Goal: Book appointment/travel/reservation: Book appointment/travel/reservation

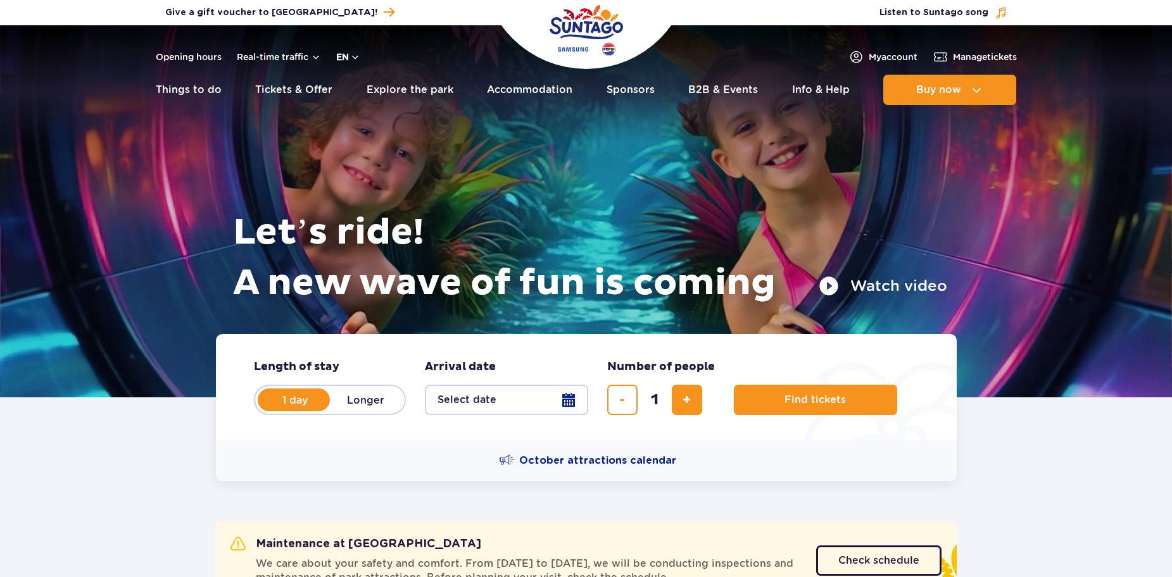
click at [343, 51] on button "en" at bounding box center [348, 57] width 24 height 13
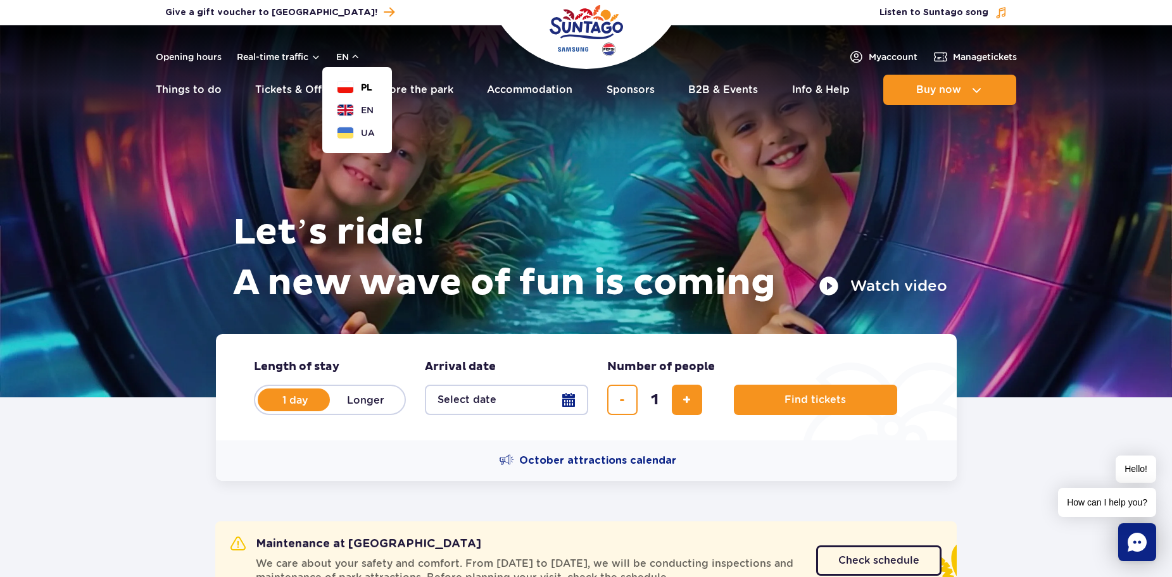
click at [356, 90] on button "PL" at bounding box center [354, 87] width 35 height 13
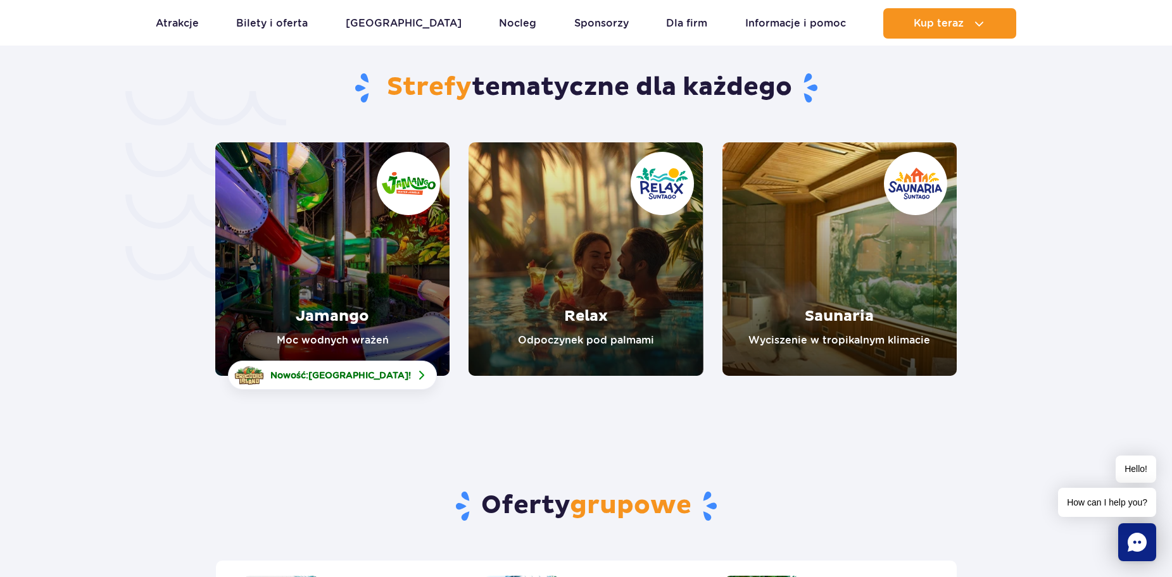
scroll to position [2342, 0]
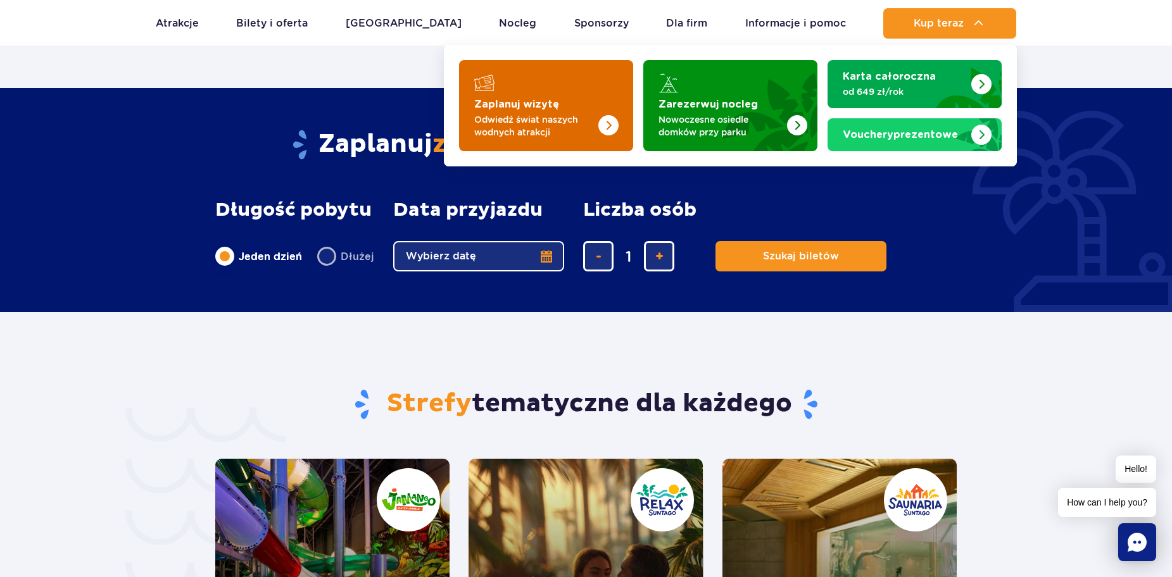
click at [570, 99] on img "Zaplanuj wizytę" at bounding box center [582, 102] width 101 height 99
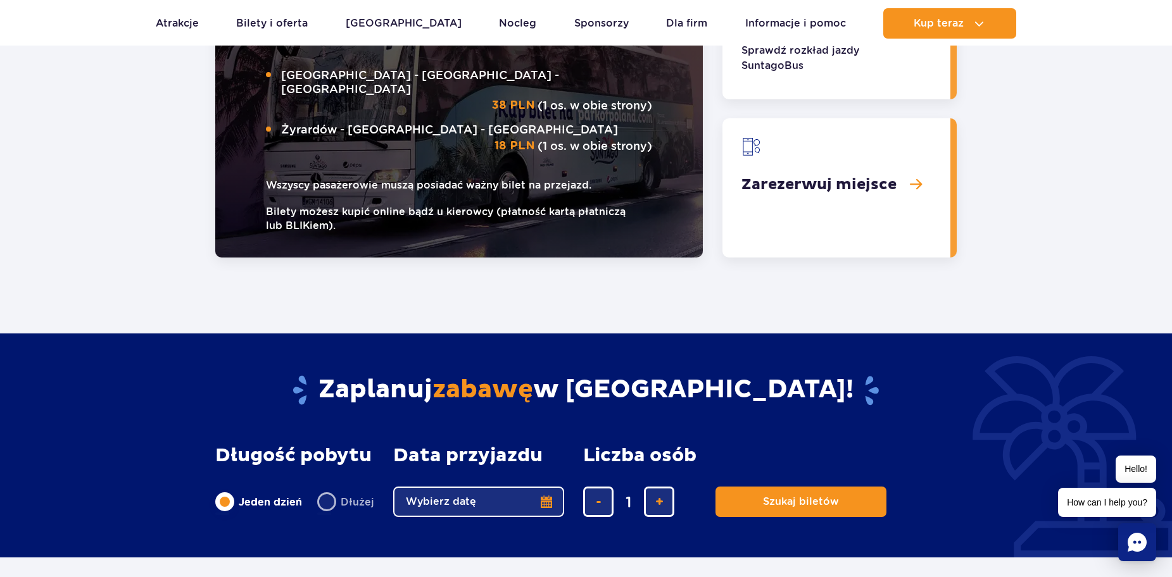
scroll to position [1945, 0]
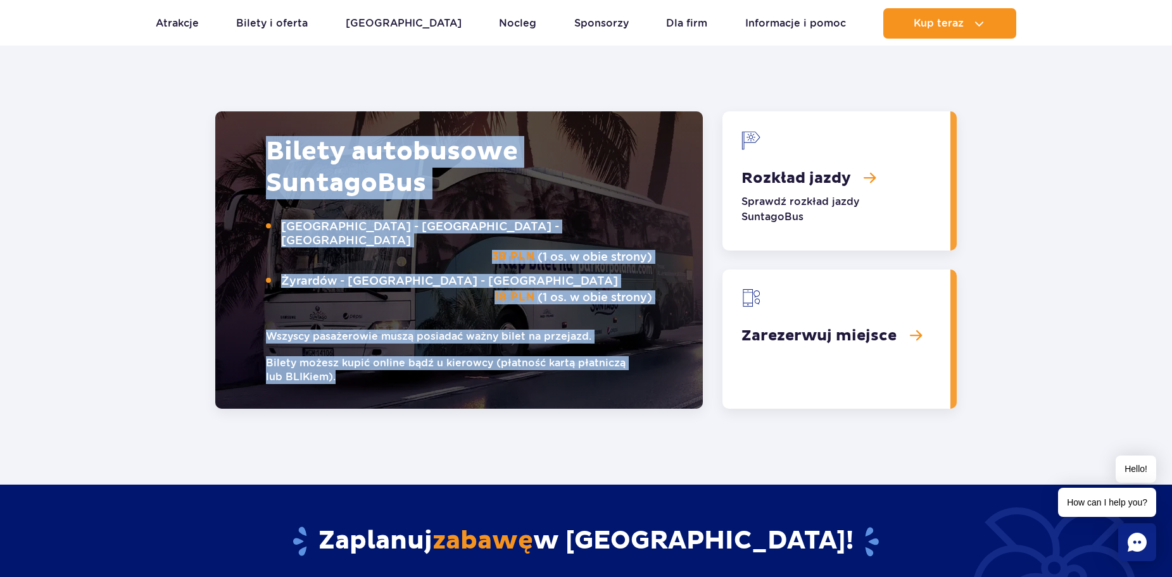
drag, startPoint x: 270, startPoint y: 132, endPoint x: 629, endPoint y: 324, distance: 407.5
click at [629, 324] on div "Bilety autobusowe Suntago Bus Warszawa - Suntago - Warszawa 38 PLN (1 os. w obi…" at bounding box center [459, 260] width 386 height 248
click at [362, 356] on small "Bilety możesz kupić online bądź u kierowcy (płatność kartą płatniczą lub BLIKie…" at bounding box center [459, 370] width 386 height 28
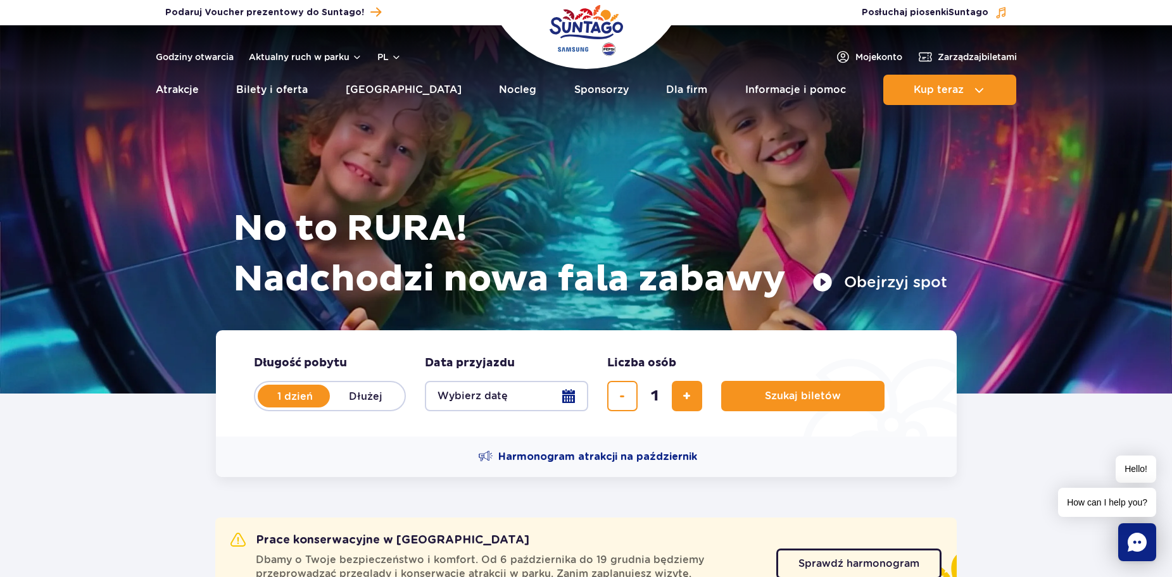
scroll to position [0, 0]
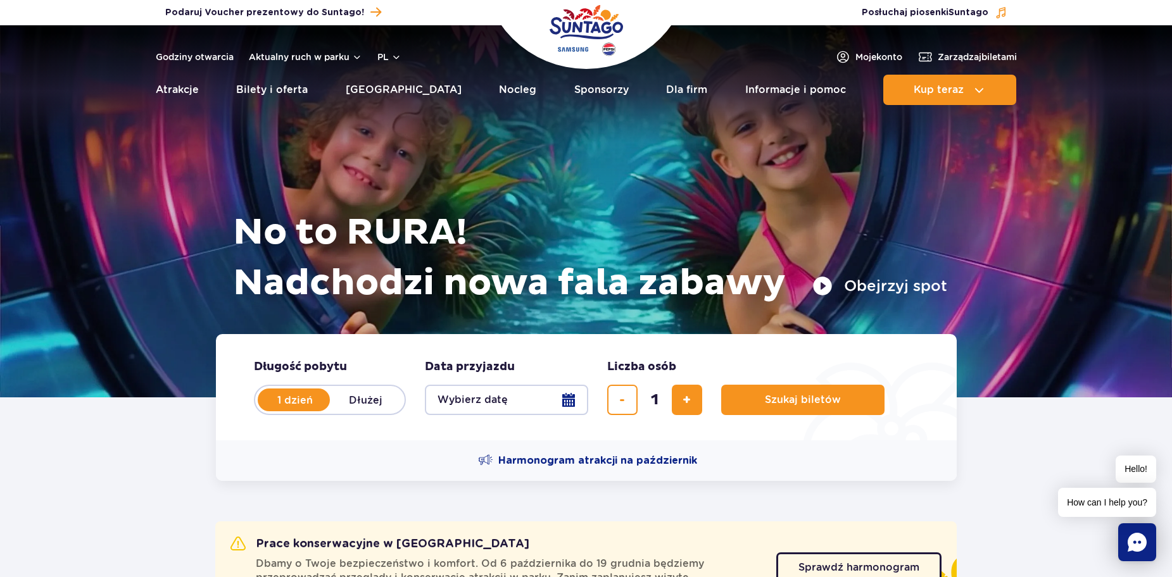
click at [1129, 535] on rect "Chat" at bounding box center [1137, 542] width 38 height 38
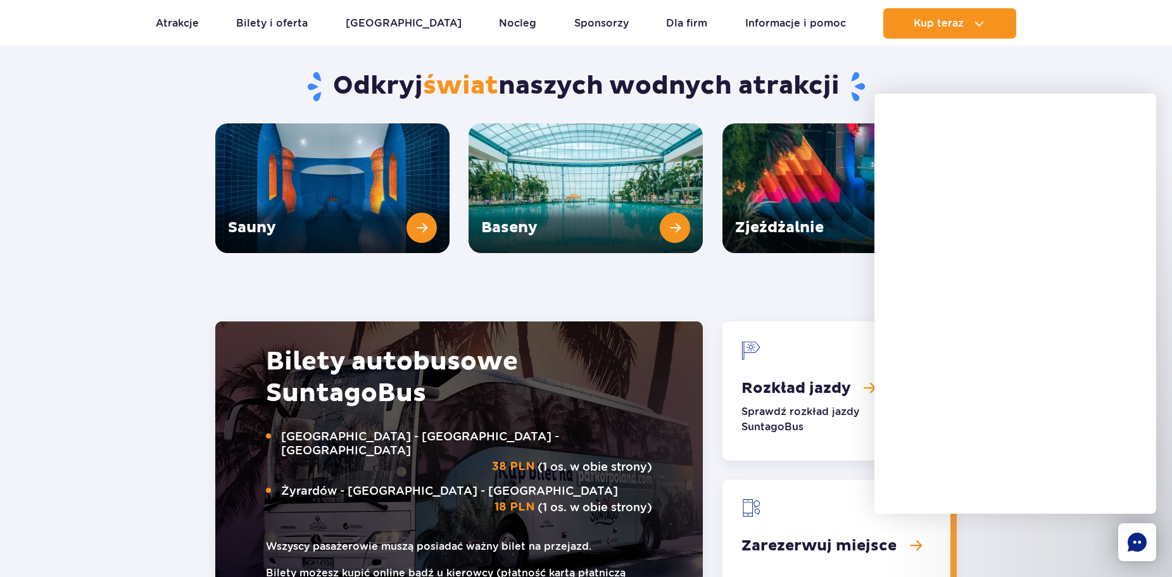
scroll to position [1709, 0]
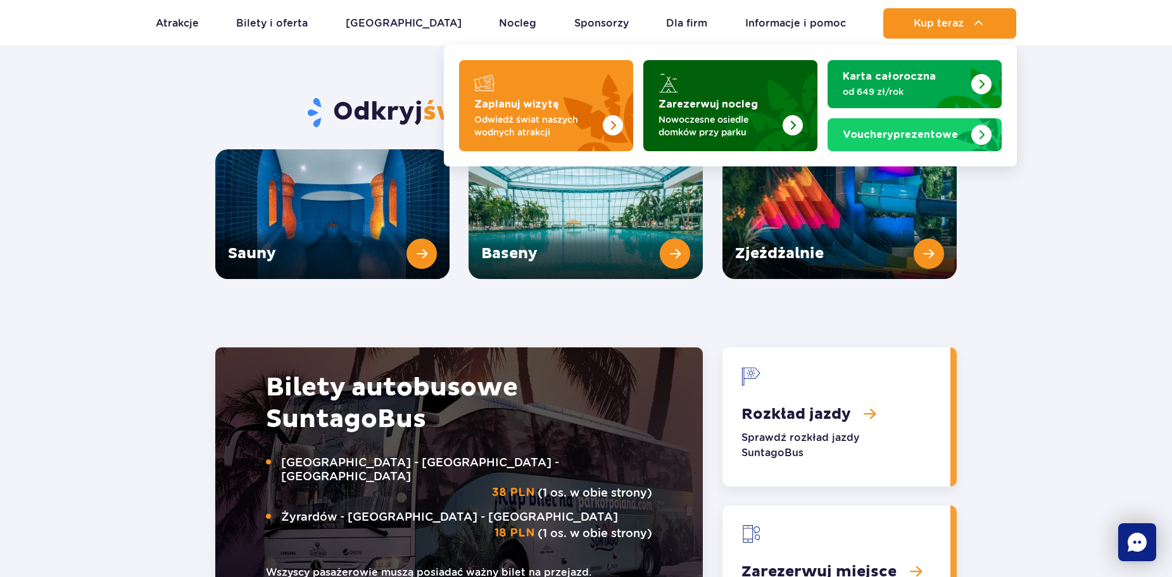
click at [696, 101] on strong "Zarezerwuj nocleg" at bounding box center [707, 104] width 99 height 10
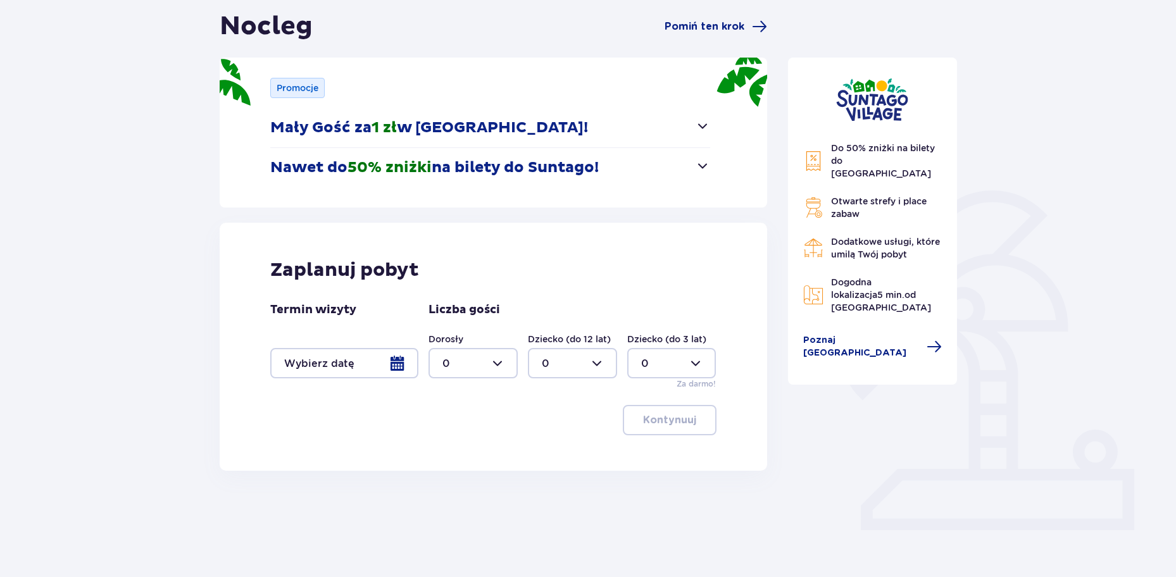
scroll to position [126, 0]
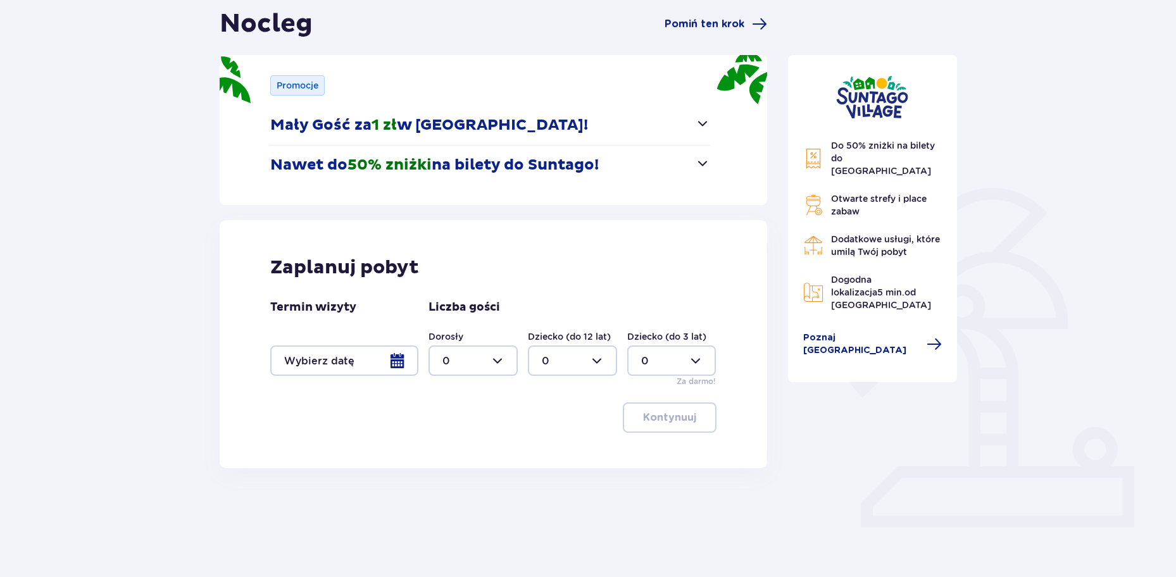
click at [404, 362] on div at bounding box center [344, 361] width 148 height 30
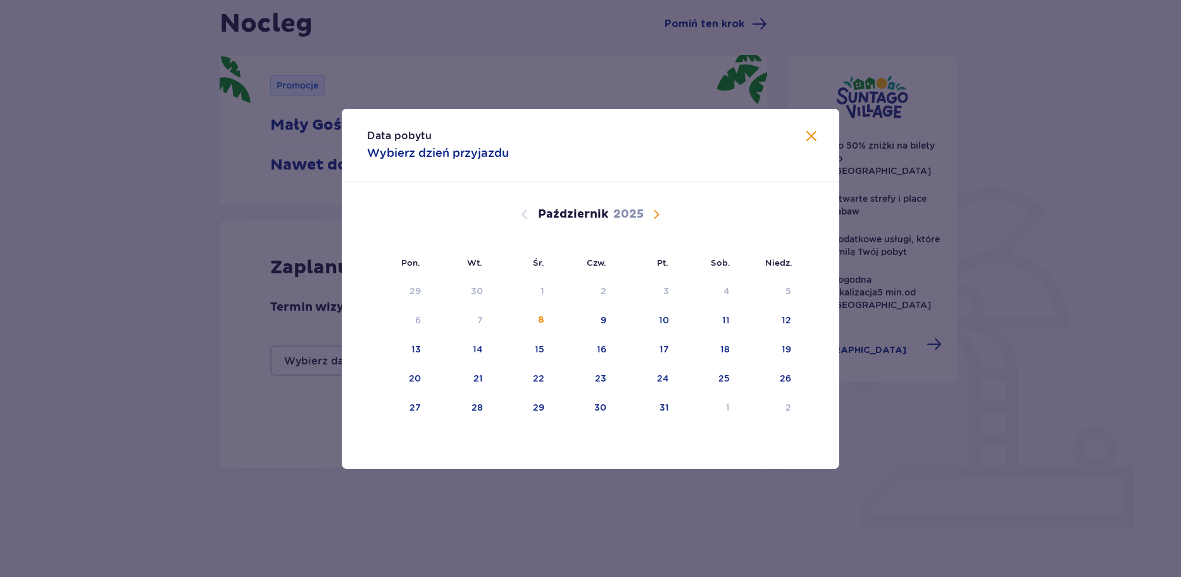
click at [653, 211] on span "Następny miesiąc" at bounding box center [656, 214] width 15 height 15
click at [534, 319] on div "5" at bounding box center [521, 321] width 61 height 28
click at [661, 318] on div "7" at bounding box center [664, 320] width 6 height 13
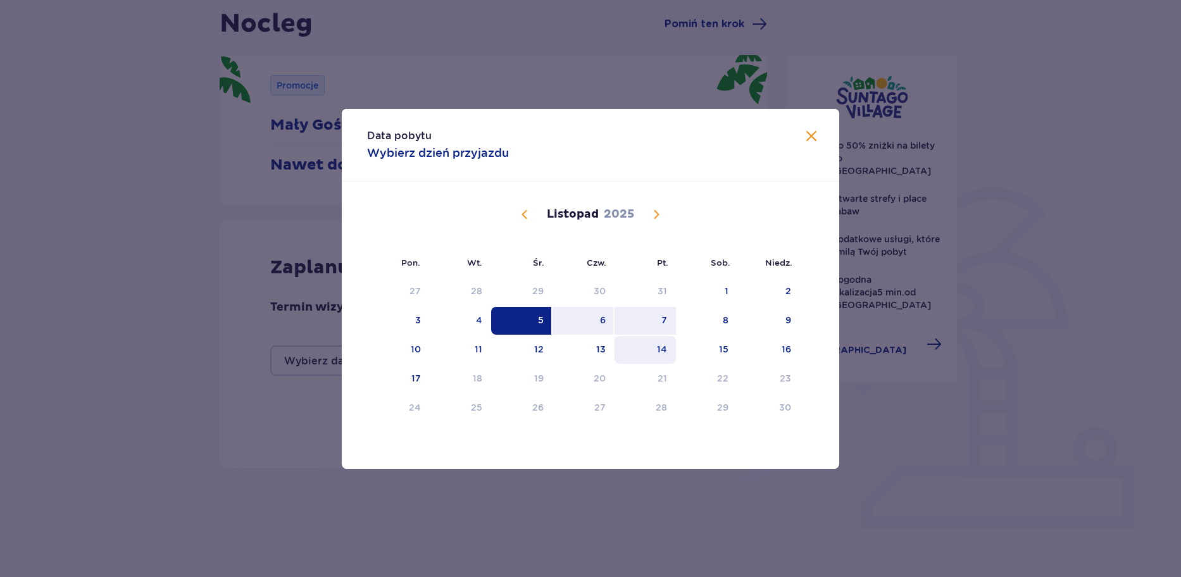
type input "05.11.25 - 07.11.25"
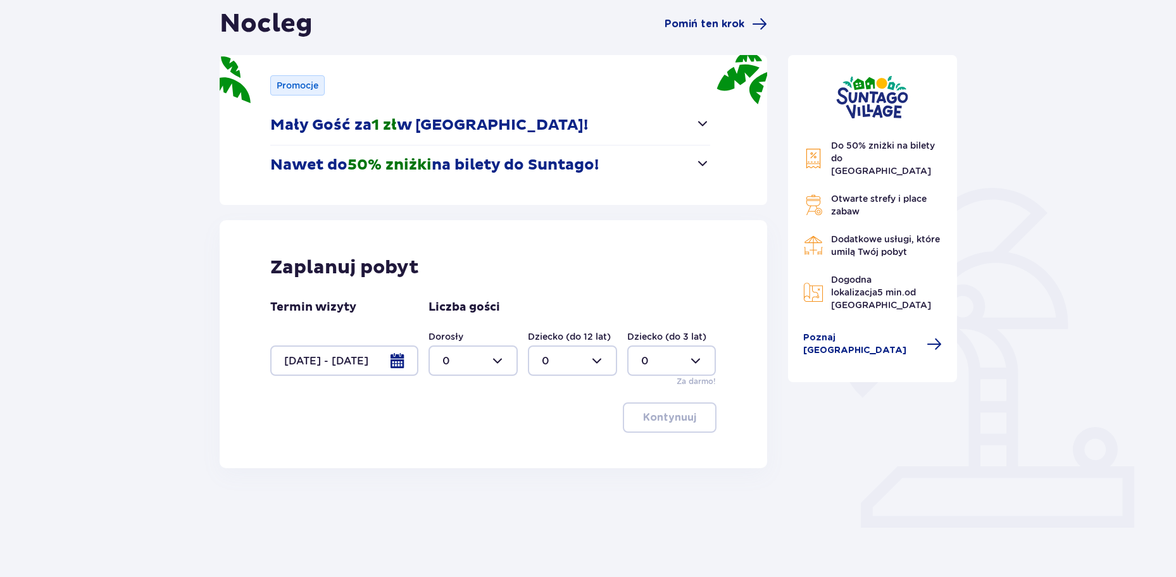
click at [501, 363] on div at bounding box center [472, 361] width 89 height 30
click at [475, 487] on span "6" at bounding box center [473, 495] width 87 height 27
type input "6"
click at [586, 370] on div at bounding box center [572, 361] width 89 height 30
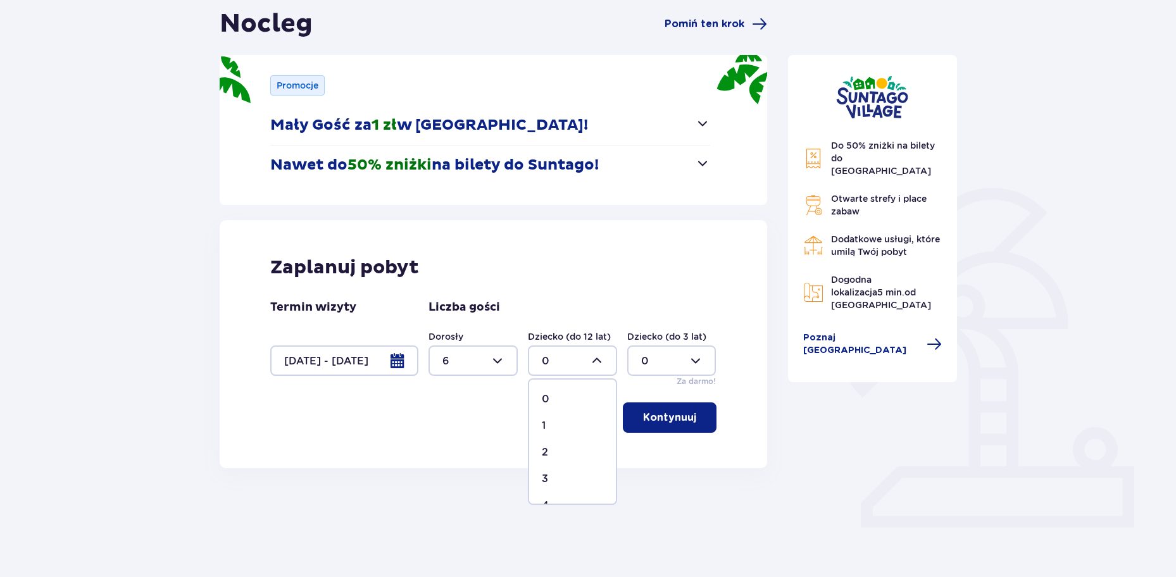
click at [556, 448] on div "2" at bounding box center [572, 453] width 61 height 14
type input "2"
click at [686, 425] on button "Kontynuuj" at bounding box center [670, 418] width 94 height 30
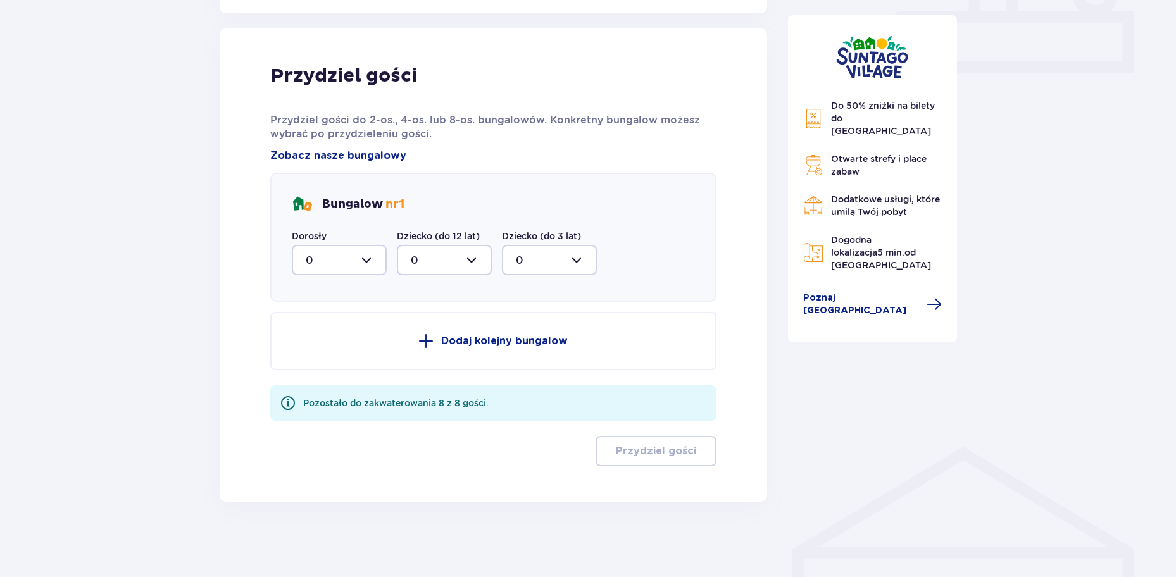
scroll to position [582, 0]
click at [372, 259] on div at bounding box center [339, 259] width 95 height 30
click at [328, 376] on div "6" at bounding box center [339, 383] width 67 height 14
type input "6"
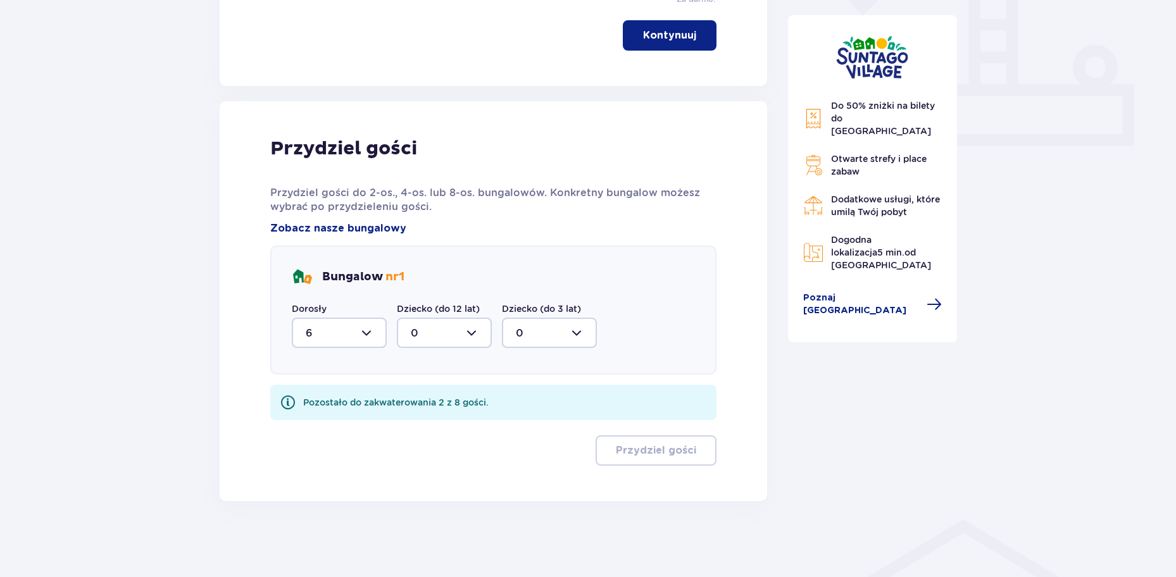
scroll to position [508, 0]
click at [432, 333] on div at bounding box center [444, 333] width 95 height 30
click at [423, 420] on div "2" at bounding box center [444, 425] width 67 height 14
type input "2"
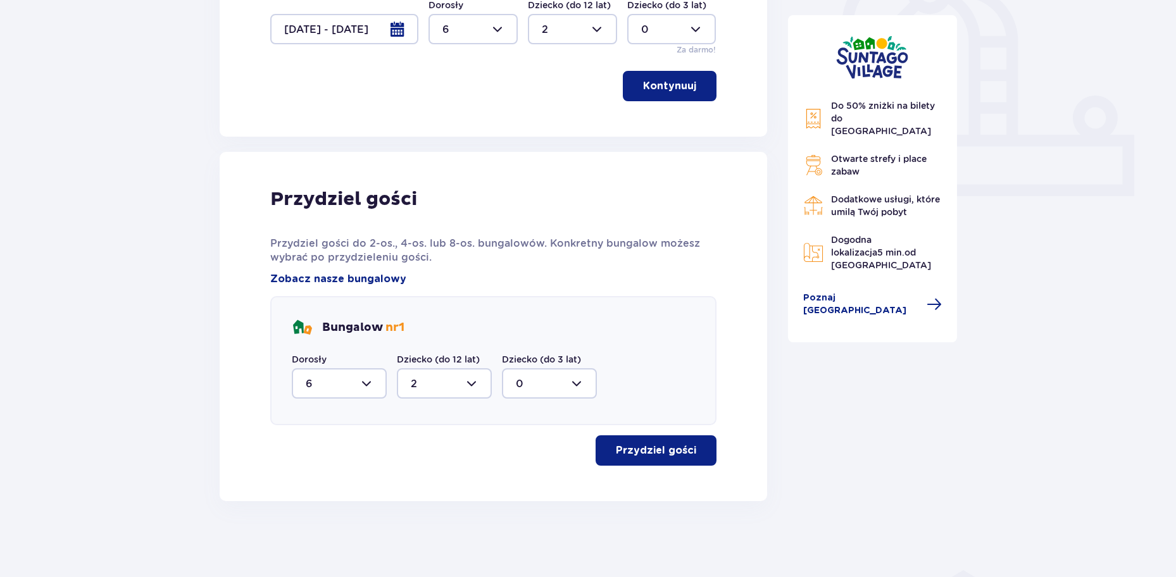
scroll to position [458, 0]
click at [658, 455] on p "Przydziel gości" at bounding box center [656, 451] width 80 height 14
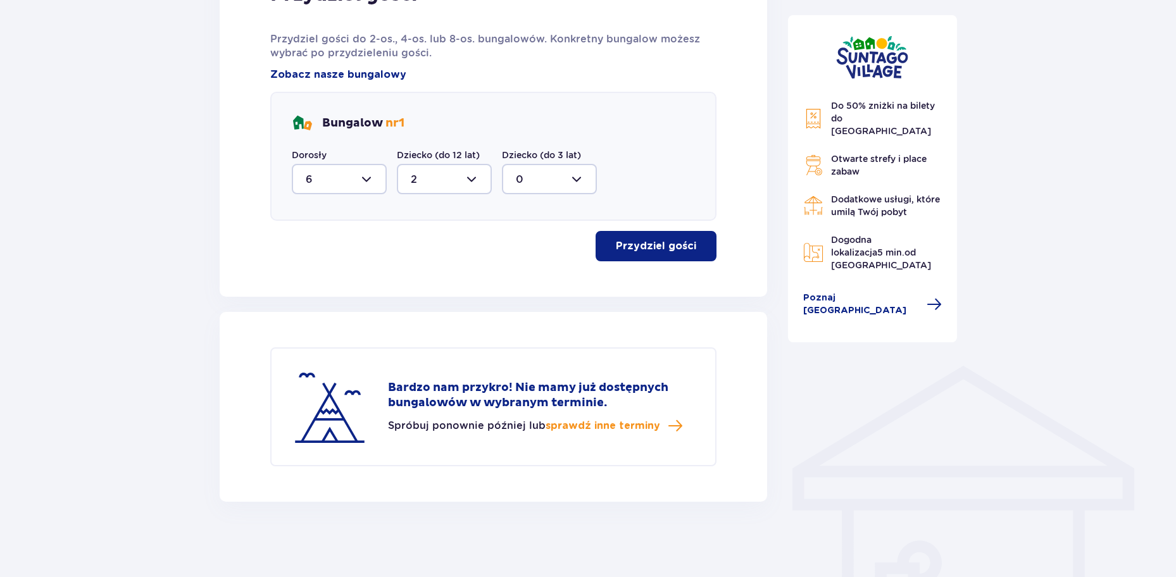
scroll to position [663, 0]
click at [642, 244] on p "Przydziel gości" at bounding box center [656, 246] width 80 height 14
click at [636, 247] on p "Przydziel gości" at bounding box center [656, 246] width 80 height 14
click at [638, 241] on p "Przydziel gości" at bounding box center [656, 246] width 80 height 14
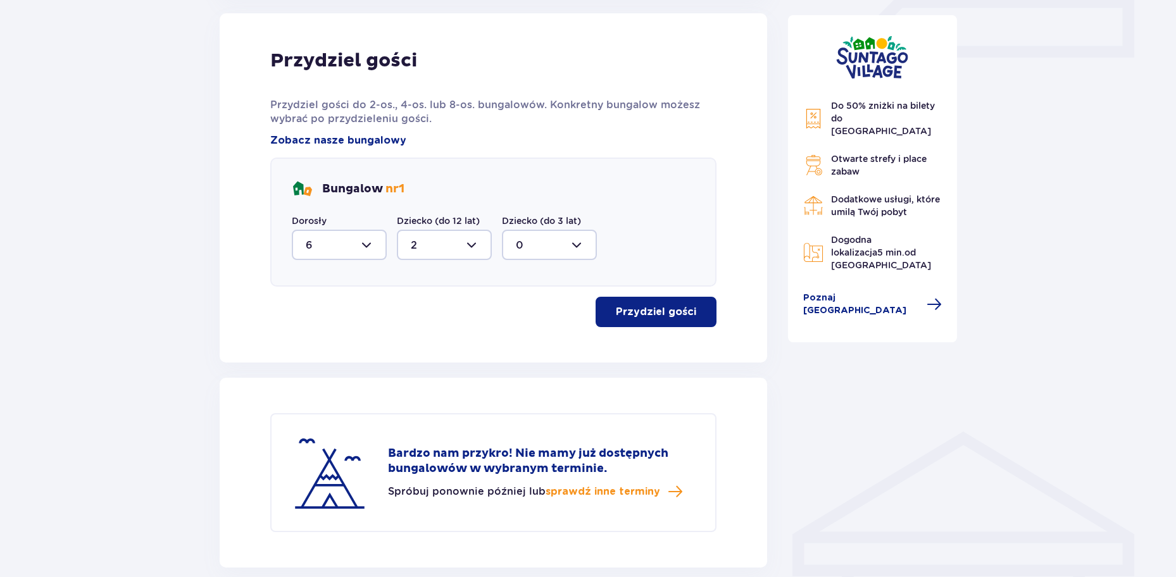
scroll to position [599, 0]
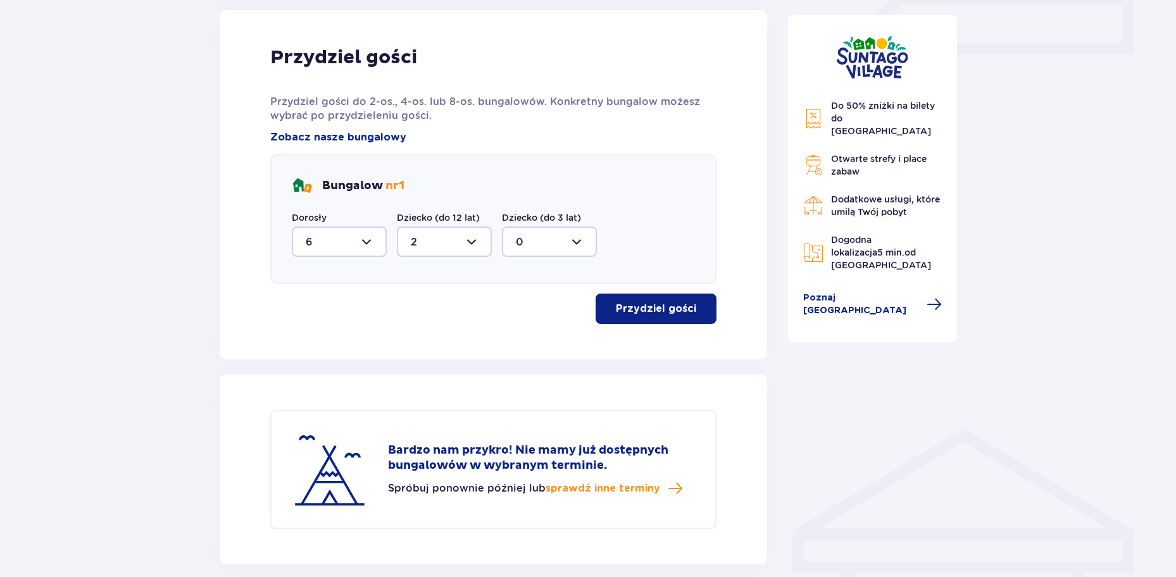
click at [368, 235] on div at bounding box center [339, 242] width 95 height 30
click at [309, 168] on p "2" at bounding box center [309, 172] width 6 height 14
type input "2"
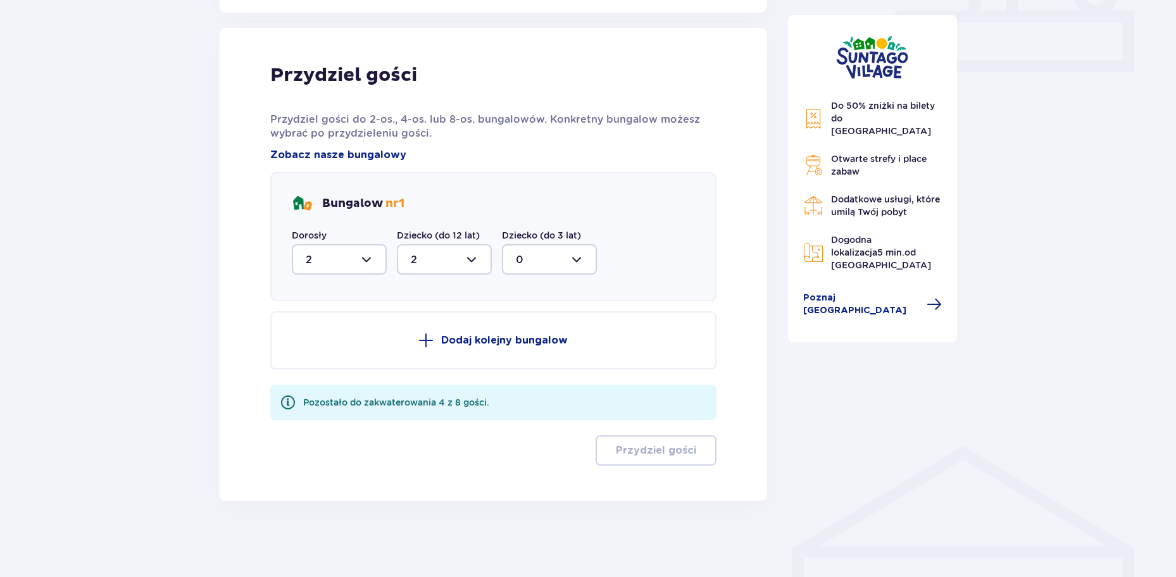
click at [472, 339] on p "Dodaj kolejny bungalow" at bounding box center [504, 341] width 127 height 14
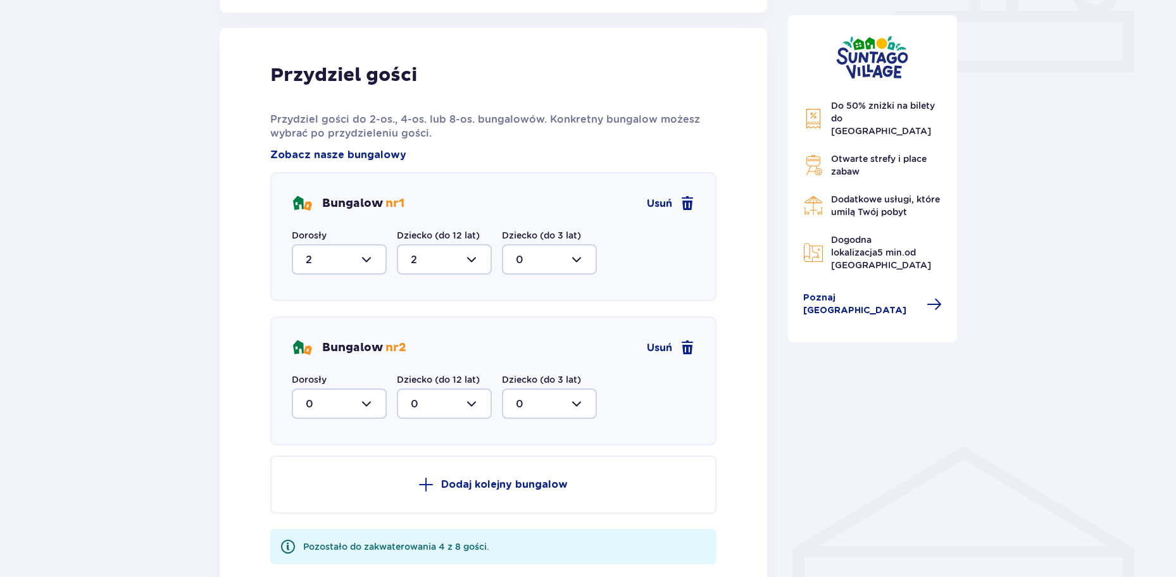
click at [363, 403] on div at bounding box center [339, 404] width 95 height 30
click at [324, 493] on div "2" at bounding box center [339, 496] width 67 height 14
type input "2"
click at [432, 404] on div at bounding box center [444, 404] width 95 height 30
click at [473, 399] on div at bounding box center [444, 404] width 95 height 30
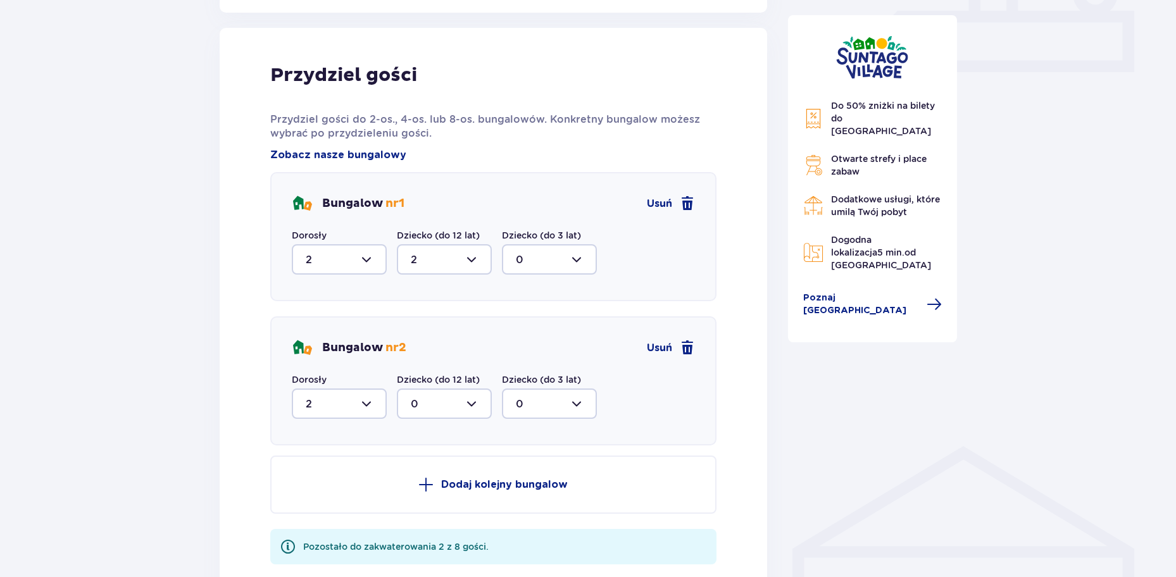
click at [472, 406] on div at bounding box center [444, 404] width 95 height 30
click at [427, 433] on span "0" at bounding box center [444, 442] width 92 height 27
click at [473, 407] on div at bounding box center [444, 404] width 95 height 30
click at [453, 451] on span "0" at bounding box center [444, 442] width 92 height 27
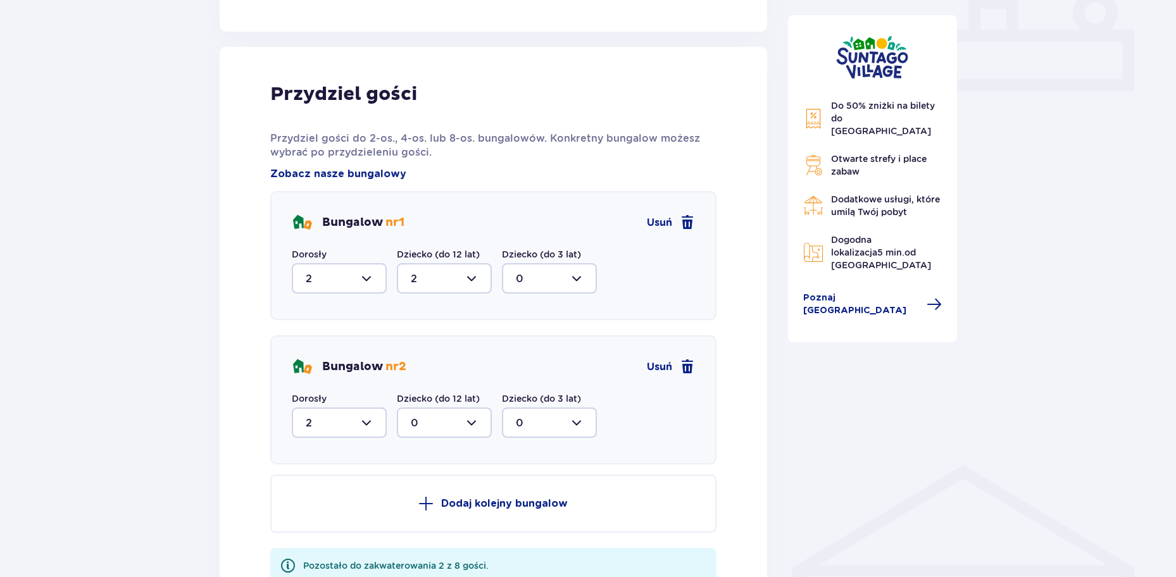
scroll to position [455, 0]
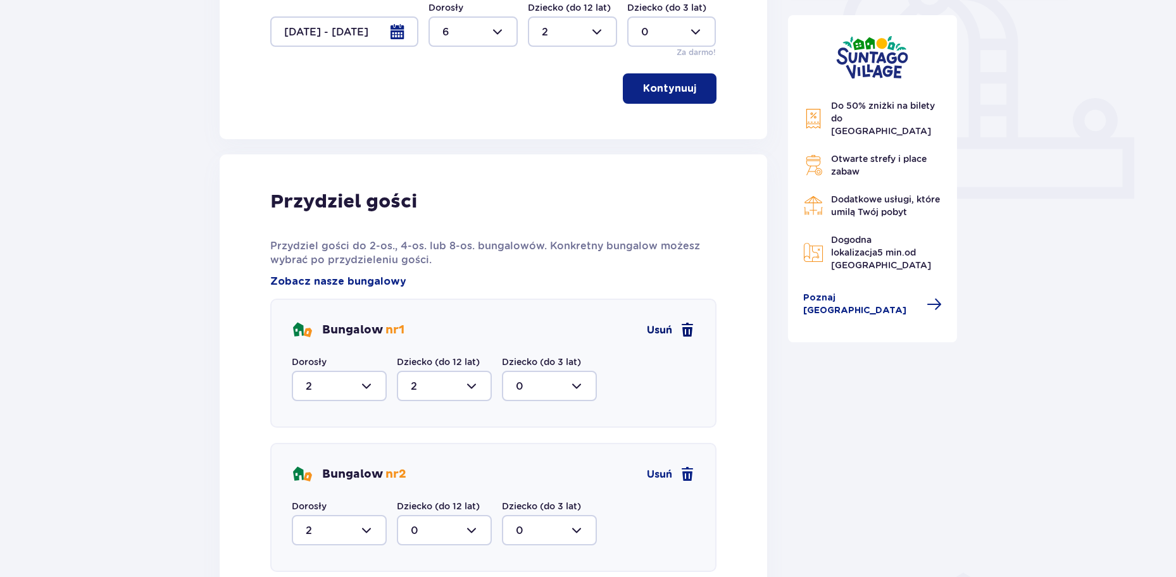
click at [690, 325] on span at bounding box center [687, 330] width 15 height 15
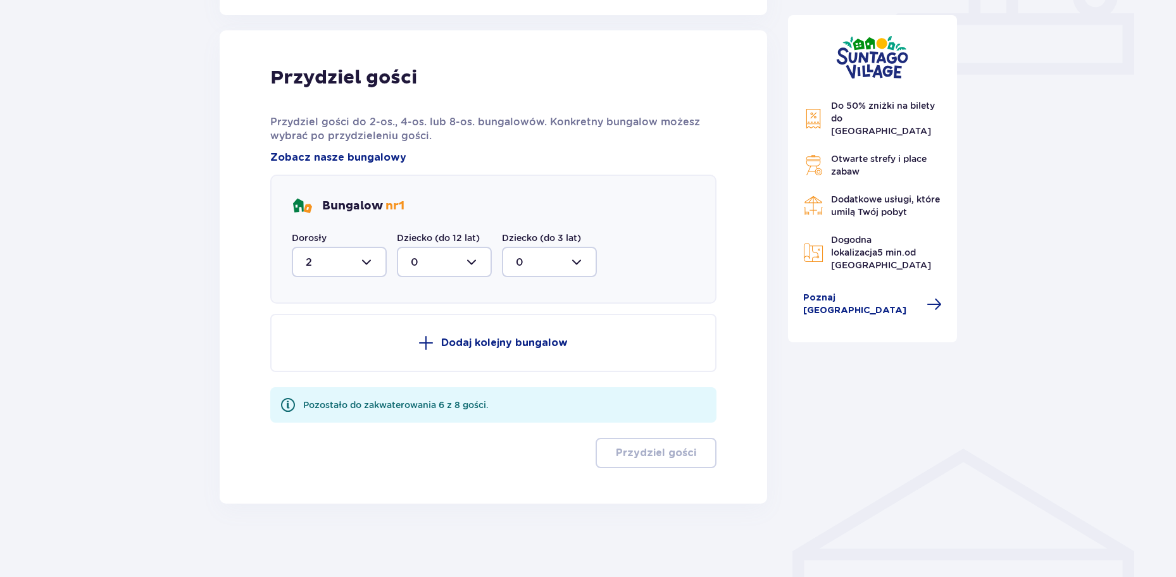
scroll to position [582, 0]
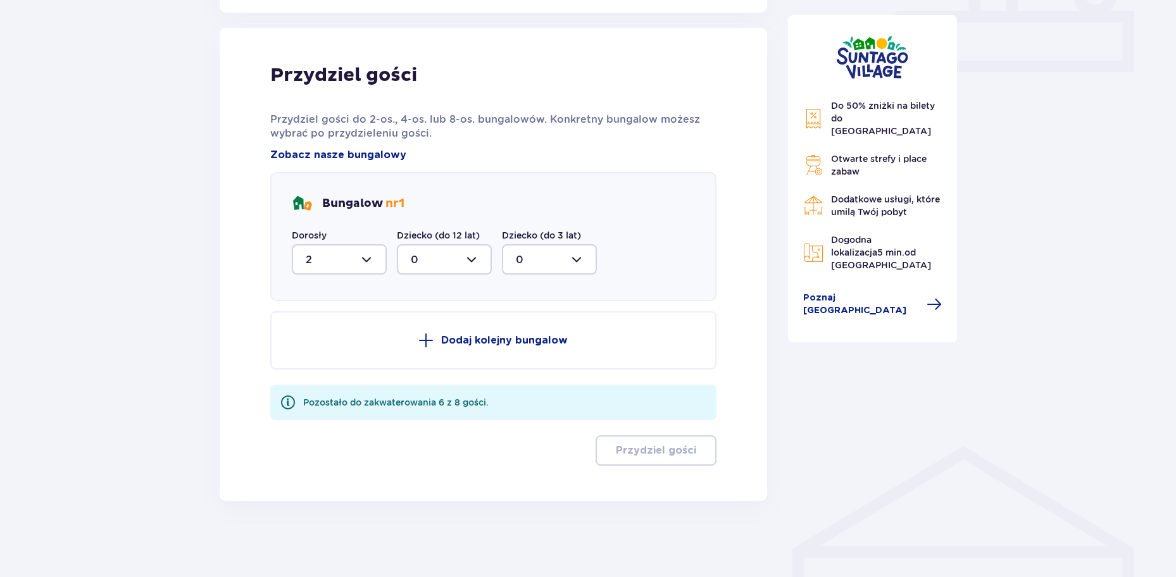
click at [469, 254] on div at bounding box center [444, 259] width 95 height 30
click at [427, 347] on div "2" at bounding box center [444, 351] width 67 height 14
type input "2"
click at [461, 343] on p "Dodaj kolejny bungalow" at bounding box center [504, 341] width 127 height 14
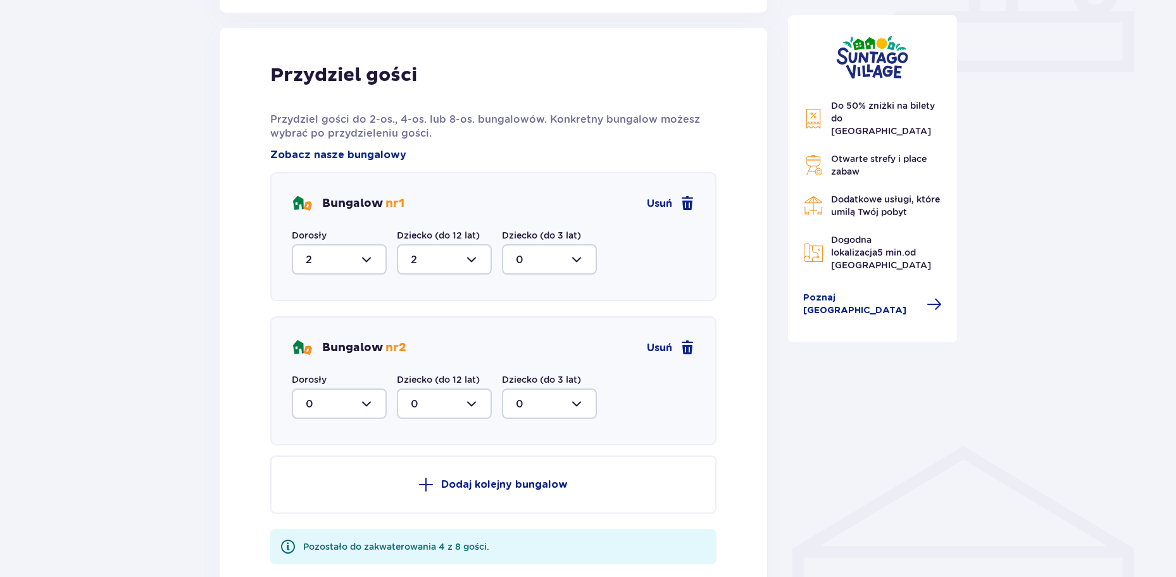
click at [470, 408] on div at bounding box center [444, 404] width 95 height 30
click at [445, 444] on div "0" at bounding box center [444, 442] width 67 height 14
click at [522, 405] on div at bounding box center [549, 404] width 95 height 30
click at [352, 401] on div at bounding box center [339, 404] width 95 height 30
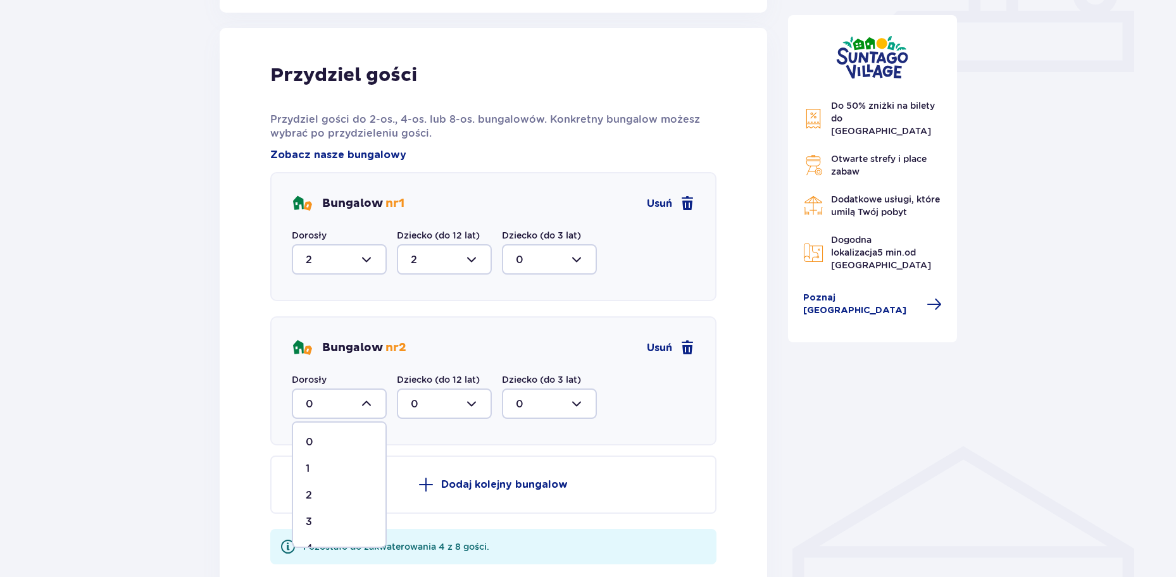
scroll to position [22, 0]
click at [315, 523] on div "4" at bounding box center [339, 527] width 67 height 14
type input "4"
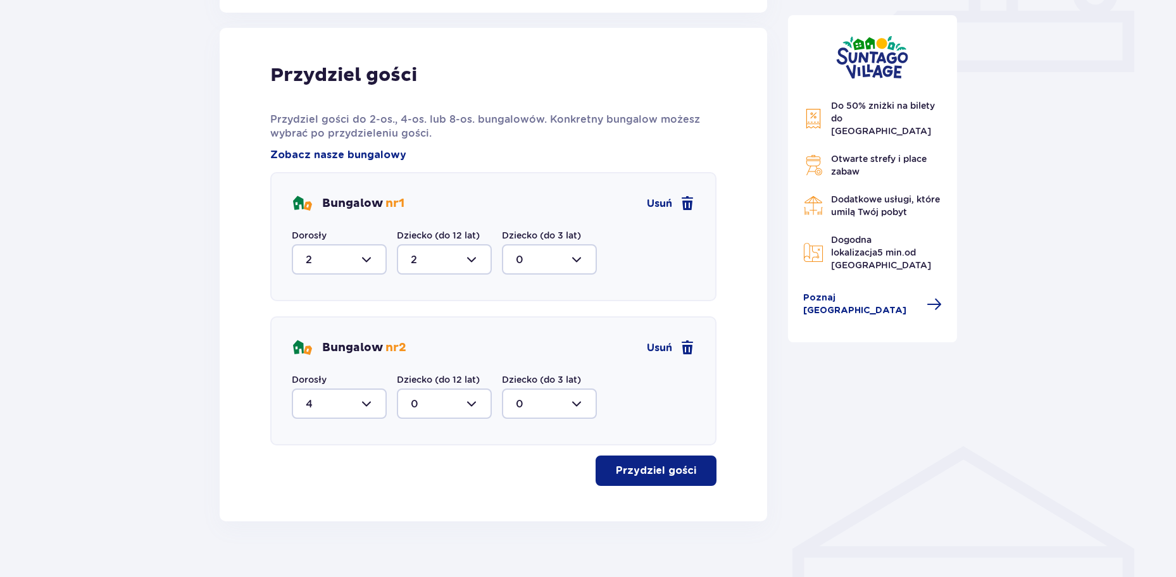
click at [635, 477] on p "Przydziel gości" at bounding box center [656, 471] width 80 height 14
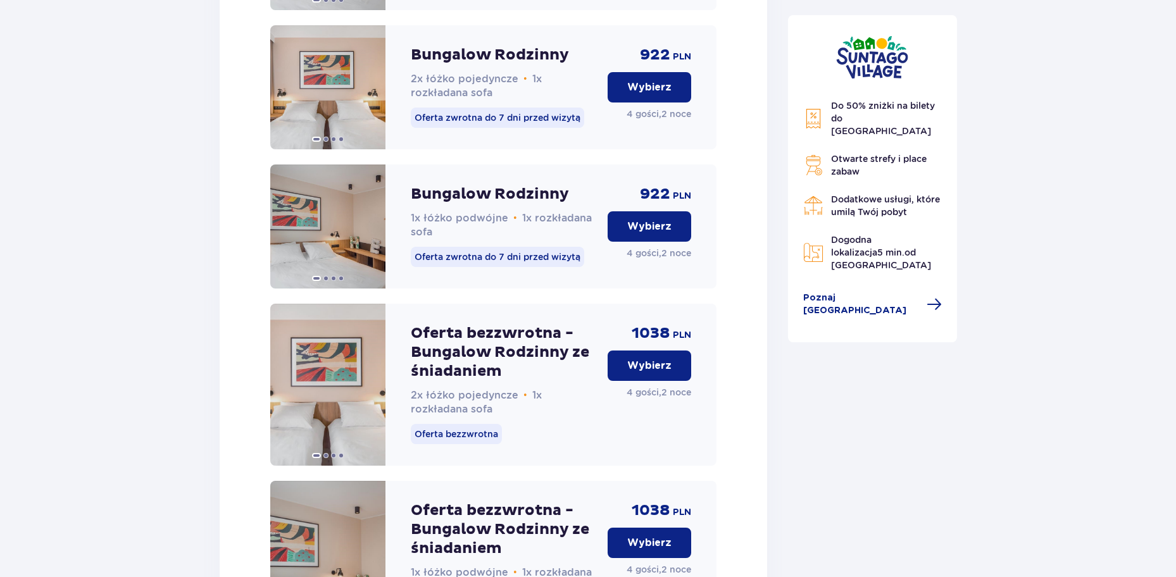
scroll to position [1673, 0]
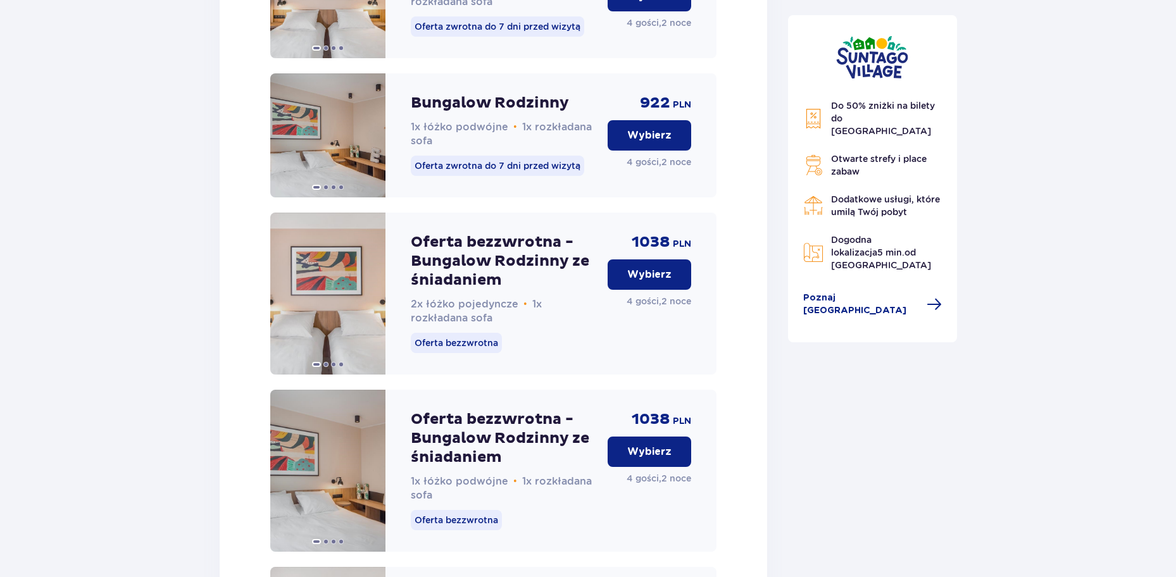
click at [639, 282] on p "Wybierz" at bounding box center [649, 275] width 44 height 14
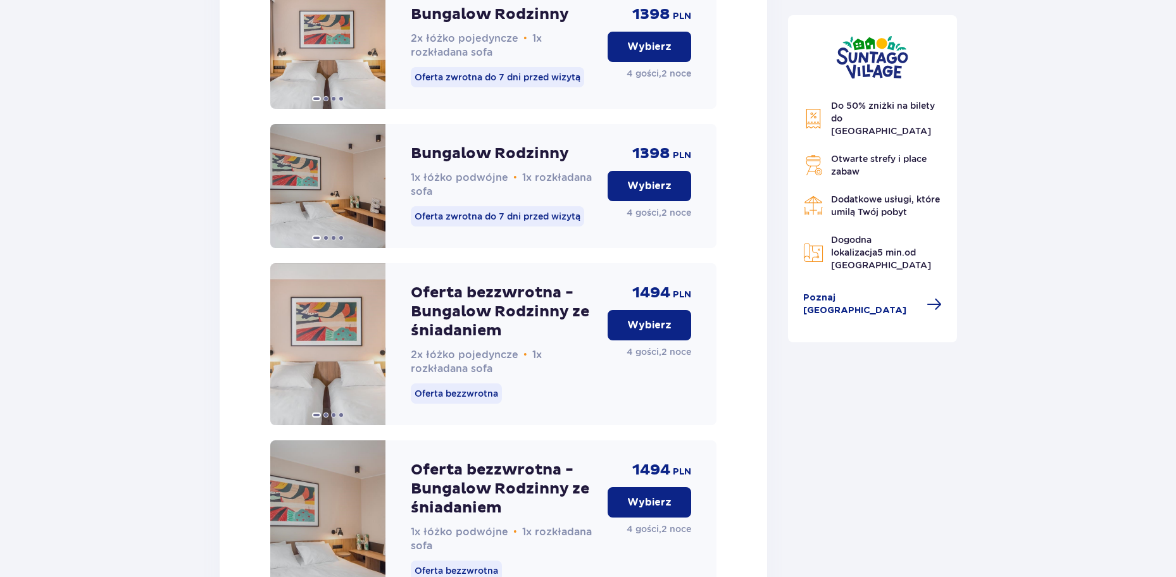
scroll to position [3248, 0]
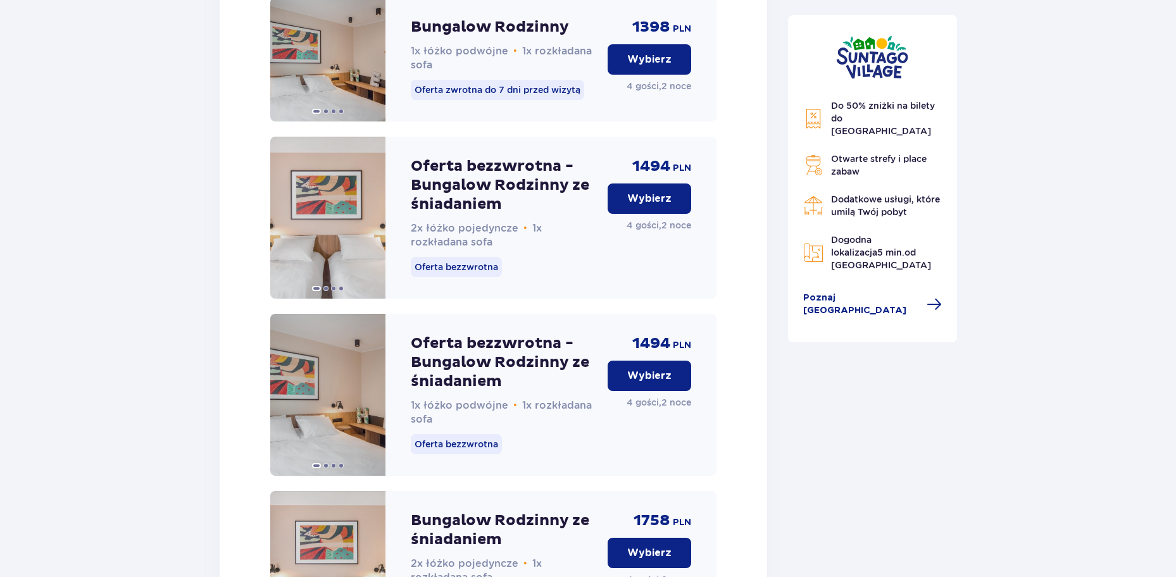
click at [627, 214] on button "Wybierz" at bounding box center [650, 199] width 84 height 30
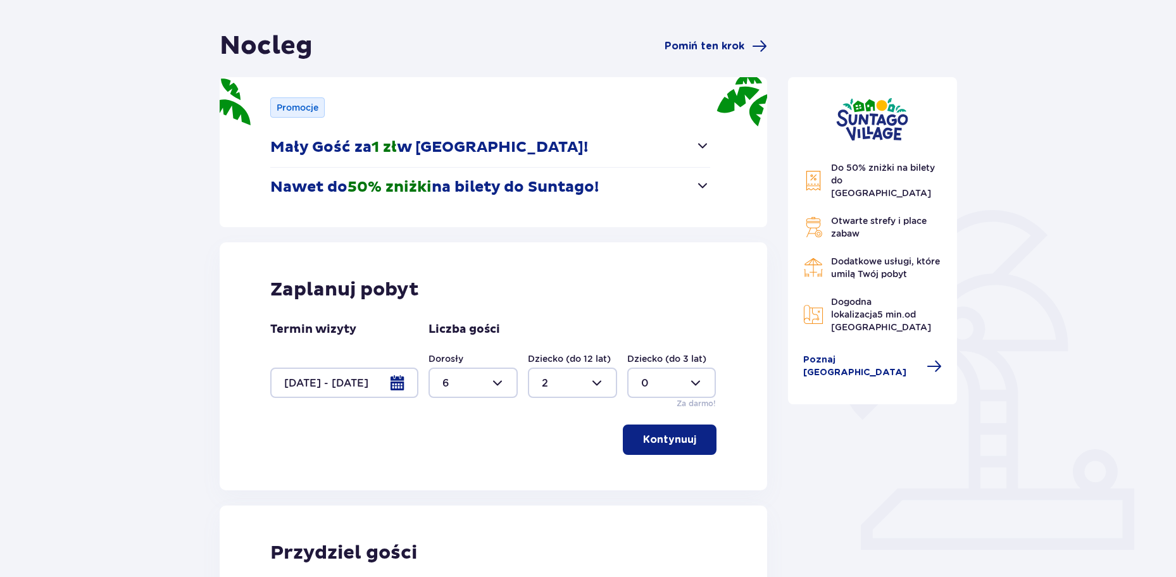
scroll to position [0, 0]
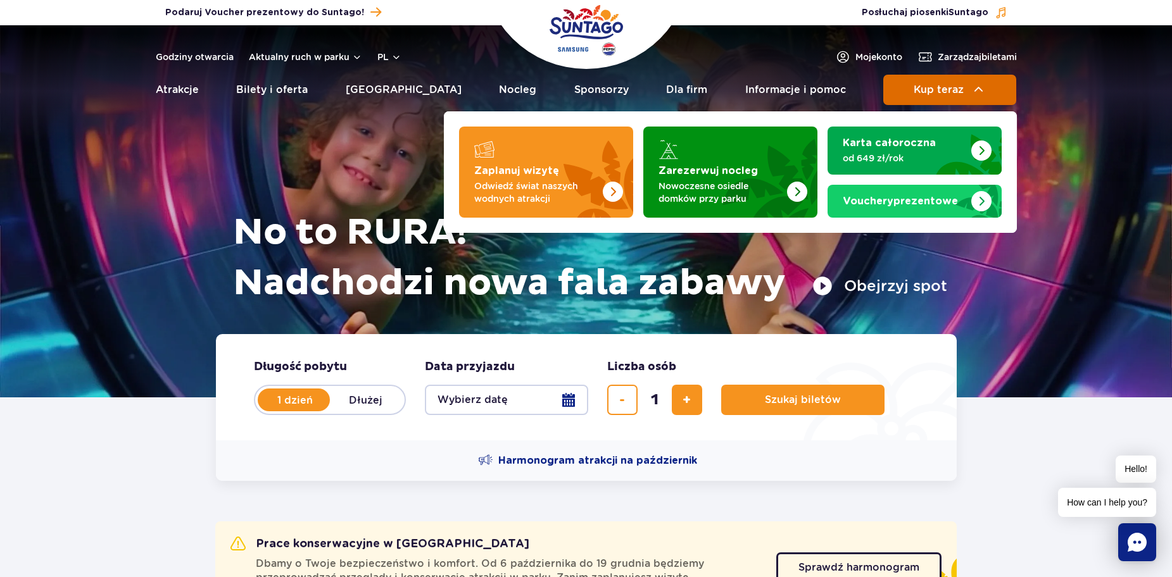
click at [948, 85] on span "Kup teraz" at bounding box center [938, 89] width 50 height 11
click at [904, 84] on button "Kup teraz" at bounding box center [949, 90] width 133 height 30
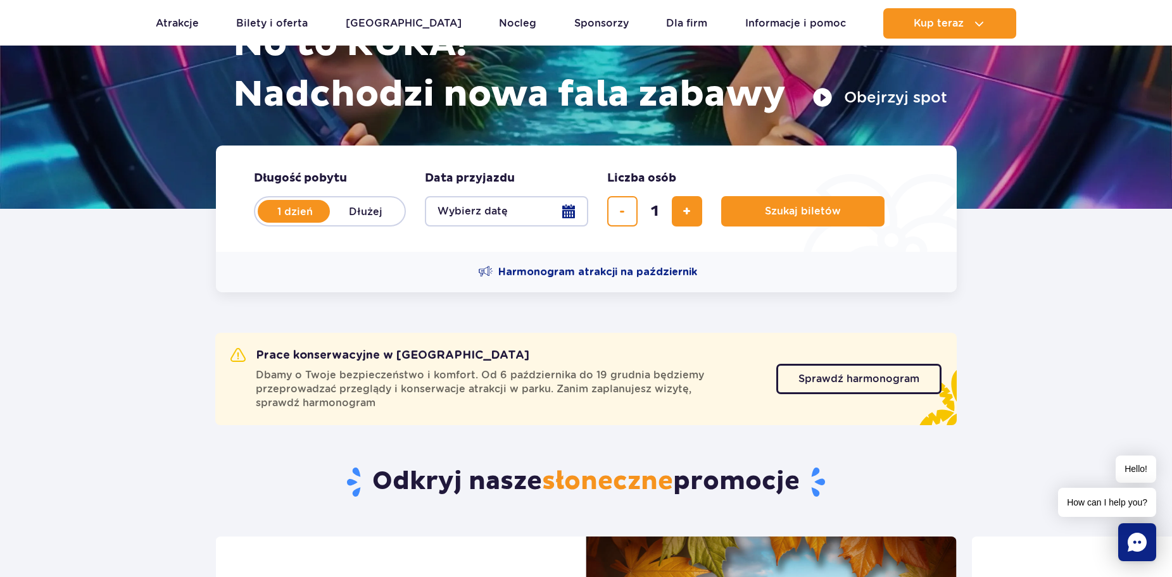
scroll to position [190, 0]
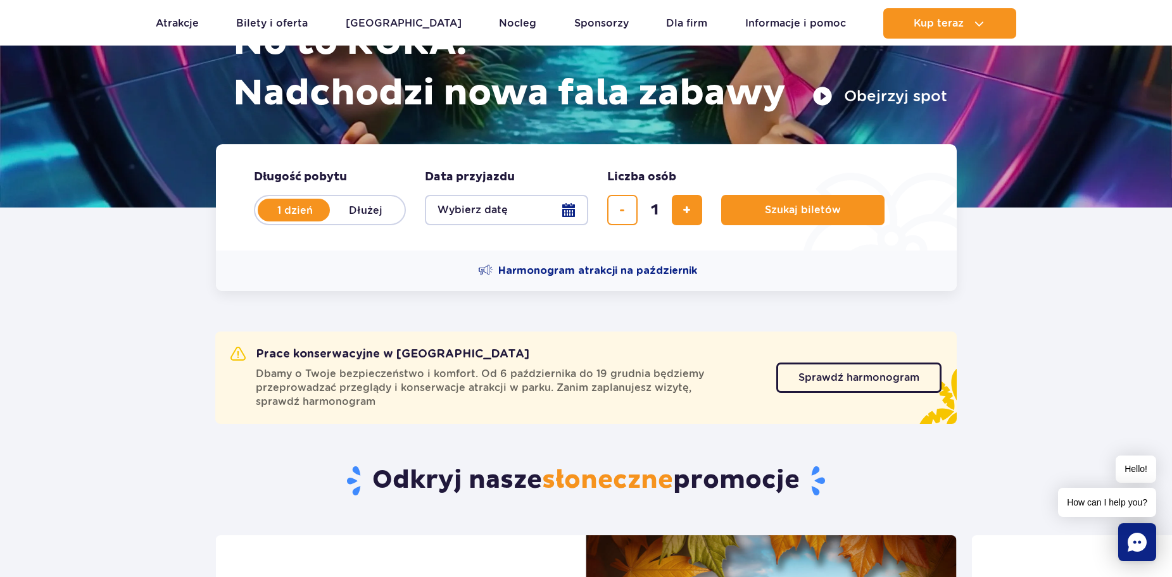
click at [470, 211] on button "Wybierz datę" at bounding box center [506, 210] width 163 height 30
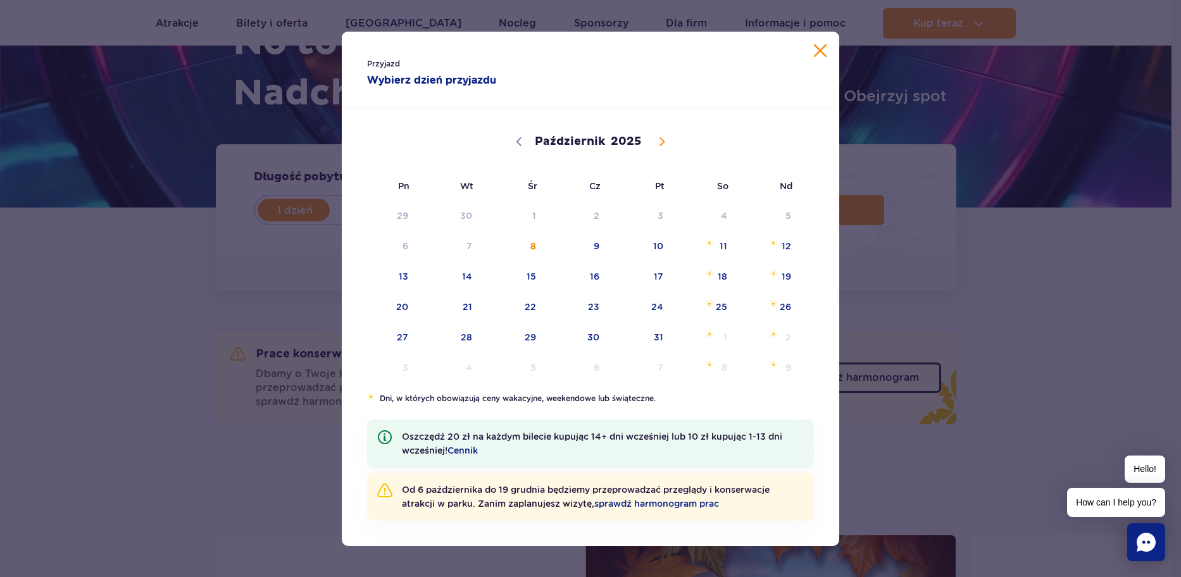
click at [651, 144] on span at bounding box center [662, 142] width 22 height 22
select select "10"
click at [519, 246] on span "5" at bounding box center [514, 246] width 64 height 29
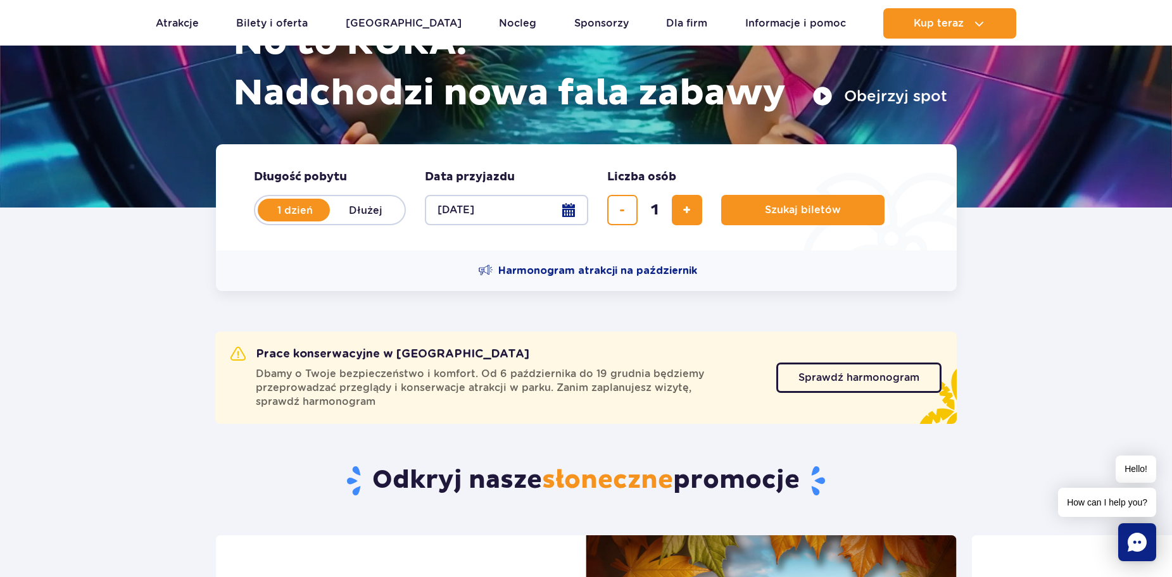
click at [566, 209] on button "05.11.25" at bounding box center [506, 210] width 163 height 30
select select "10"
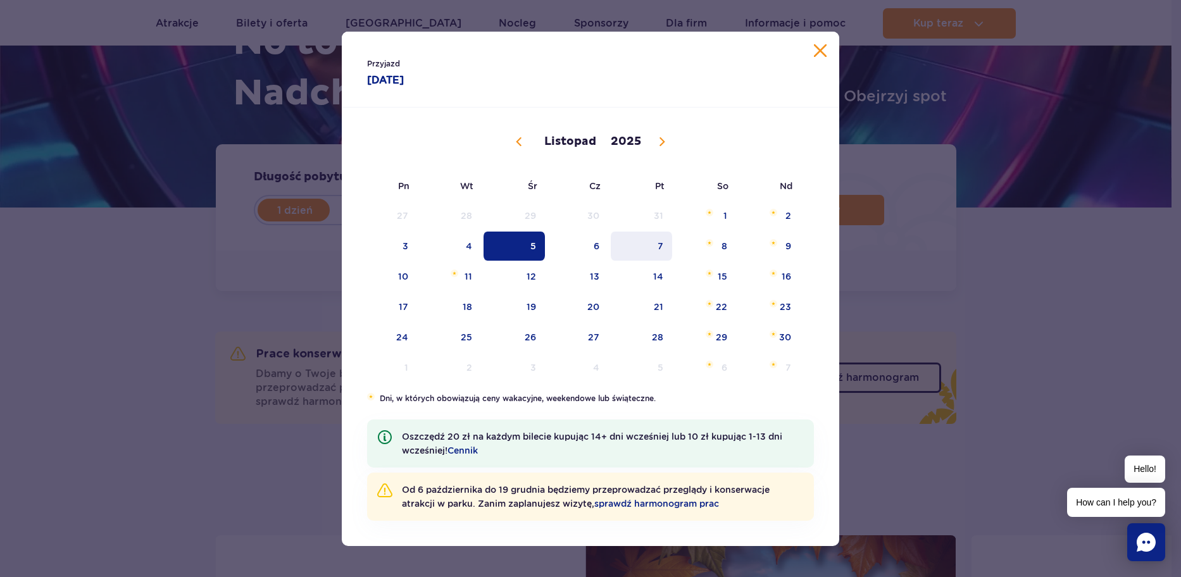
click at [640, 242] on span "7" at bounding box center [642, 246] width 64 height 29
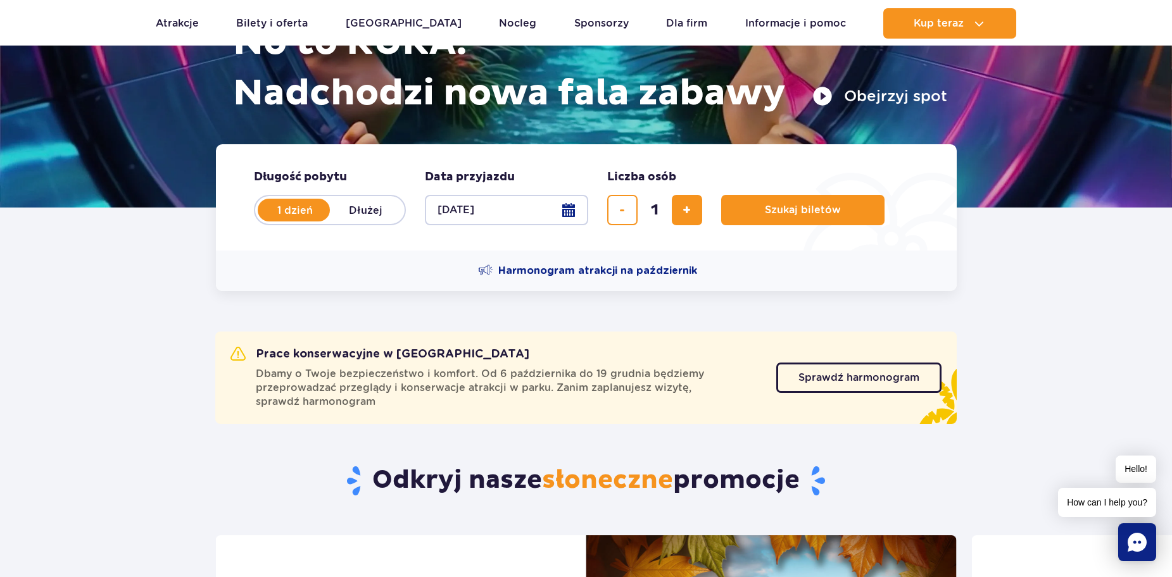
click at [486, 211] on button "07.11.25" at bounding box center [506, 210] width 163 height 30
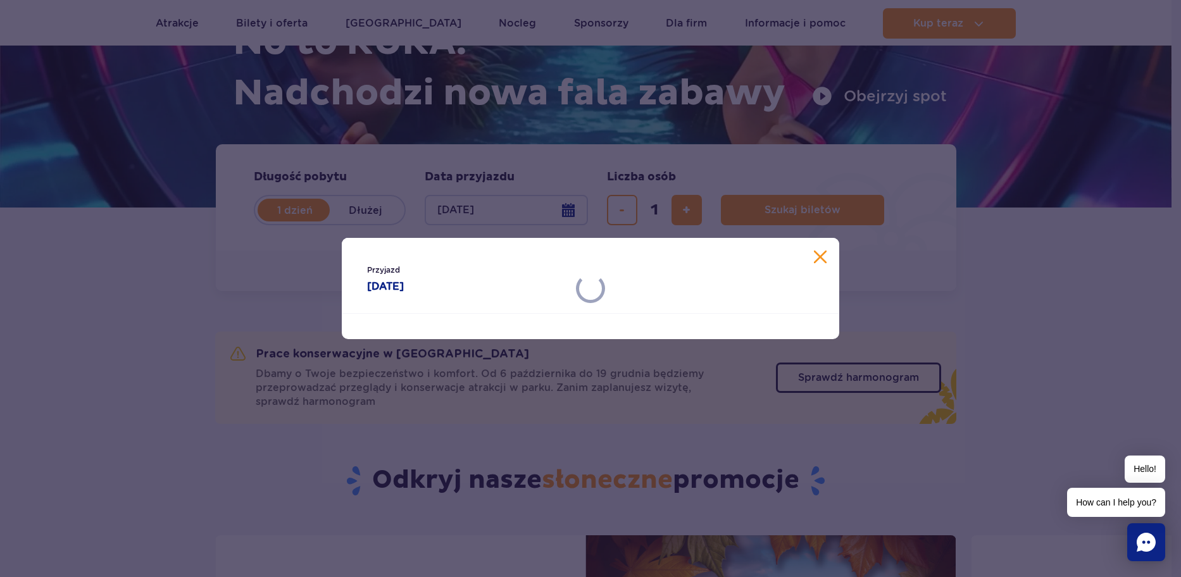
select select "10"
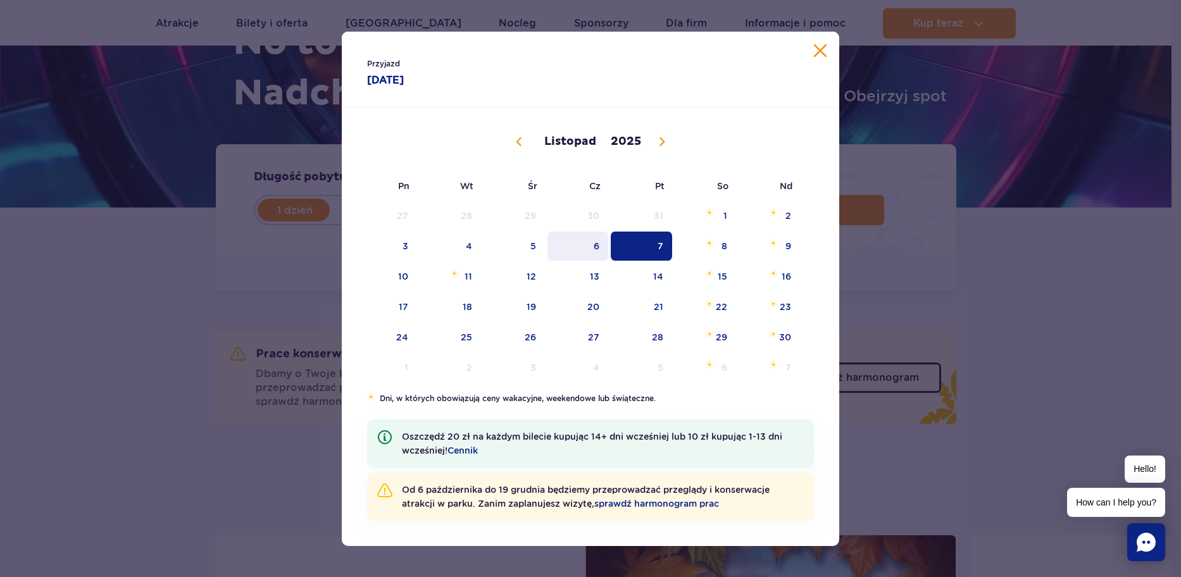
click at [592, 243] on span "6" at bounding box center [578, 246] width 64 height 29
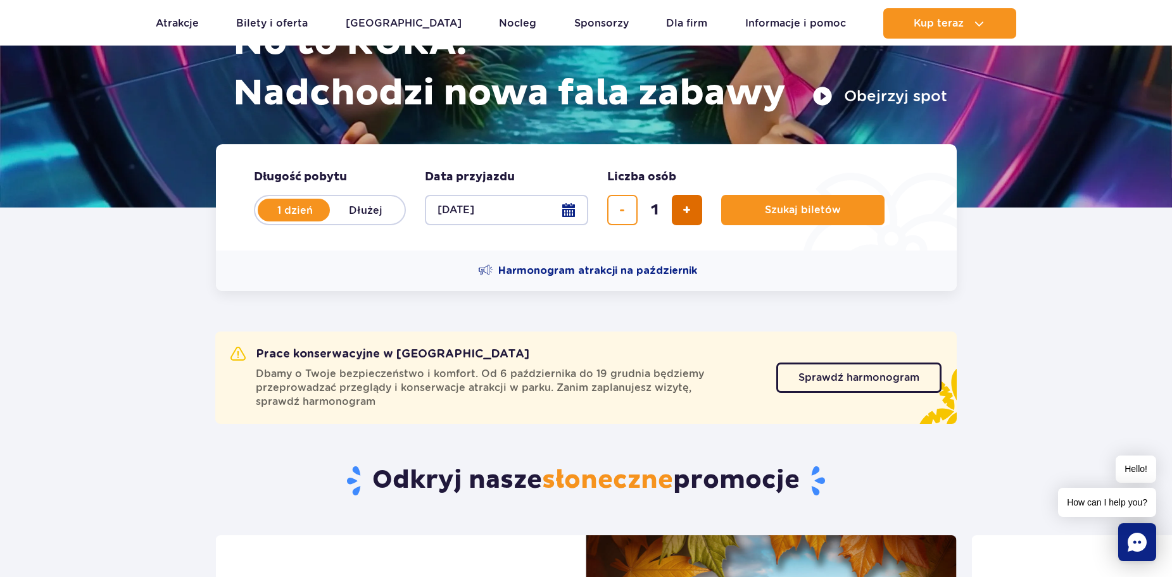
click at [688, 210] on span "dodaj bilet" at bounding box center [686, 210] width 8 height 0
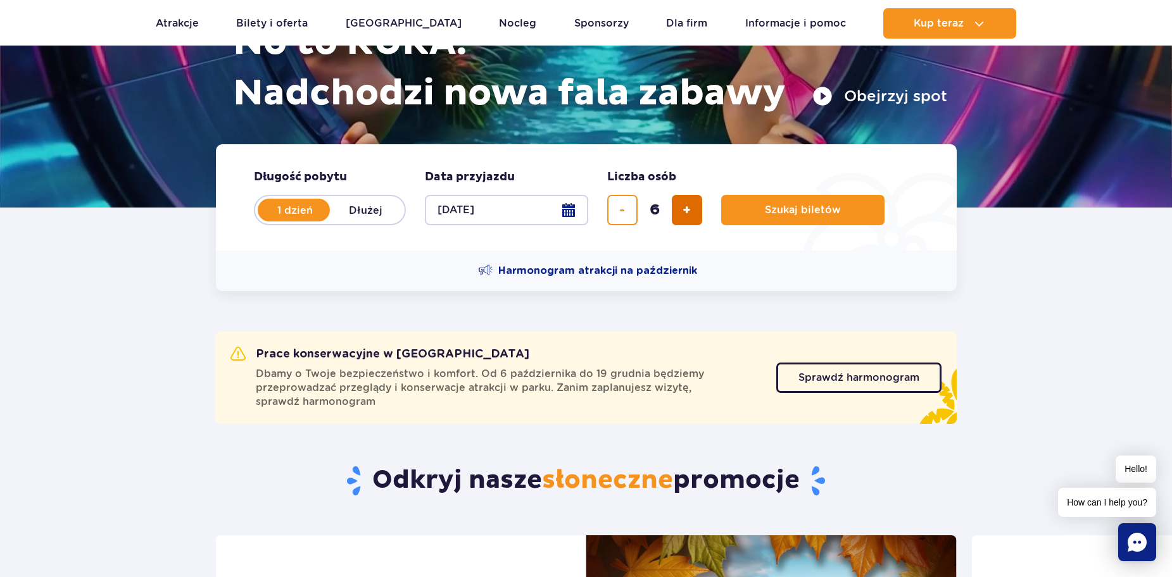
click at [688, 210] on span "dodaj bilet" at bounding box center [686, 210] width 8 height 0
click at [684, 210] on span "dodaj bilet" at bounding box center [686, 210] width 8 height 0
type input "8"
click at [760, 204] on span "Szukaj biletów" at bounding box center [798, 209] width 76 height 11
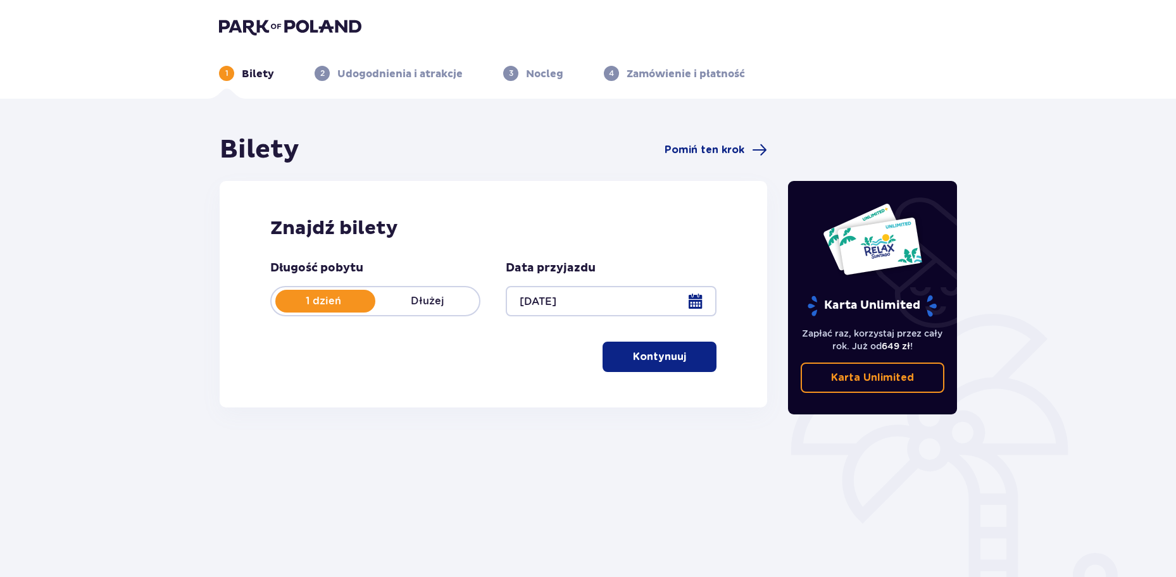
click at [634, 351] on p "Kontynuuj" at bounding box center [659, 357] width 53 height 14
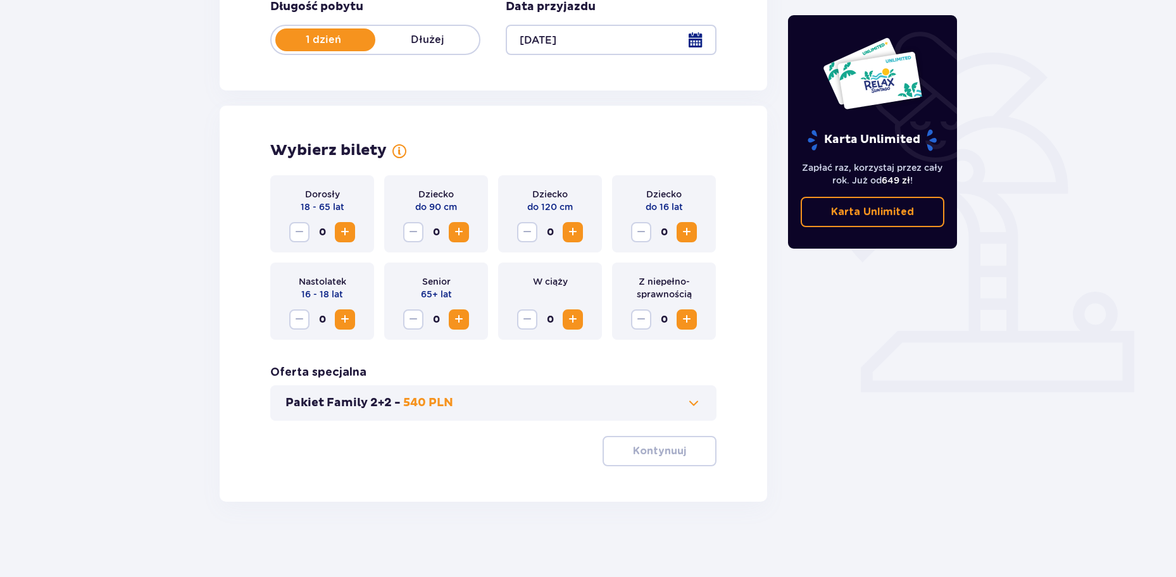
scroll to position [262, 0]
click at [347, 233] on span "Zwiększ" at bounding box center [344, 231] width 15 height 15
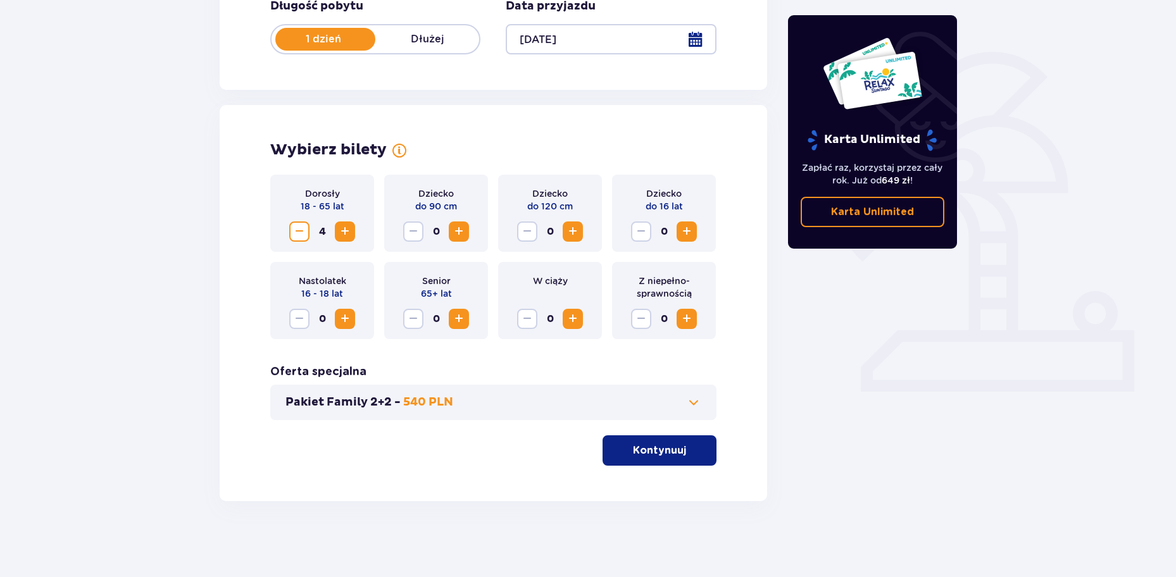
click at [337, 318] on span "Zwiększ" at bounding box center [344, 318] width 15 height 15
click at [423, 399] on p "540 PLN" at bounding box center [428, 402] width 50 height 15
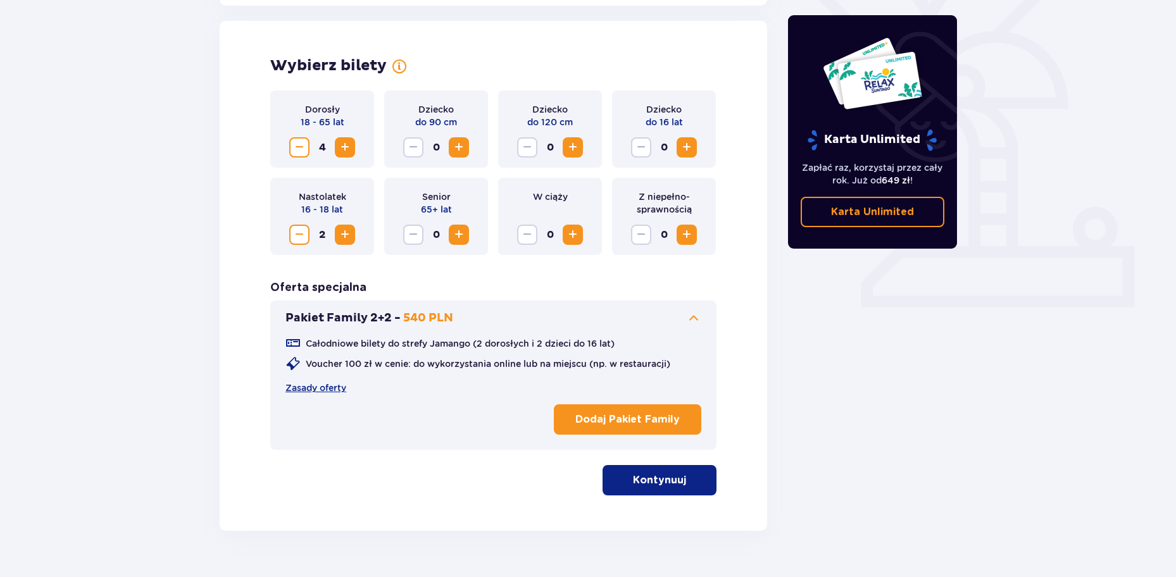
scroll to position [352, 0]
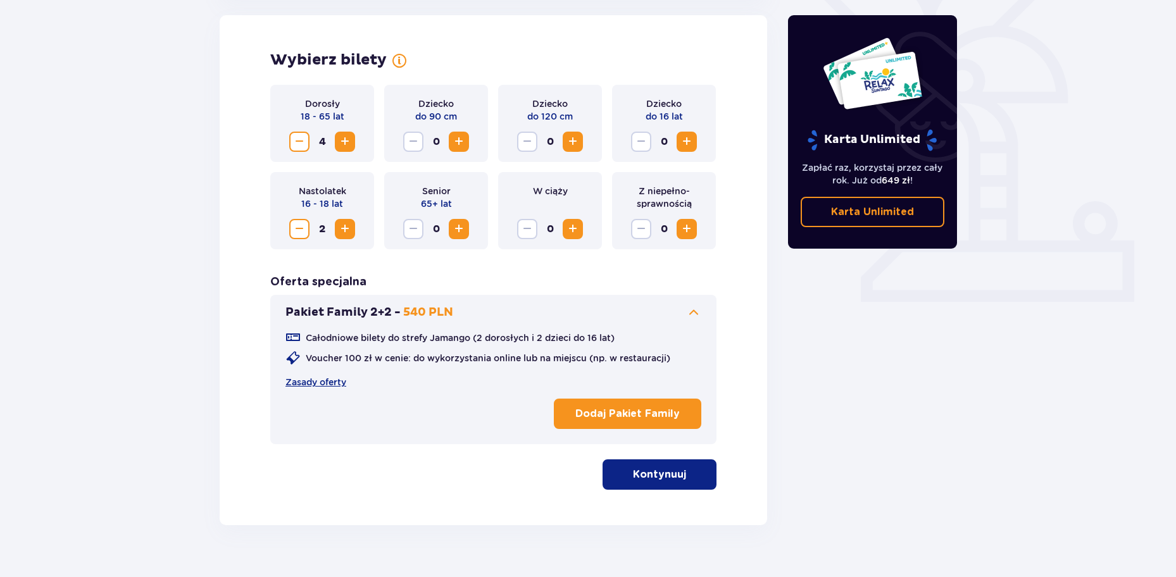
click at [299, 143] on span "Zmniejsz" at bounding box center [299, 141] width 15 height 15
click at [584, 412] on p "Dodaj Pakiet Family" at bounding box center [627, 414] width 104 height 14
click at [639, 468] on p "Kontynuuj" at bounding box center [659, 475] width 53 height 14
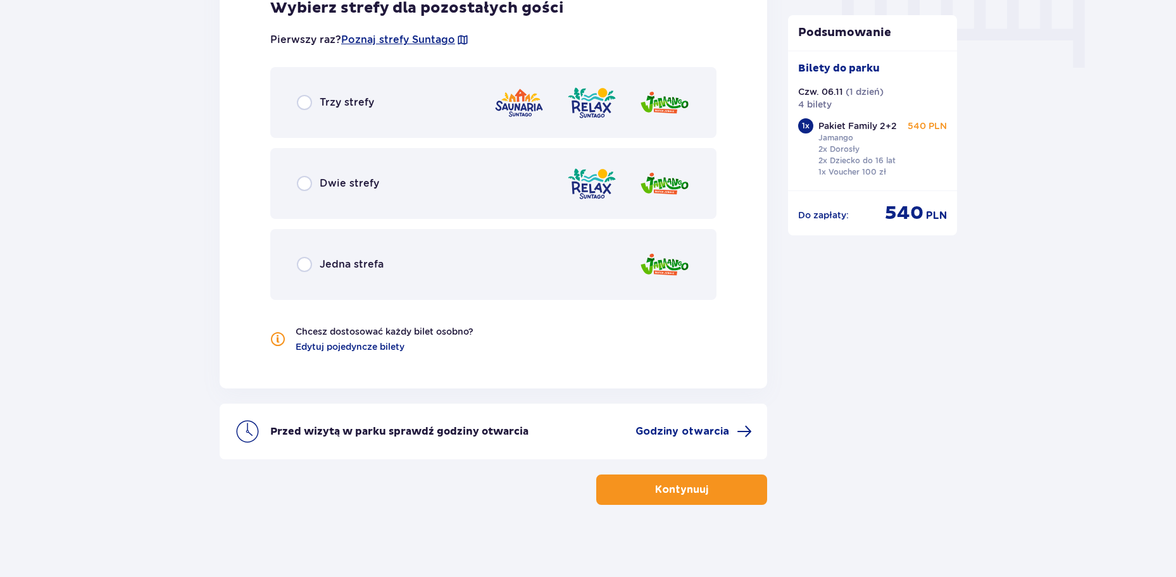
scroll to position [1301, 0]
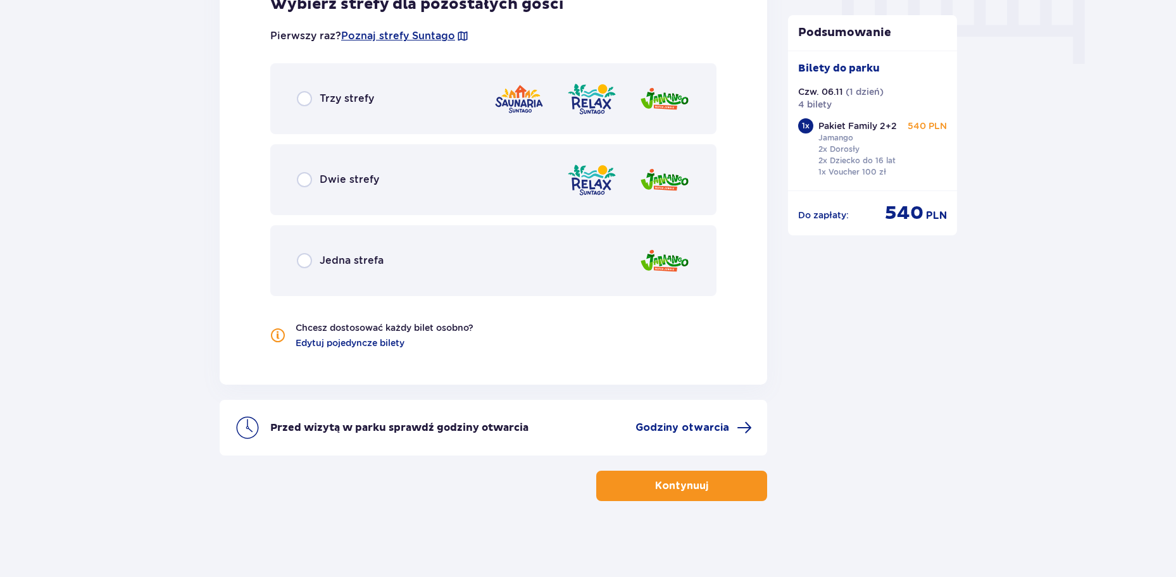
click at [300, 99] on input "radio" at bounding box center [304, 98] width 15 height 15
radio input "true"
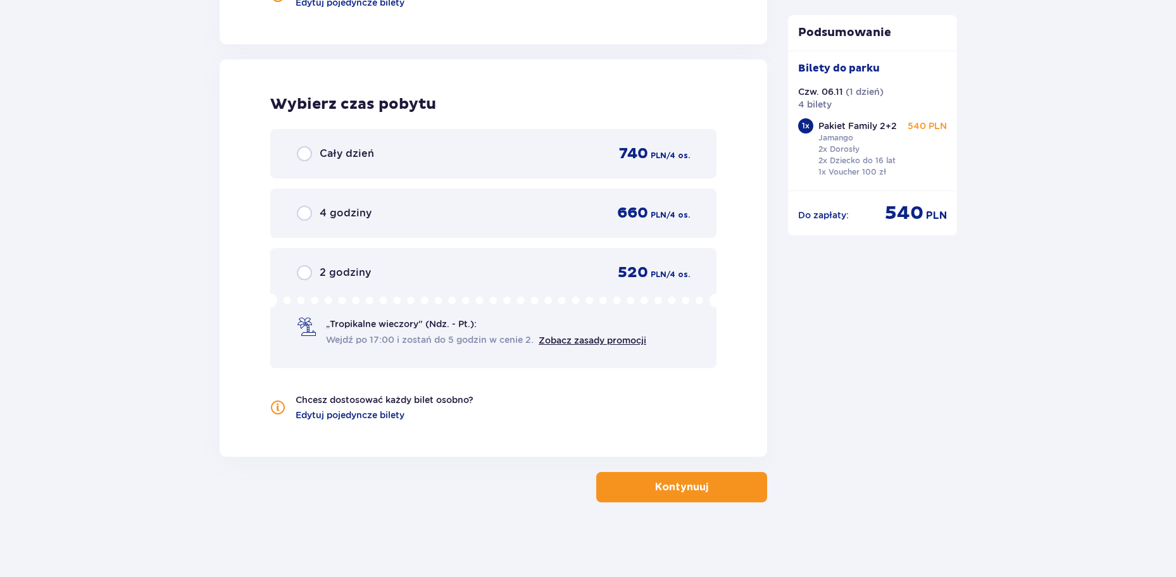
scroll to position [1643, 0]
click at [305, 154] on input "radio" at bounding box center [304, 152] width 15 height 15
radio input "true"
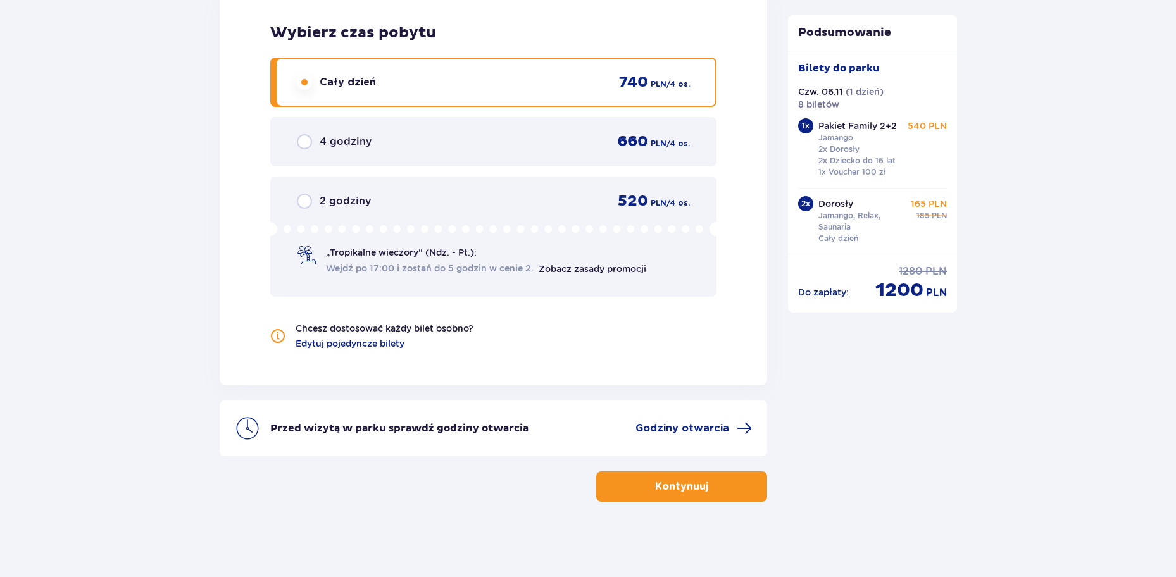
scroll to position [1714, 0]
click at [643, 482] on button "Kontynuuj" at bounding box center [681, 486] width 171 height 30
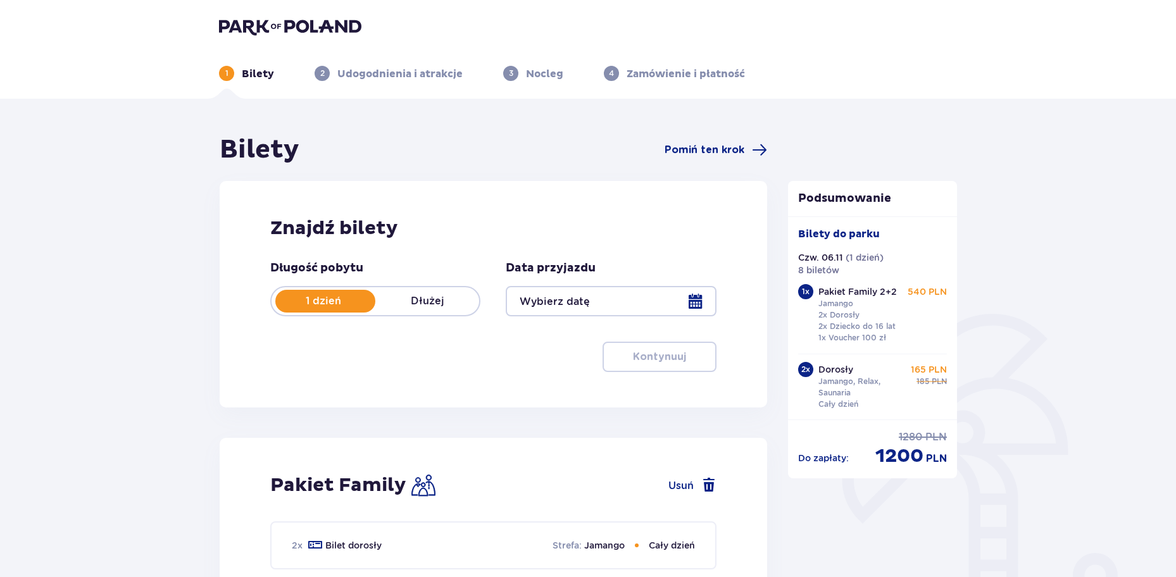
type input "06.11.25"
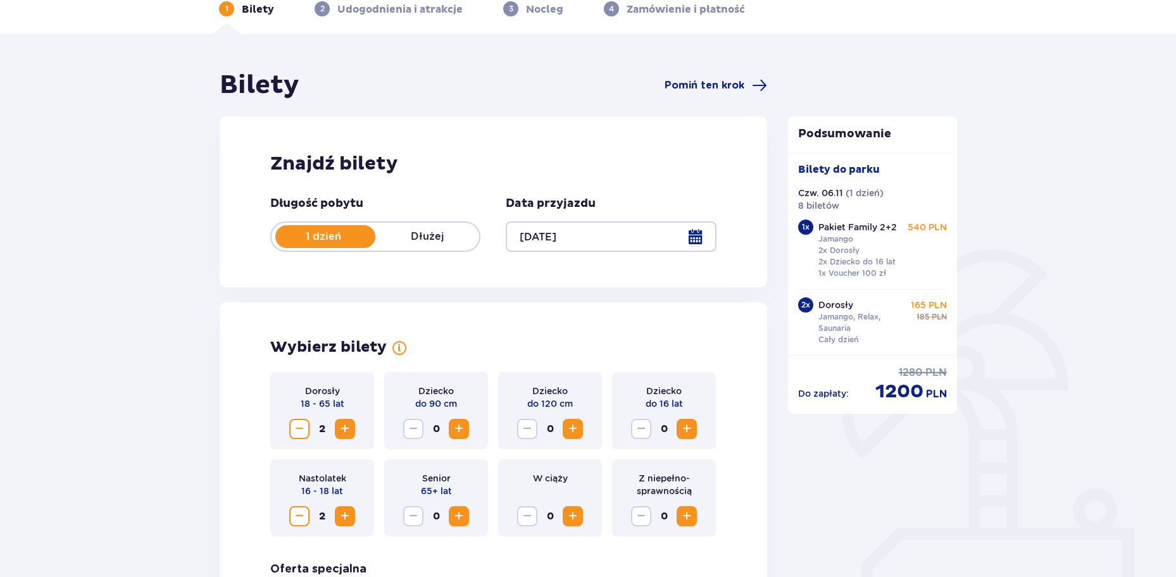
scroll to position [327, 0]
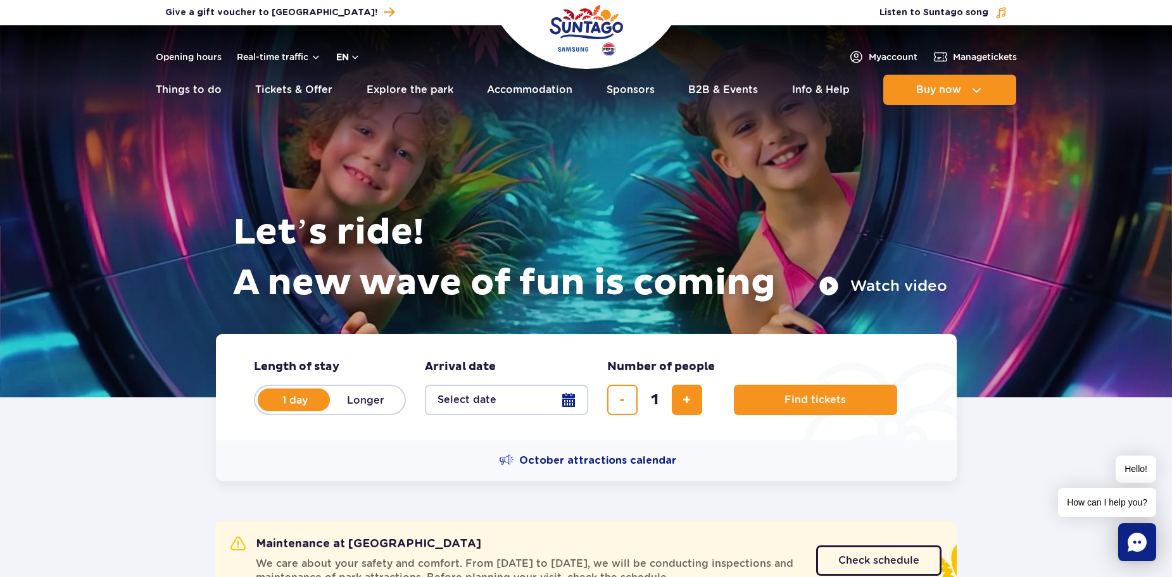
click at [341, 56] on button "en" at bounding box center [348, 57] width 24 height 13
click at [358, 91] on button "PL" at bounding box center [354, 87] width 35 height 13
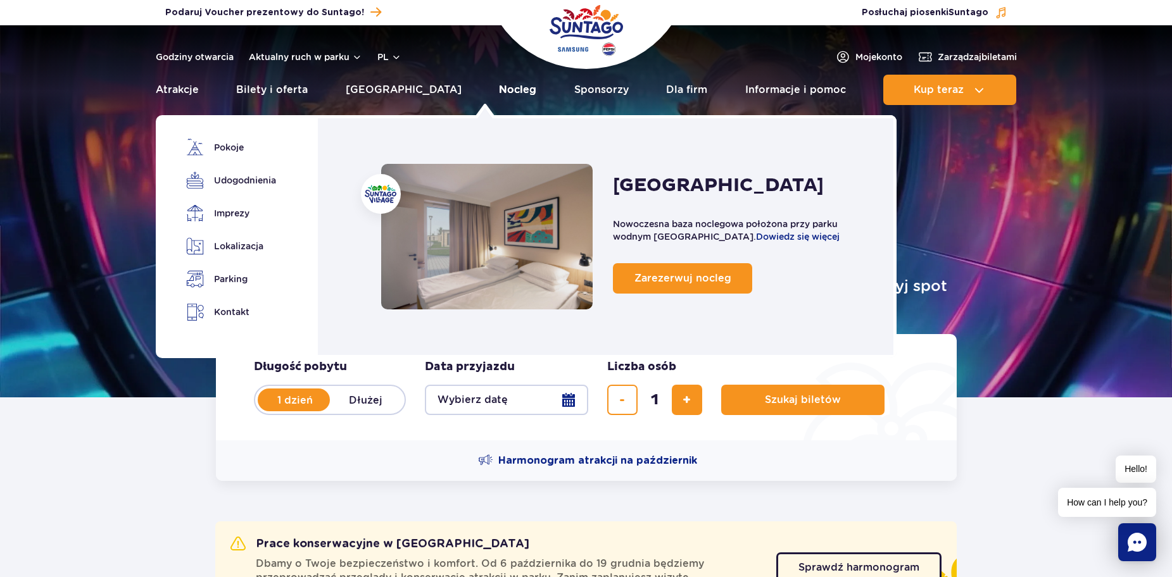
click at [499, 81] on link "Nocleg" at bounding box center [517, 90] width 37 height 30
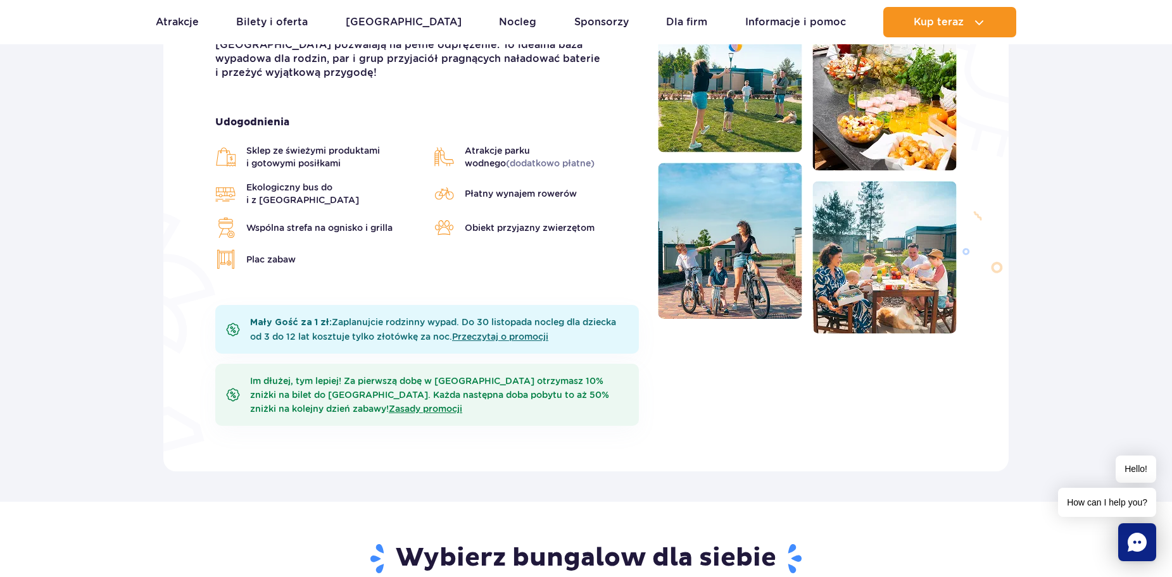
scroll to position [380, 0]
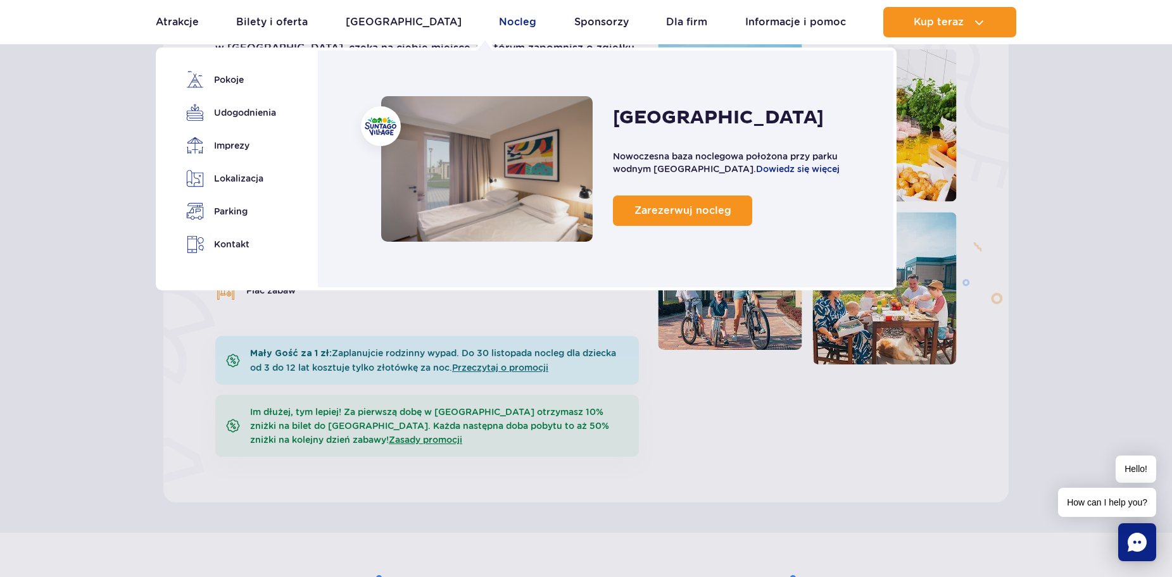
click at [499, 17] on link "Nocleg" at bounding box center [517, 22] width 37 height 30
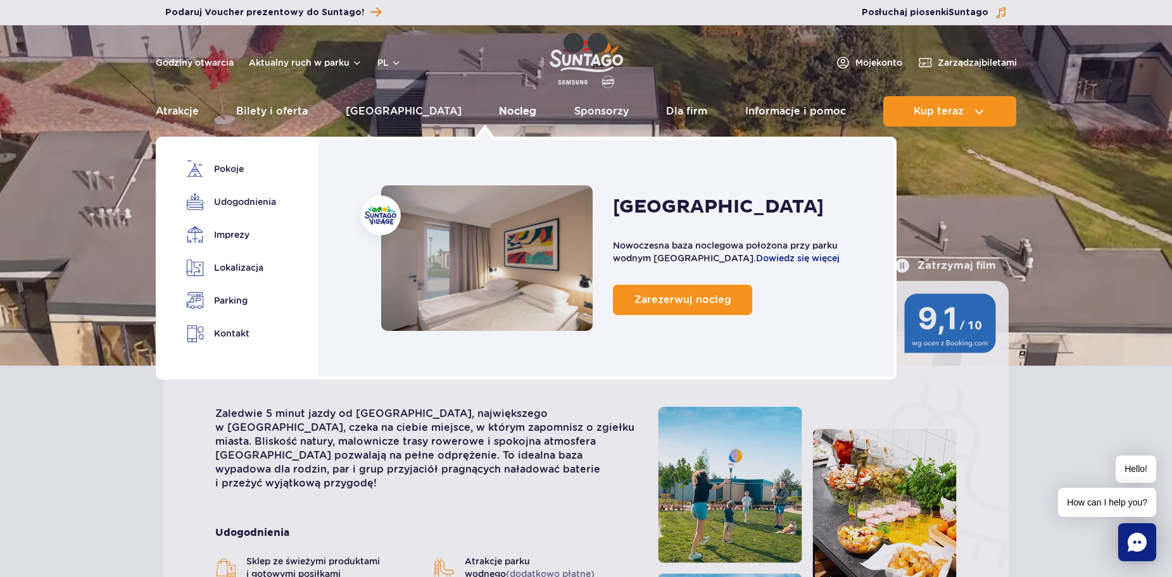
click at [499, 112] on link "Nocleg" at bounding box center [517, 111] width 37 height 30
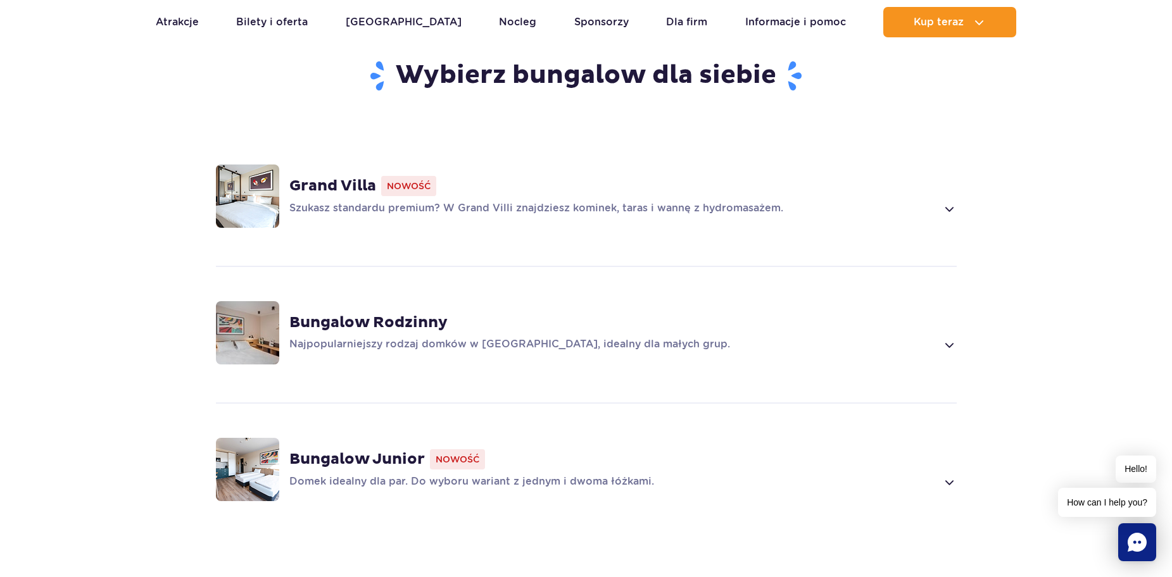
scroll to position [886, 0]
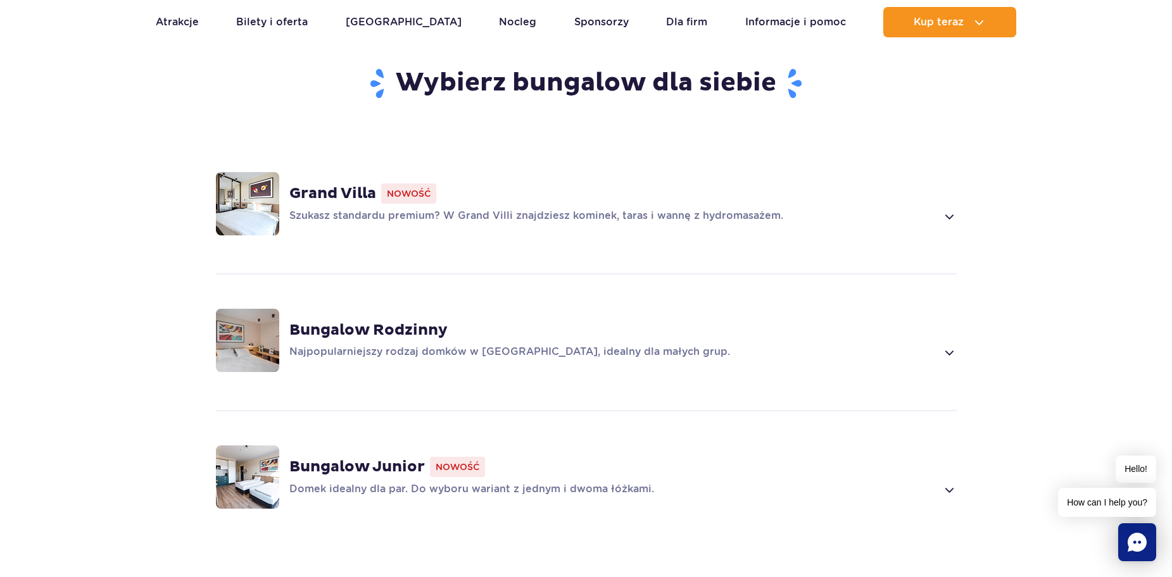
click at [351, 184] on strong "Grand Villa" at bounding box center [332, 193] width 87 height 19
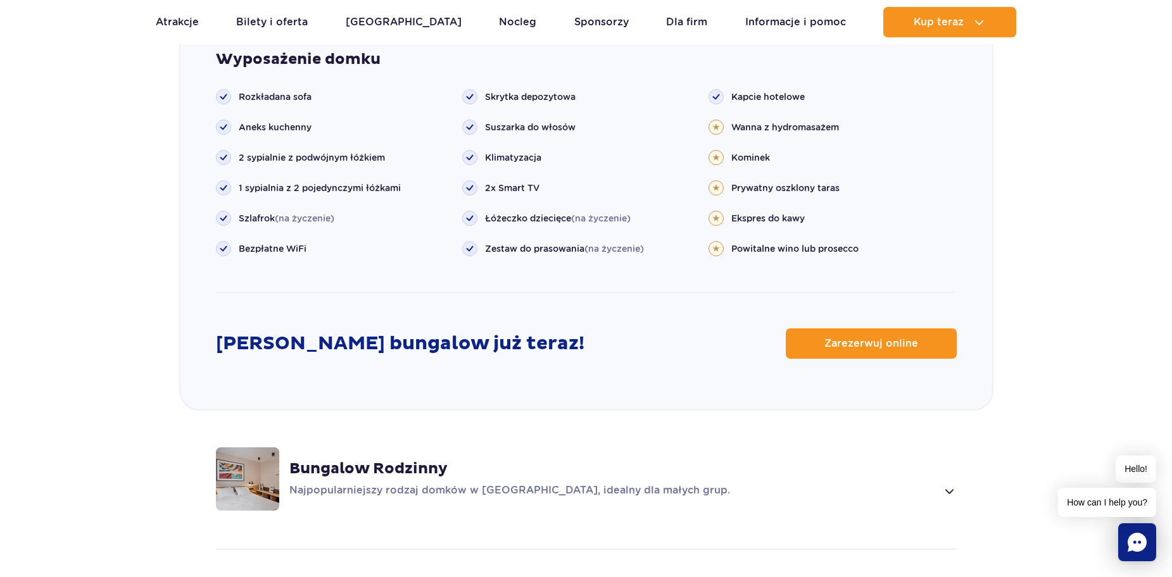
scroll to position [1515, 0]
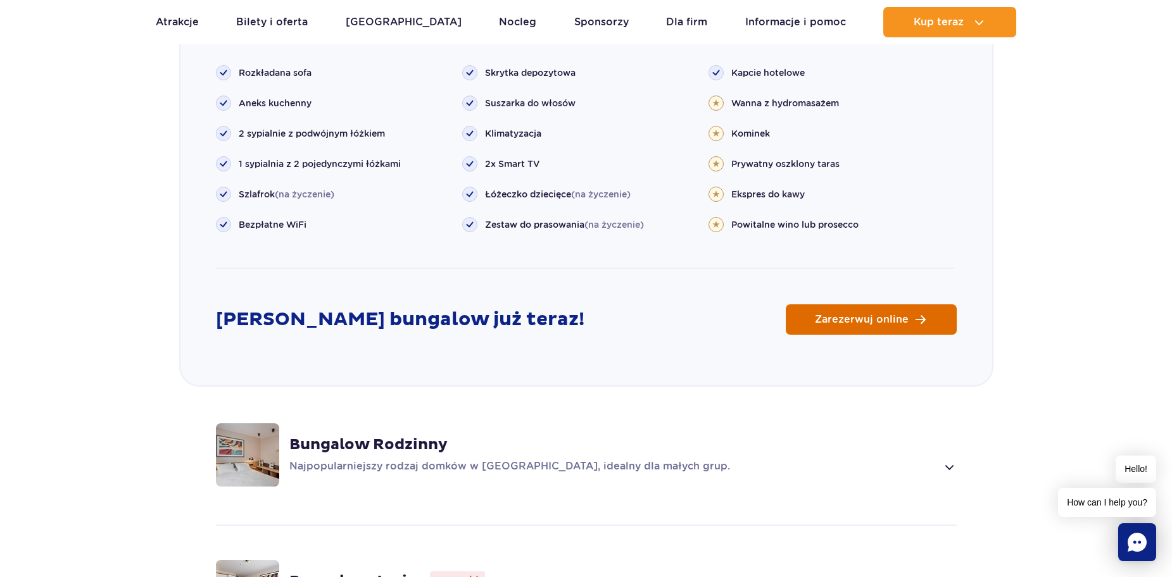
click at [851, 315] on span "Zarezerwuj online" at bounding box center [862, 320] width 94 height 10
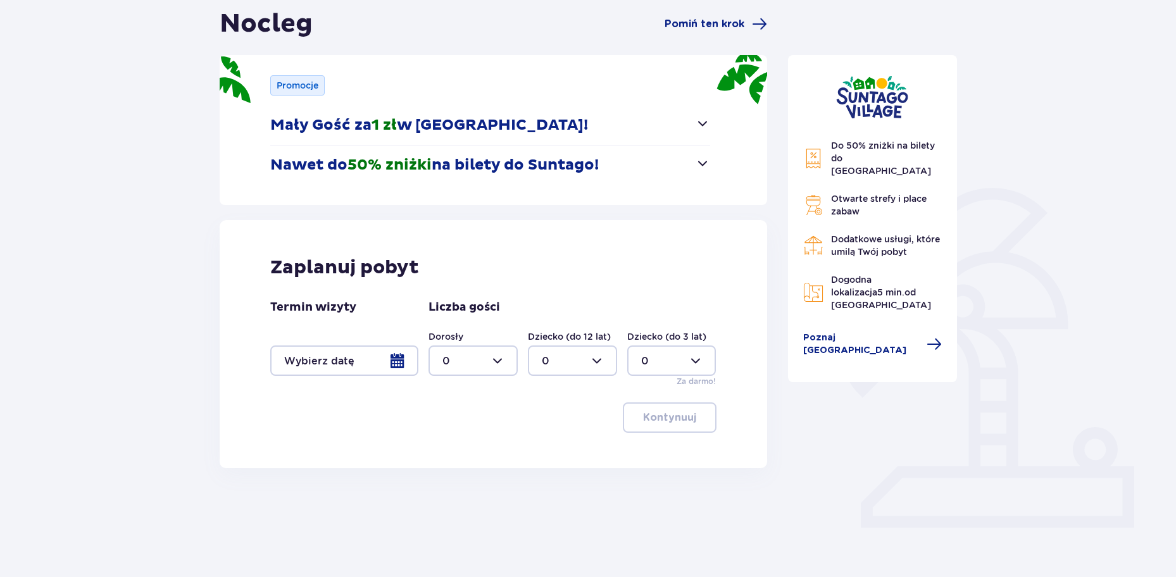
click at [397, 356] on div at bounding box center [344, 361] width 148 height 30
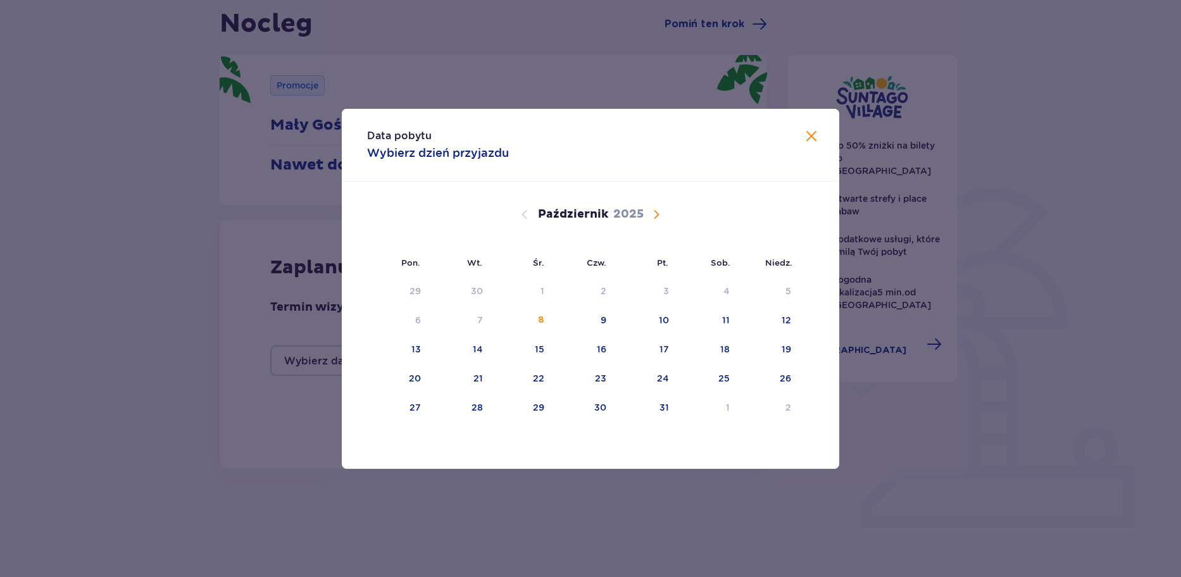
click at [658, 213] on span "Następny miesiąc" at bounding box center [656, 214] width 15 height 15
click at [528, 315] on div "5" at bounding box center [521, 321] width 61 height 28
click at [660, 320] on div "7" at bounding box center [645, 321] width 61 height 28
type input "[DATE] - [DATE]"
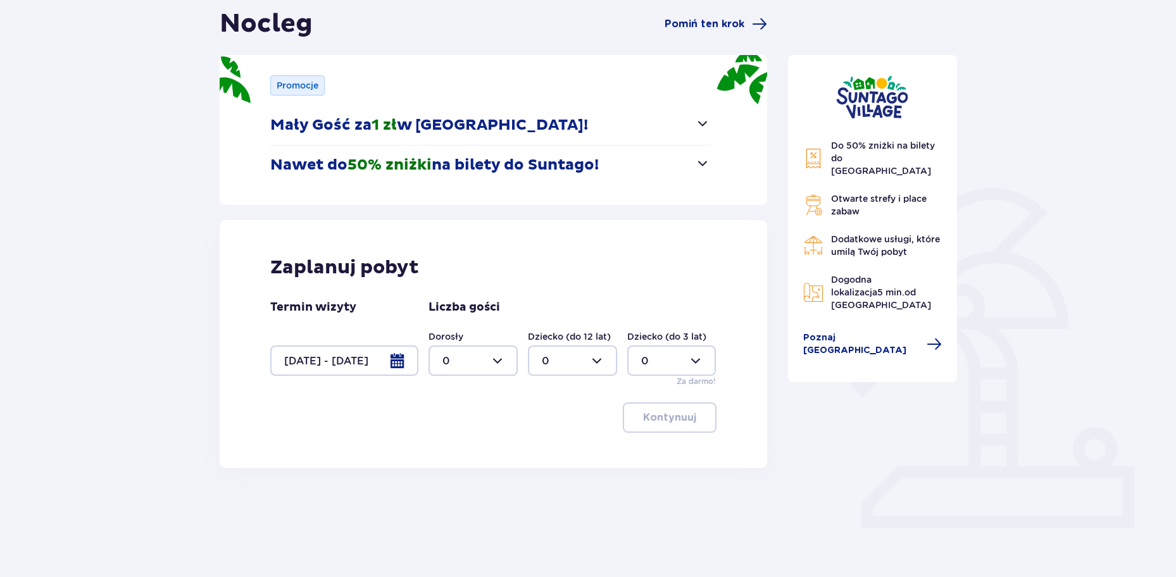
click at [485, 363] on div at bounding box center [472, 361] width 89 height 30
click at [457, 497] on div "6" at bounding box center [472, 496] width 61 height 14
type input "6"
click at [561, 353] on div at bounding box center [572, 361] width 89 height 30
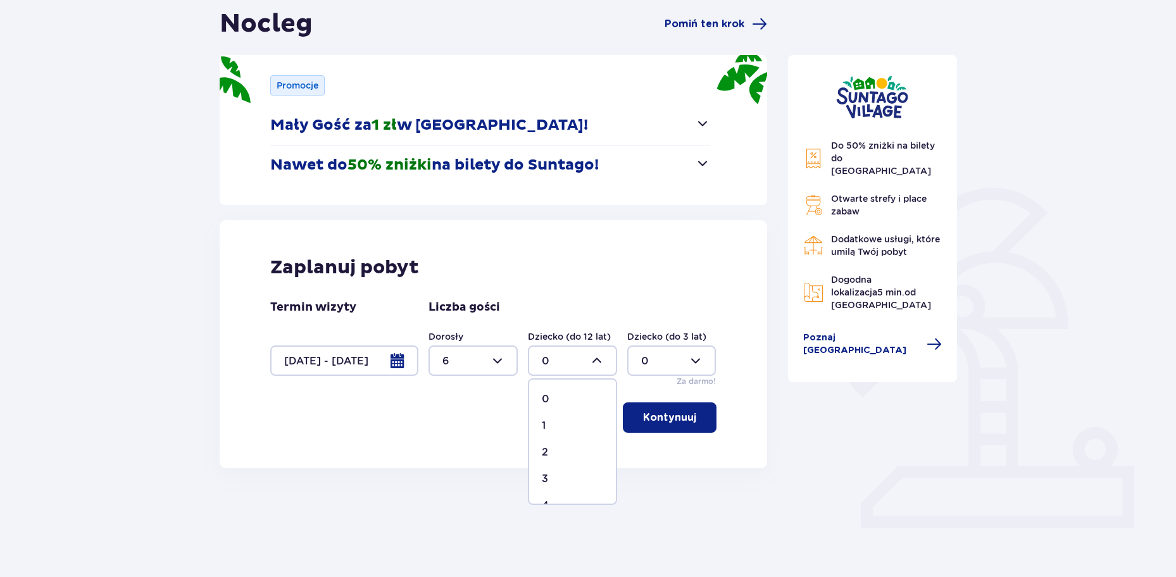
click at [560, 450] on div "2" at bounding box center [572, 453] width 61 height 14
type input "2"
click at [680, 413] on p "Kontynuuj" at bounding box center [669, 418] width 53 height 14
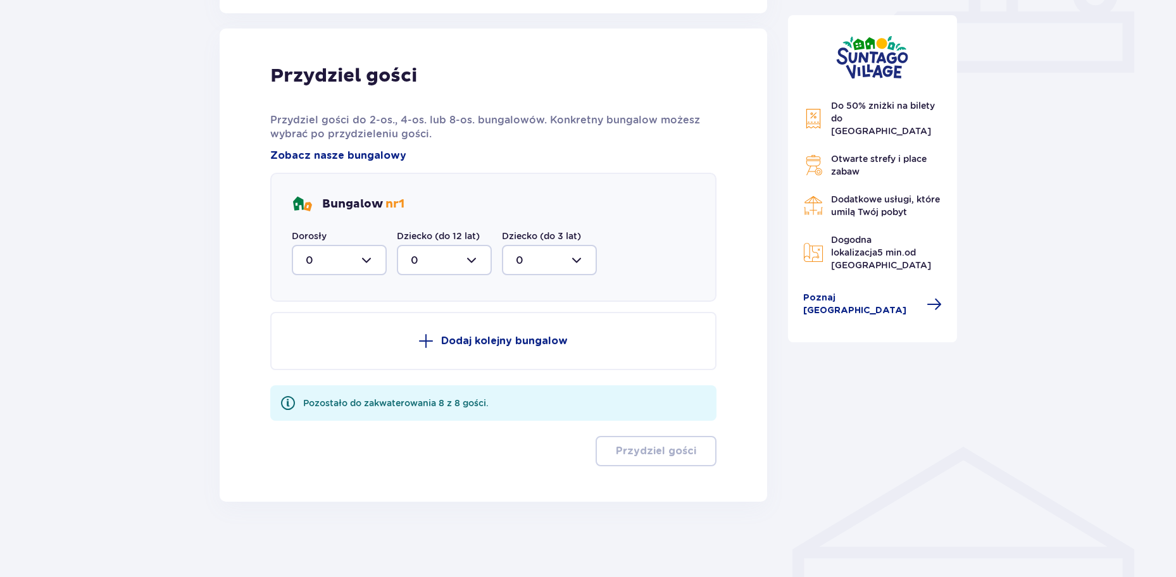
scroll to position [582, 0]
click at [368, 256] on div at bounding box center [339, 259] width 95 height 30
click at [325, 380] on div "6" at bounding box center [339, 383] width 67 height 14
type input "6"
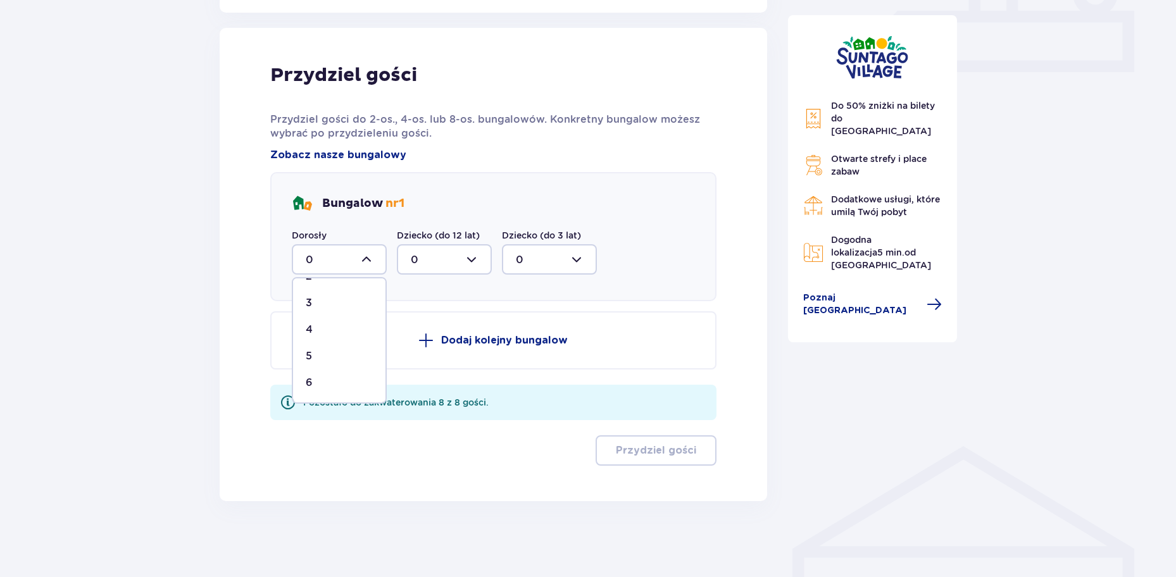
scroll to position [508, 0]
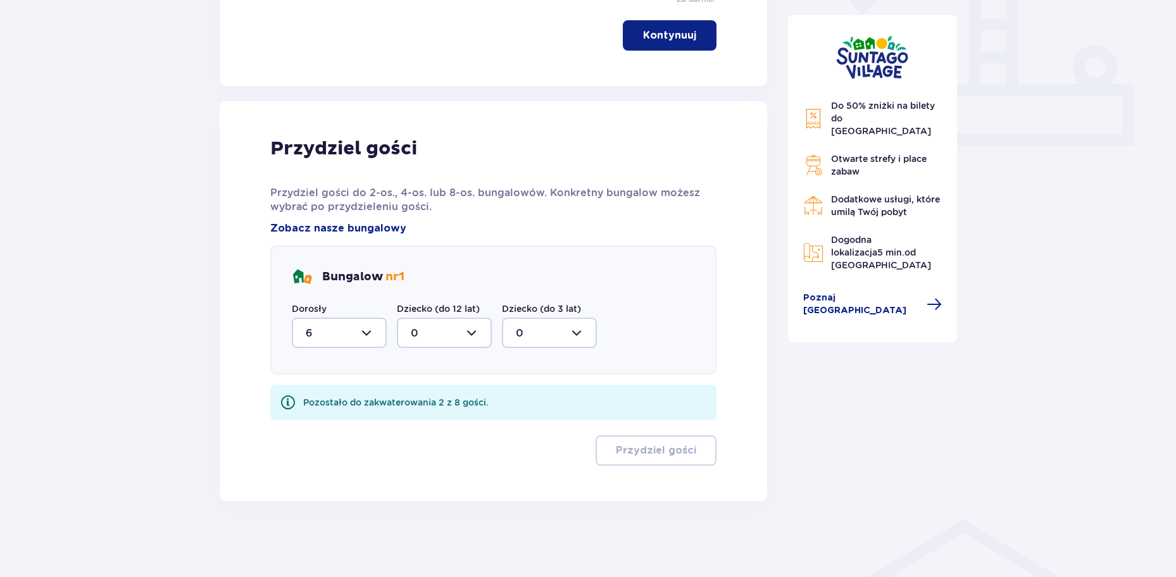
click at [422, 325] on div at bounding box center [444, 333] width 95 height 30
click at [428, 421] on div "2" at bounding box center [444, 425] width 67 height 14
type input "2"
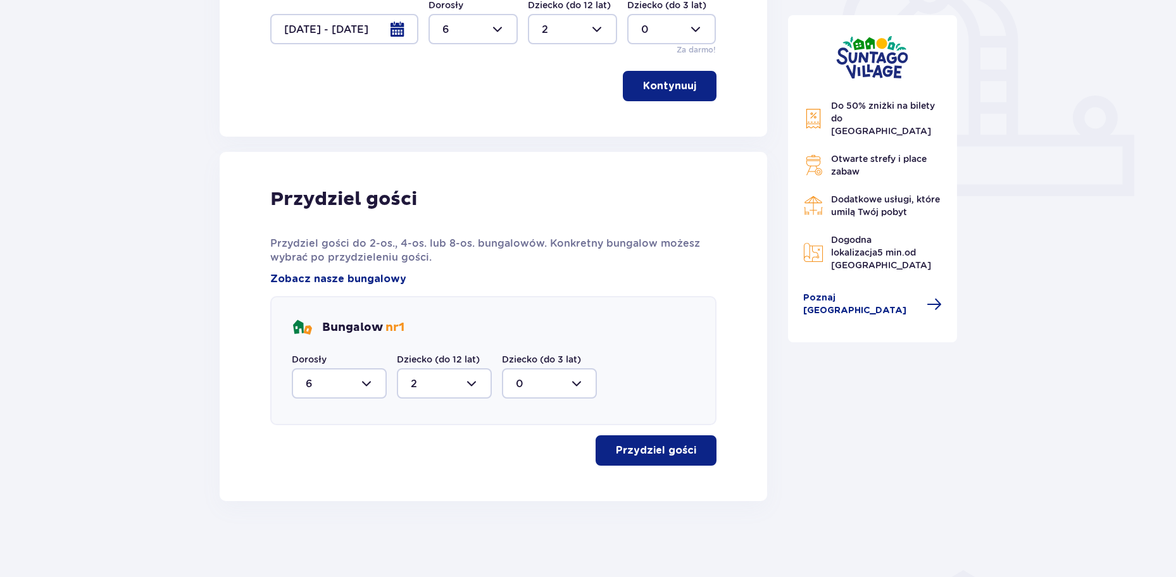
click at [647, 448] on p "Przydziel gości" at bounding box center [656, 451] width 80 height 14
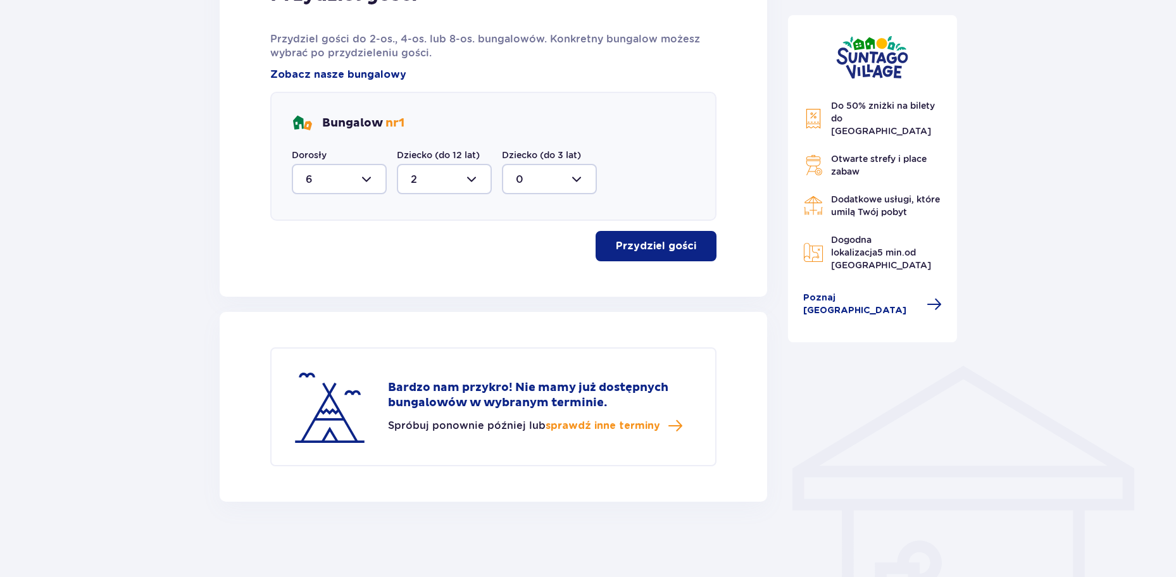
scroll to position [663, 0]
click at [577, 426] on span "sprawdź inne terminy" at bounding box center [603, 425] width 115 height 14
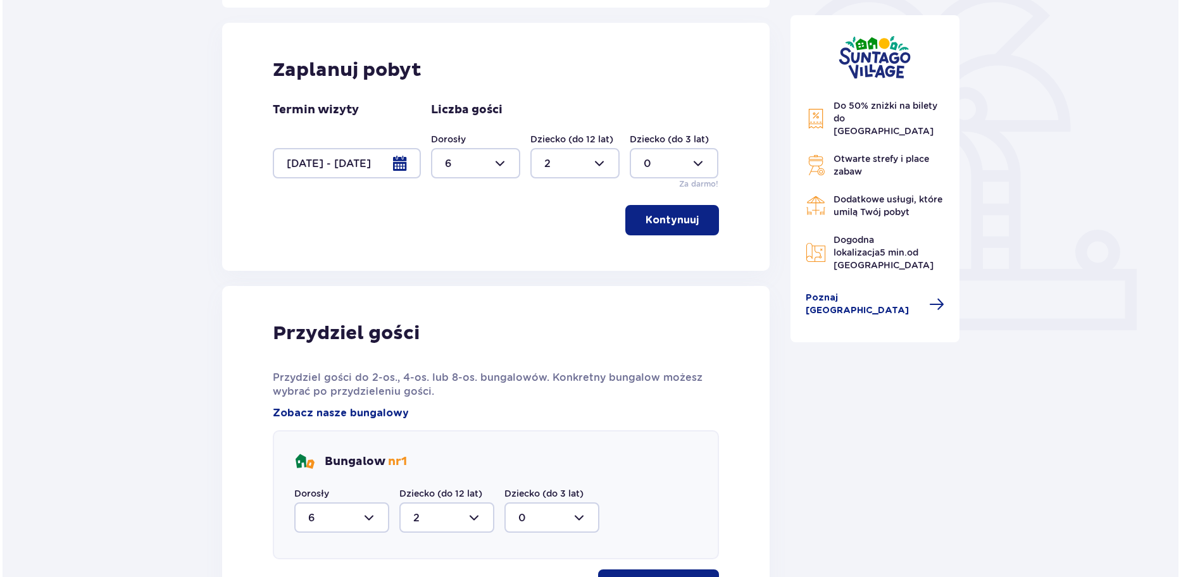
scroll to position [315, 0]
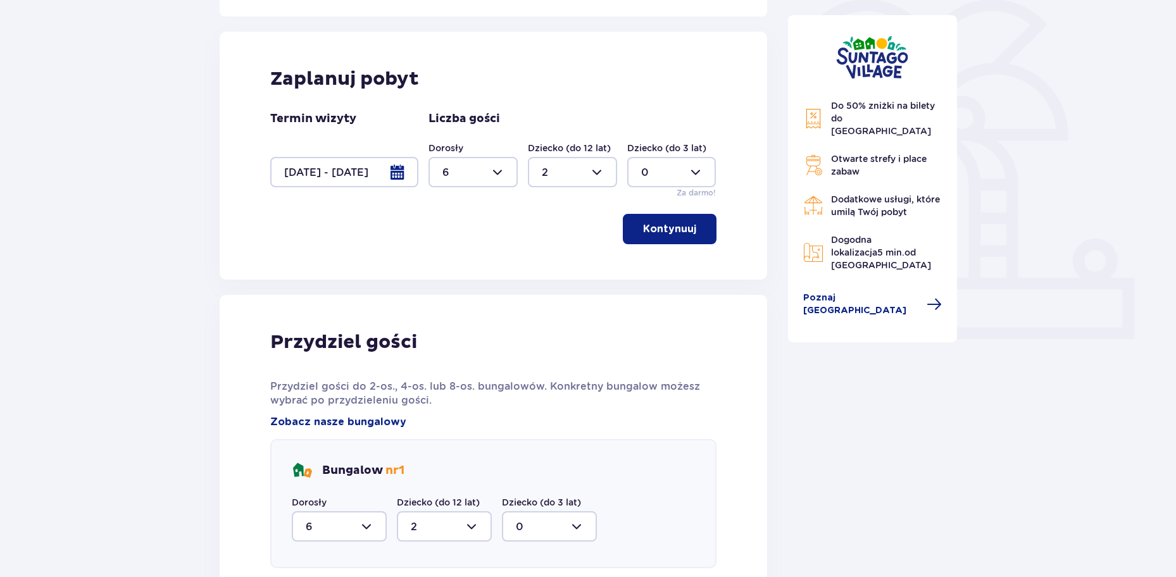
click at [398, 172] on div at bounding box center [344, 172] width 148 height 30
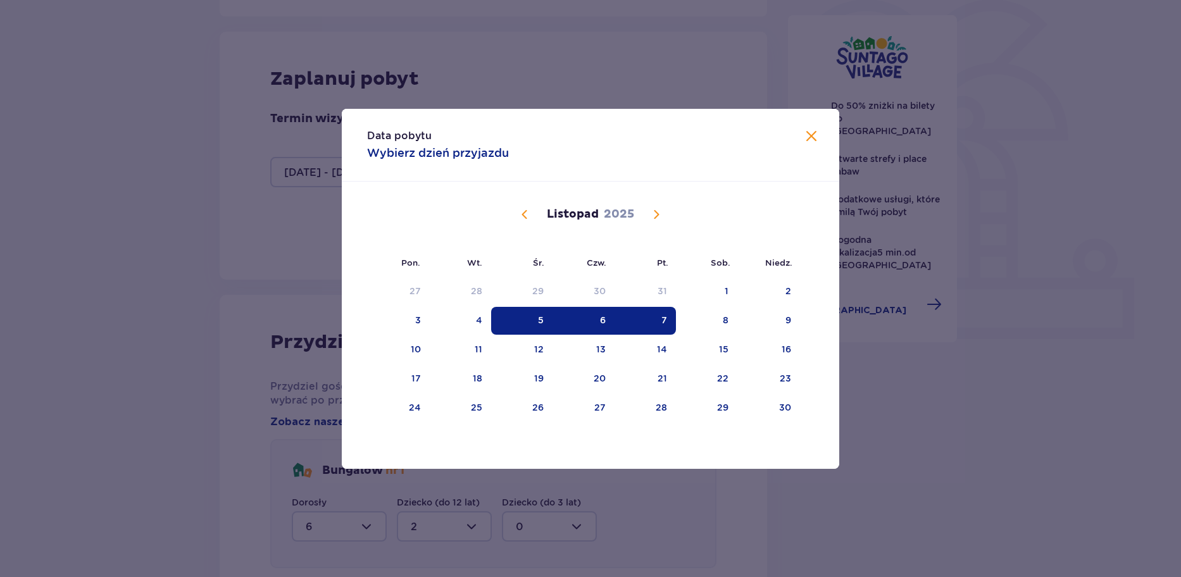
click at [592, 321] on div "6" at bounding box center [584, 321] width 63 height 28
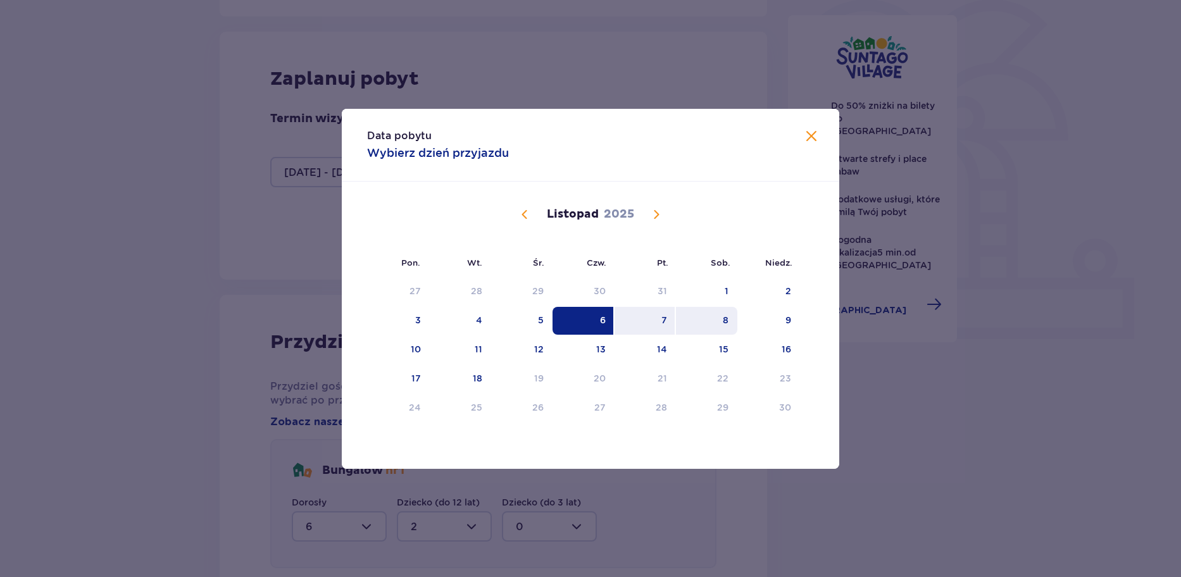
click at [713, 321] on div "8" at bounding box center [706, 321] width 61 height 28
type input "[DATE] - [DATE]"
type input "0"
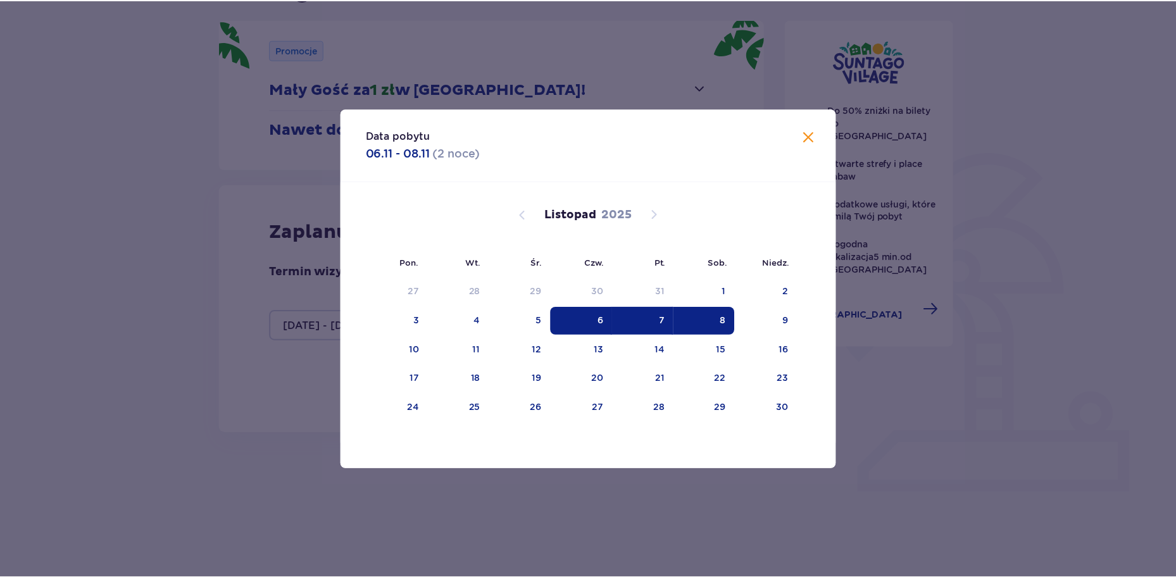
scroll to position [126, 0]
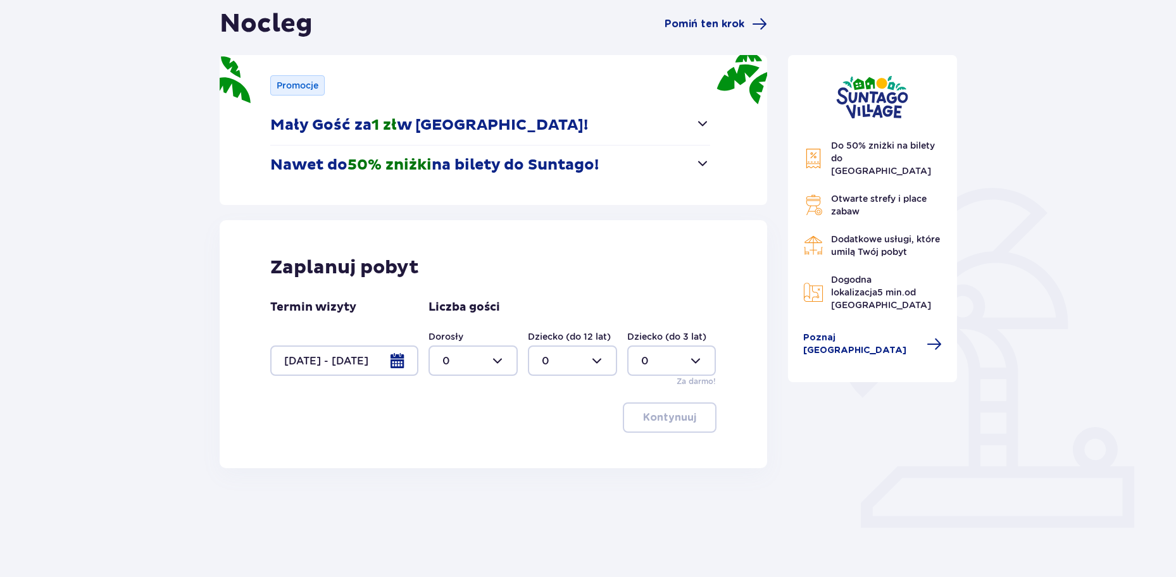
click at [504, 361] on div at bounding box center [472, 361] width 89 height 30
click at [456, 426] on div "6" at bounding box center [472, 432] width 61 height 14
type input "6"
click at [585, 356] on div at bounding box center [572, 361] width 89 height 30
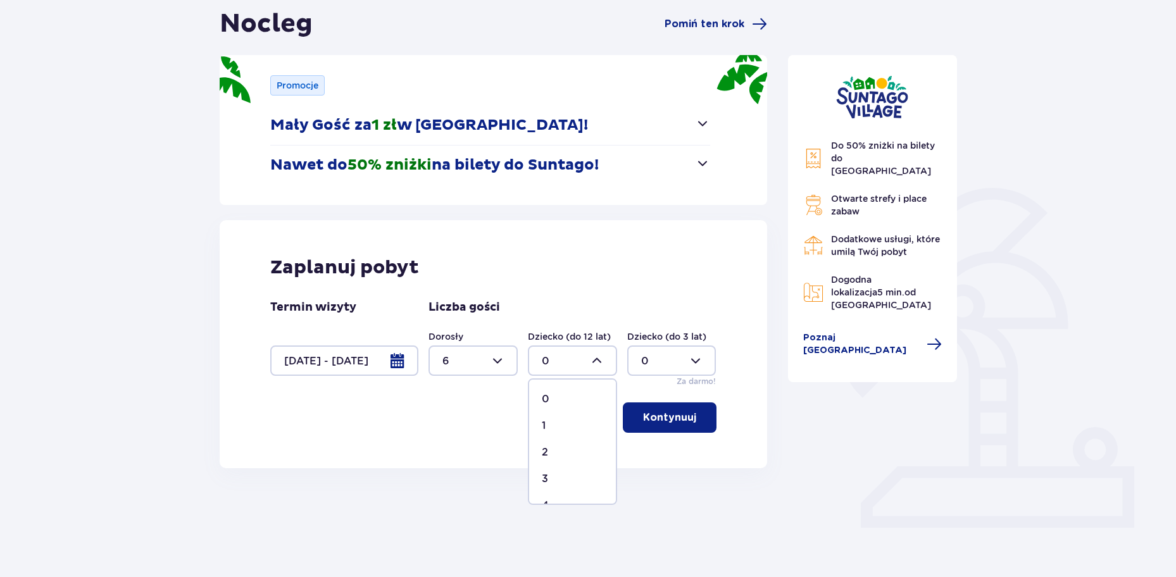
click at [553, 455] on div "2" at bounding box center [572, 453] width 61 height 14
type input "2"
click at [691, 414] on span "button" at bounding box center [698, 417] width 15 height 15
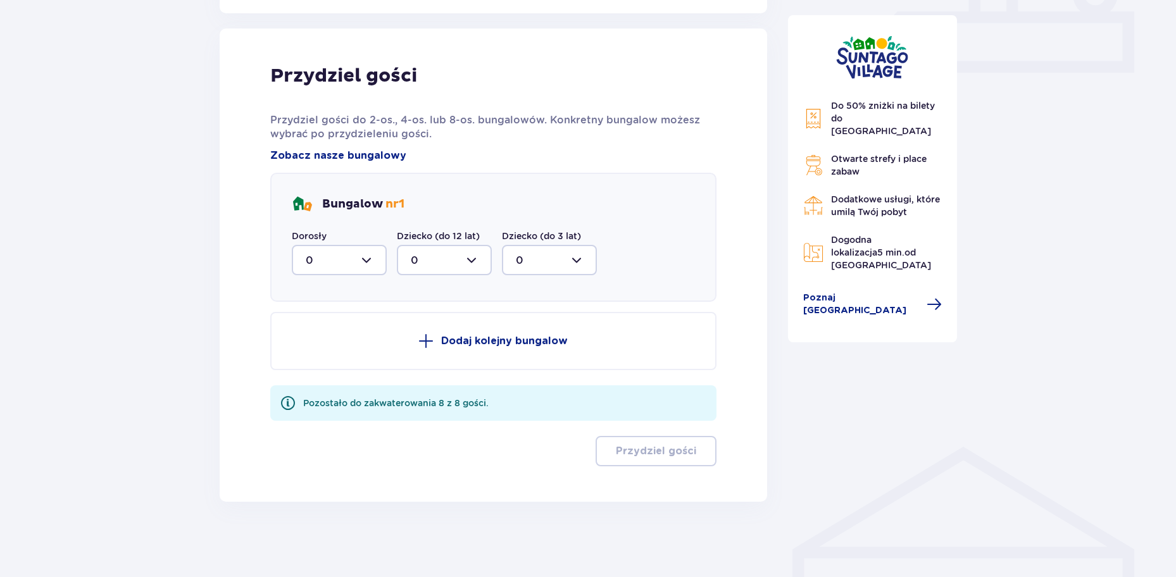
scroll to position [582, 0]
click at [368, 259] on div at bounding box center [339, 259] width 95 height 30
click at [328, 375] on span "6" at bounding box center [339, 383] width 92 height 27
type input "6"
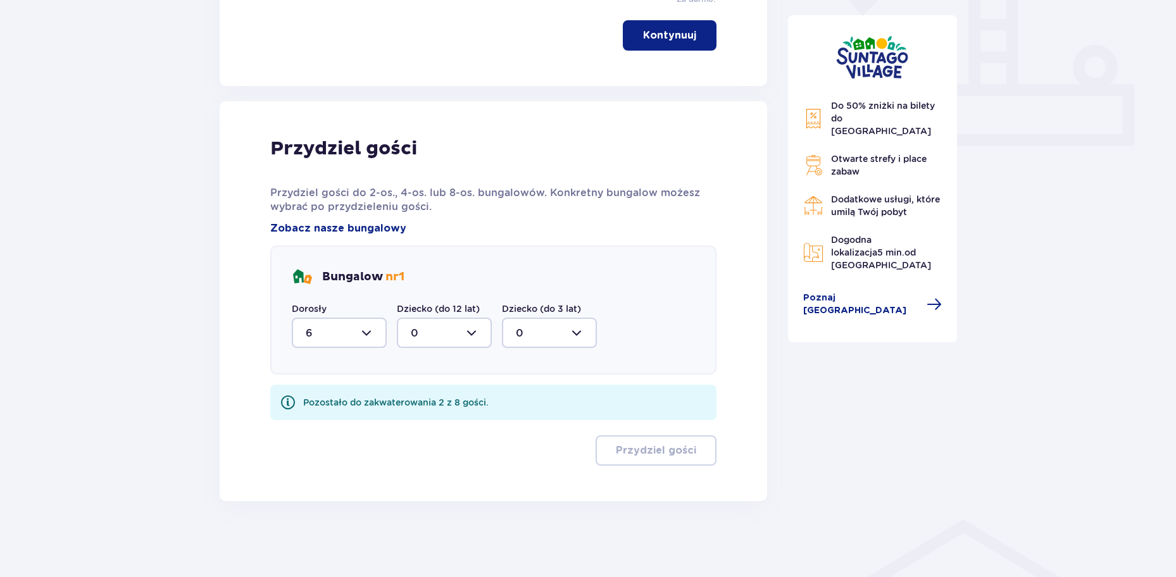
scroll to position [508, 0]
click at [422, 328] on div at bounding box center [444, 333] width 95 height 30
click at [428, 425] on div "2" at bounding box center [444, 425] width 67 height 14
type input "2"
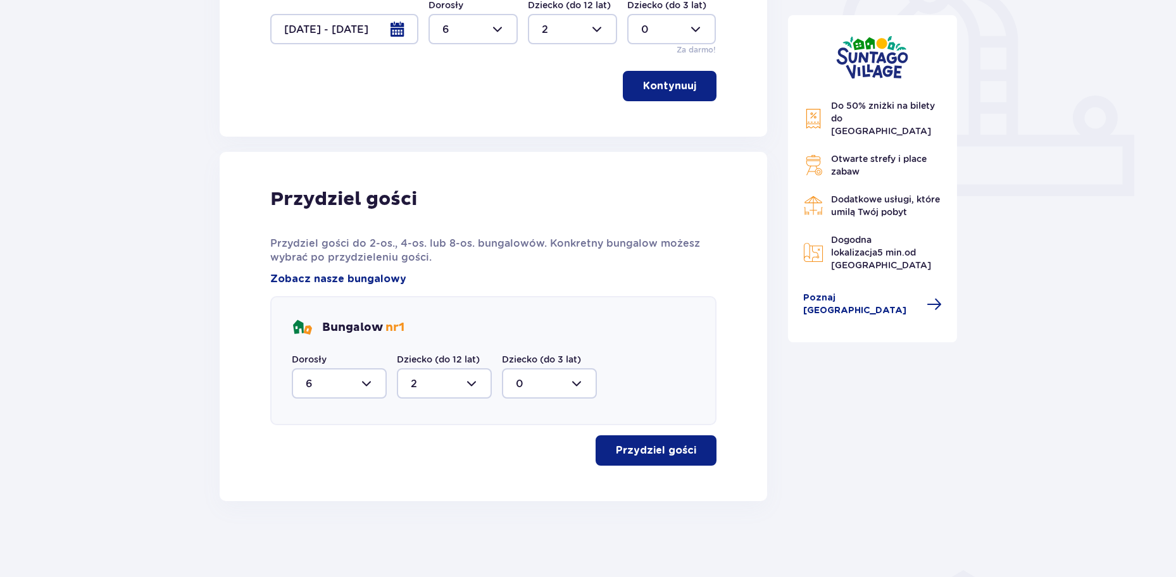
click at [632, 451] on p "Przydziel gości" at bounding box center [656, 451] width 80 height 14
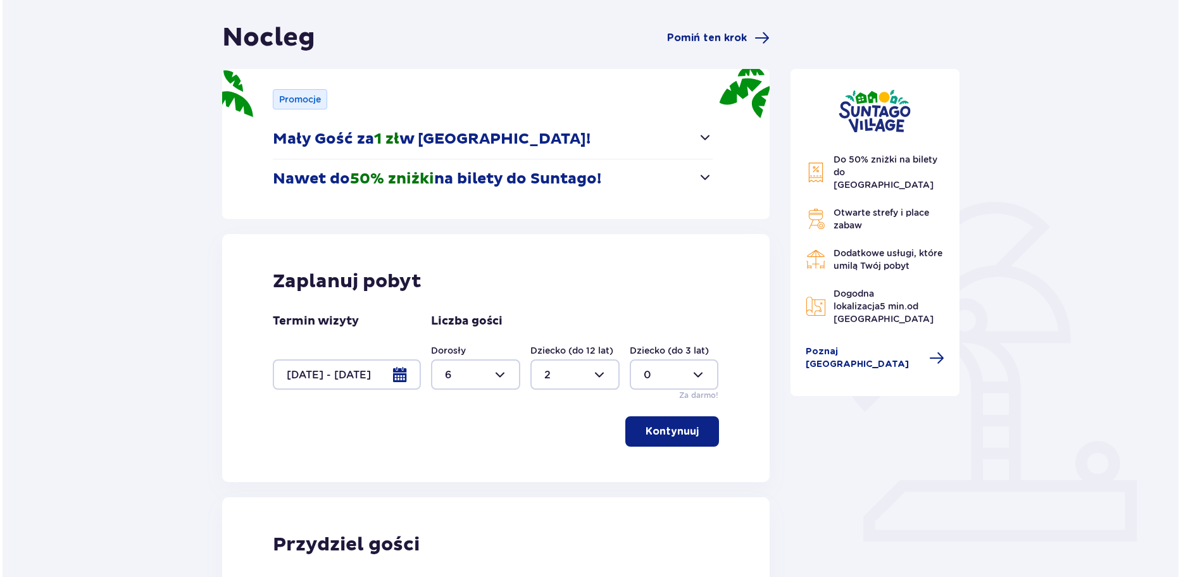
scroll to position [253, 0]
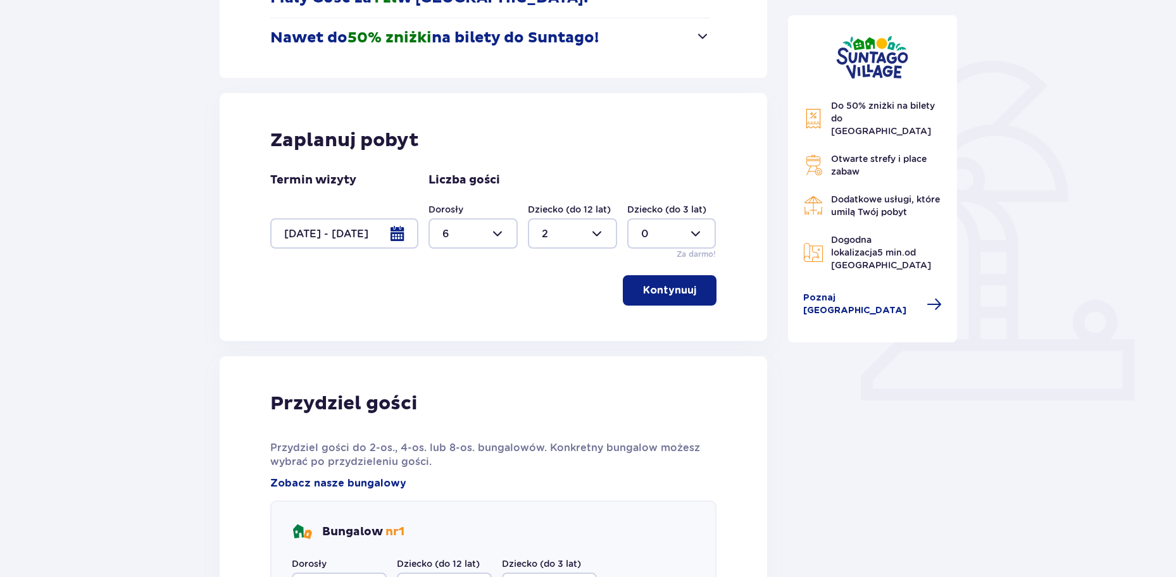
click at [400, 233] on div at bounding box center [344, 233] width 148 height 30
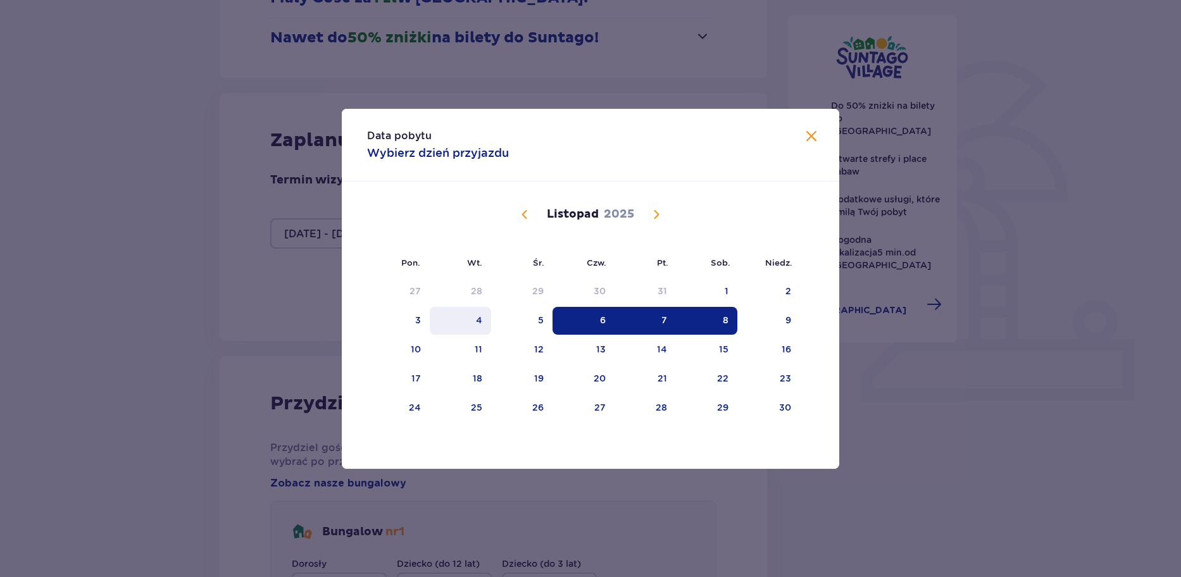
click at [472, 323] on div "4" at bounding box center [460, 321] width 61 height 28
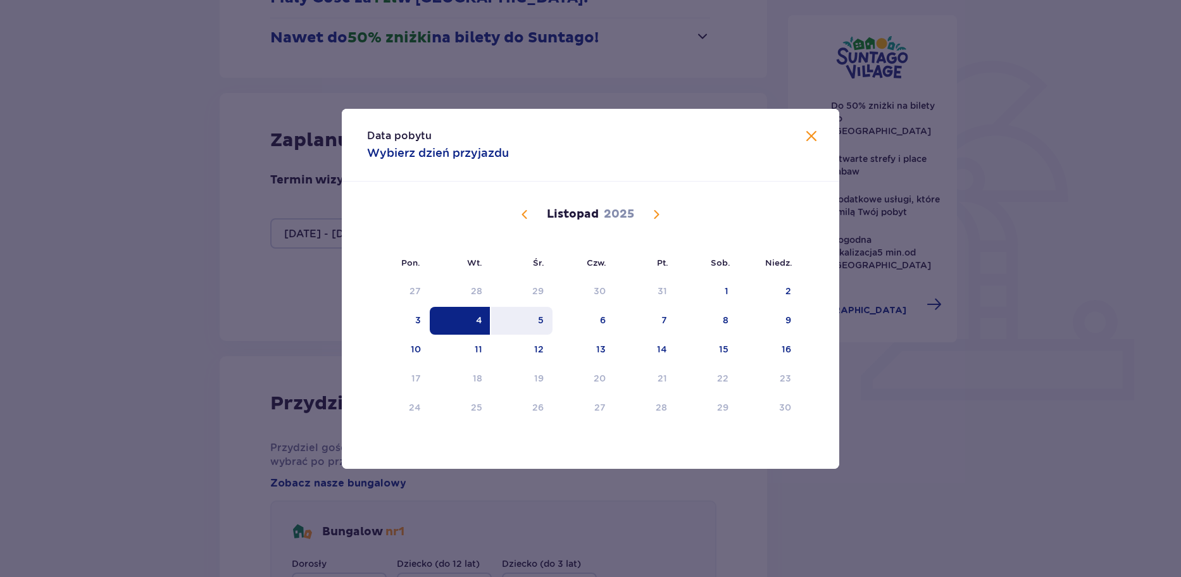
click at [544, 321] on div "5" at bounding box center [521, 321] width 61 height 28
type input "[DATE] - [DATE]"
type input "0"
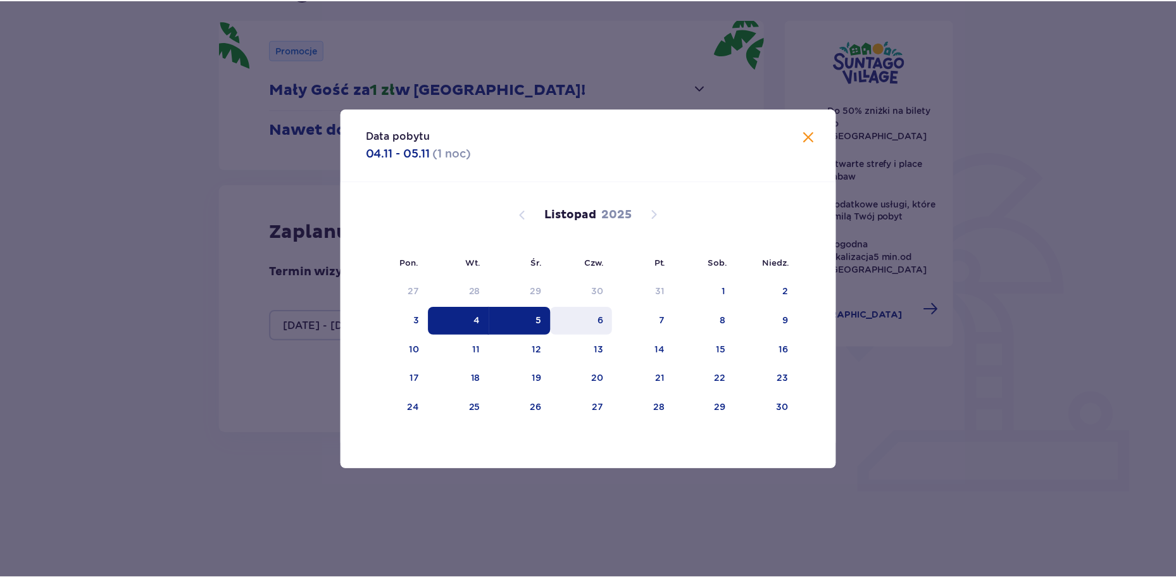
scroll to position [126, 0]
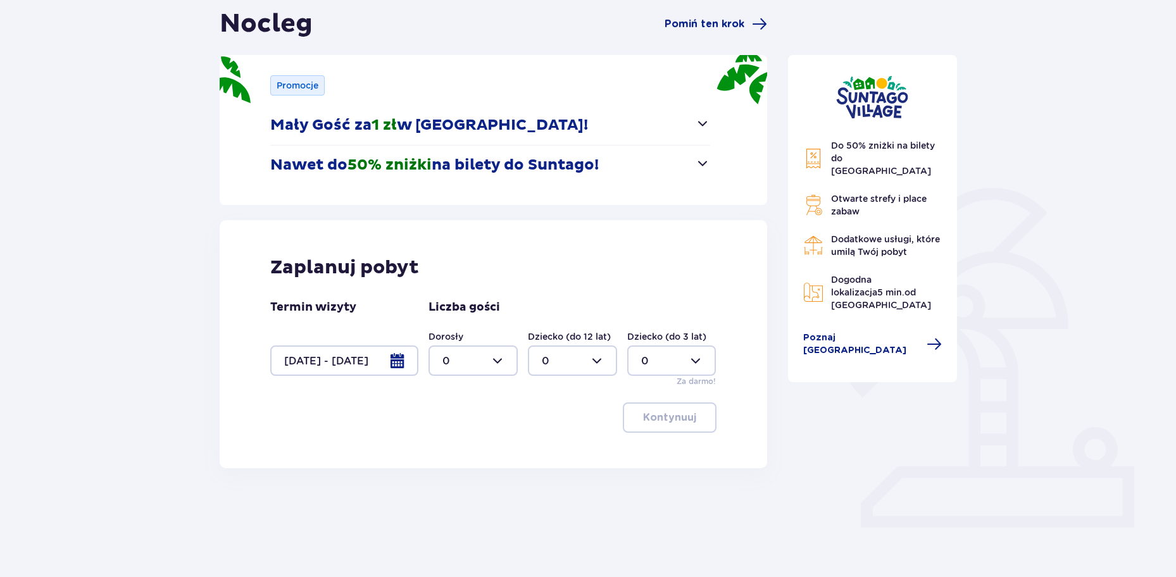
click at [372, 360] on div at bounding box center [344, 361] width 148 height 30
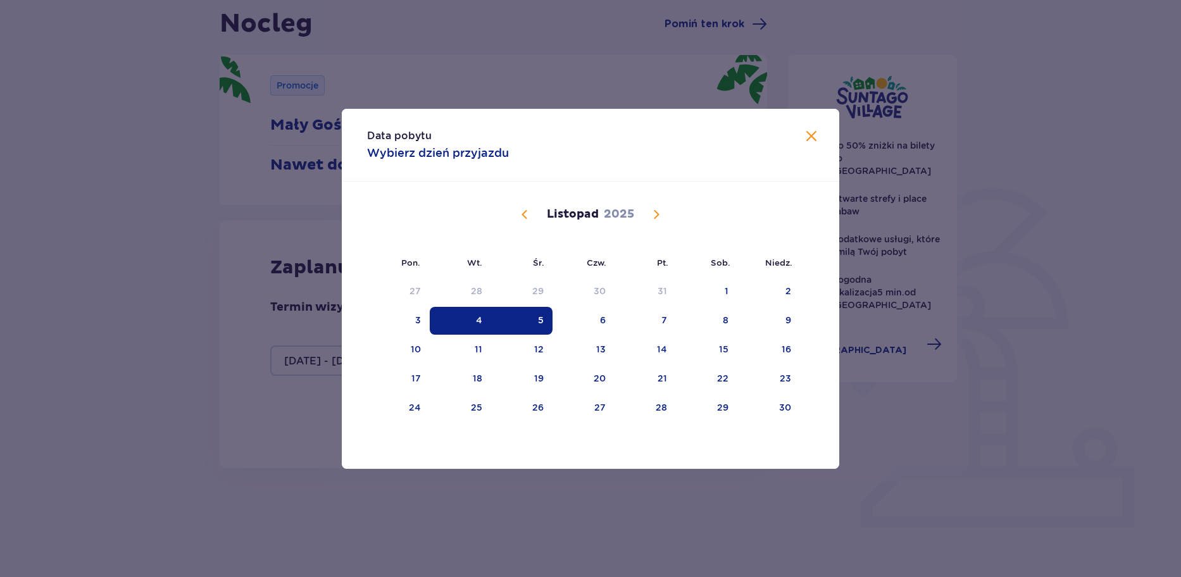
click at [534, 319] on div "5" at bounding box center [521, 321] width 61 height 28
click at [653, 315] on div "7" at bounding box center [645, 321] width 61 height 28
type input "[DATE] - [DATE]"
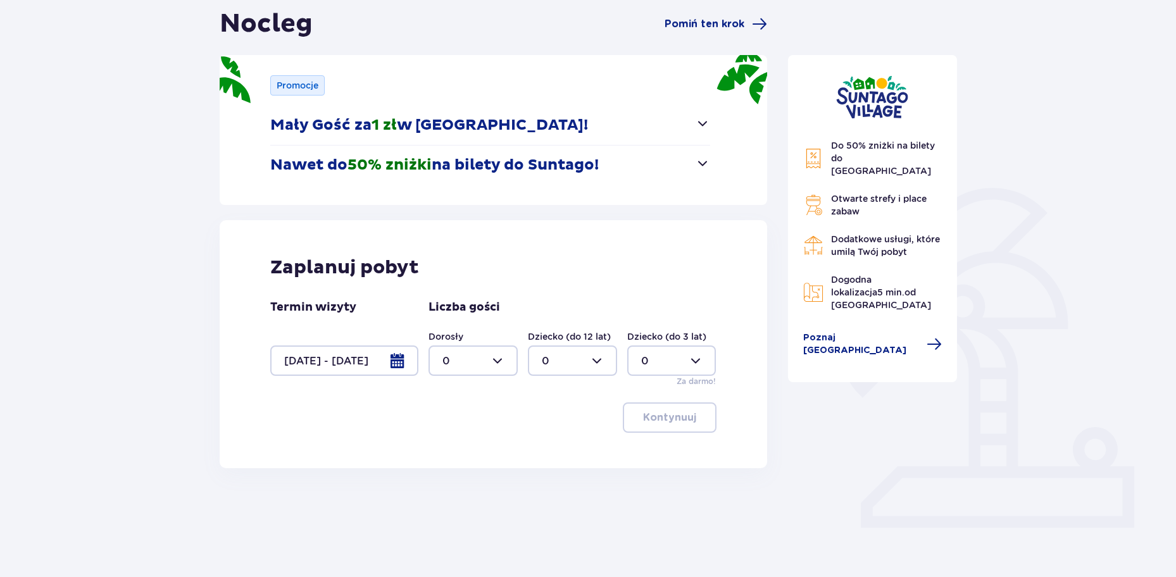
click at [465, 360] on div at bounding box center [472, 361] width 89 height 30
click at [458, 426] on div "6" at bounding box center [472, 432] width 61 height 14
type input "6"
click at [556, 356] on div at bounding box center [572, 361] width 89 height 30
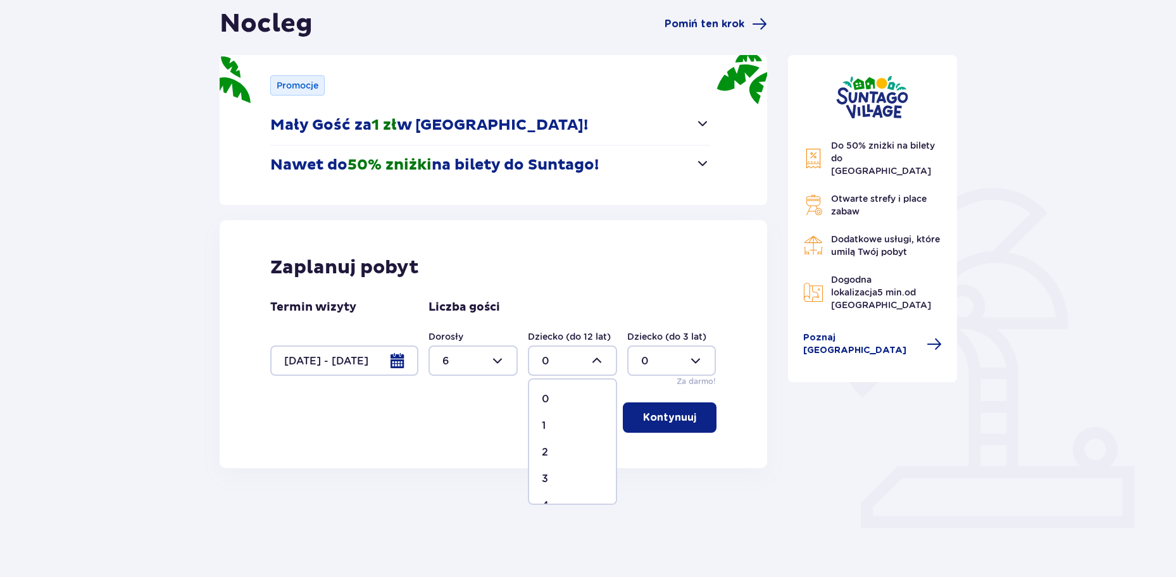
click at [558, 453] on div "2" at bounding box center [572, 453] width 61 height 14
type input "2"
click at [674, 423] on p "Kontynuuj" at bounding box center [669, 418] width 53 height 14
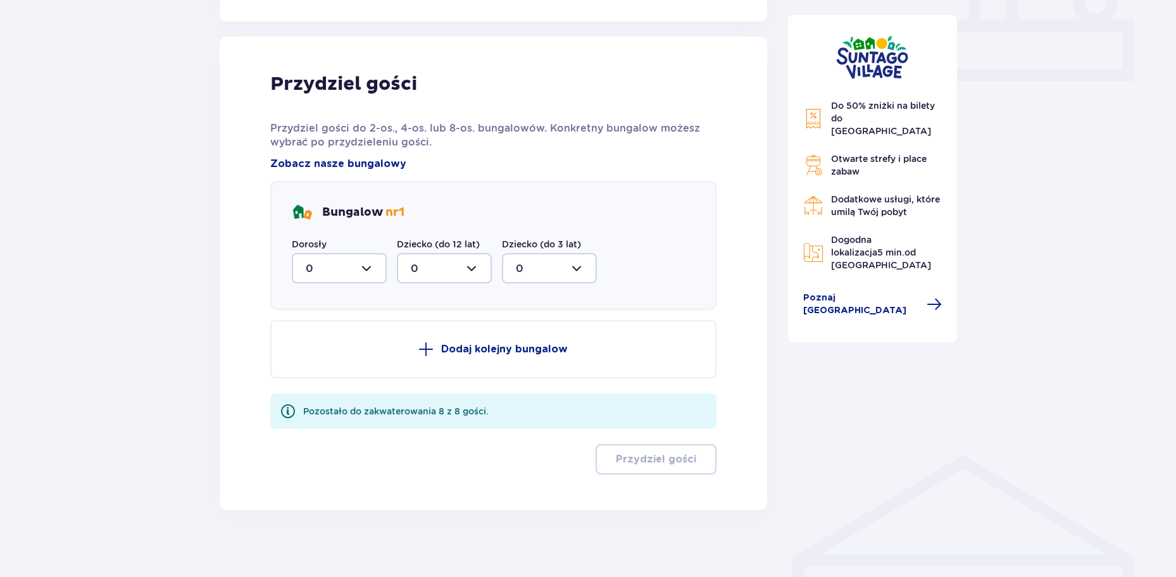
scroll to position [582, 0]
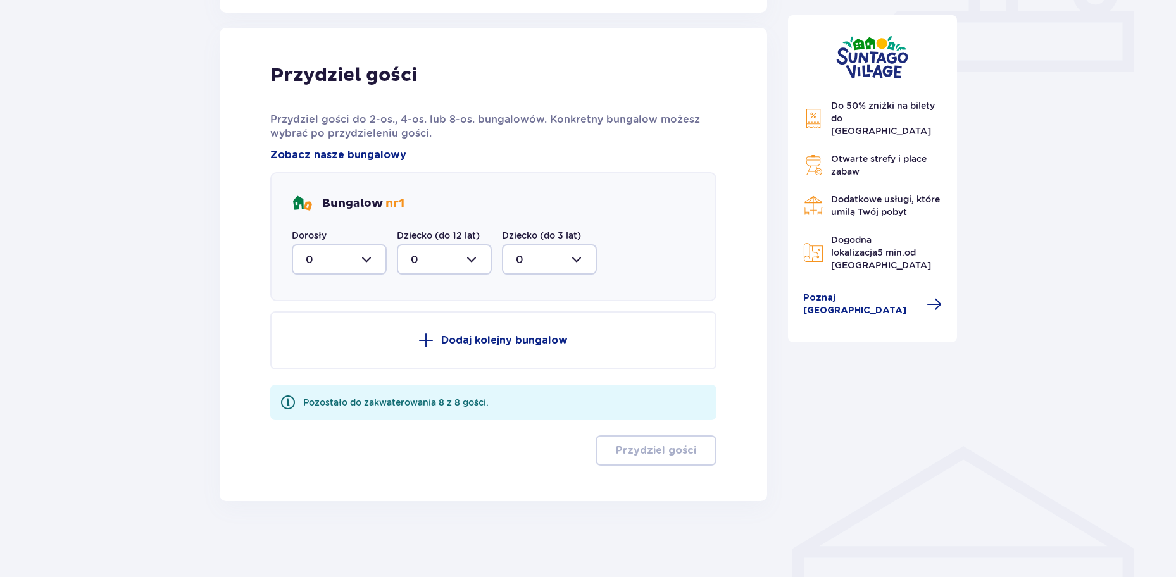
click at [368, 258] on div at bounding box center [339, 259] width 95 height 30
click at [322, 376] on div "6" at bounding box center [339, 383] width 67 height 14
type input "6"
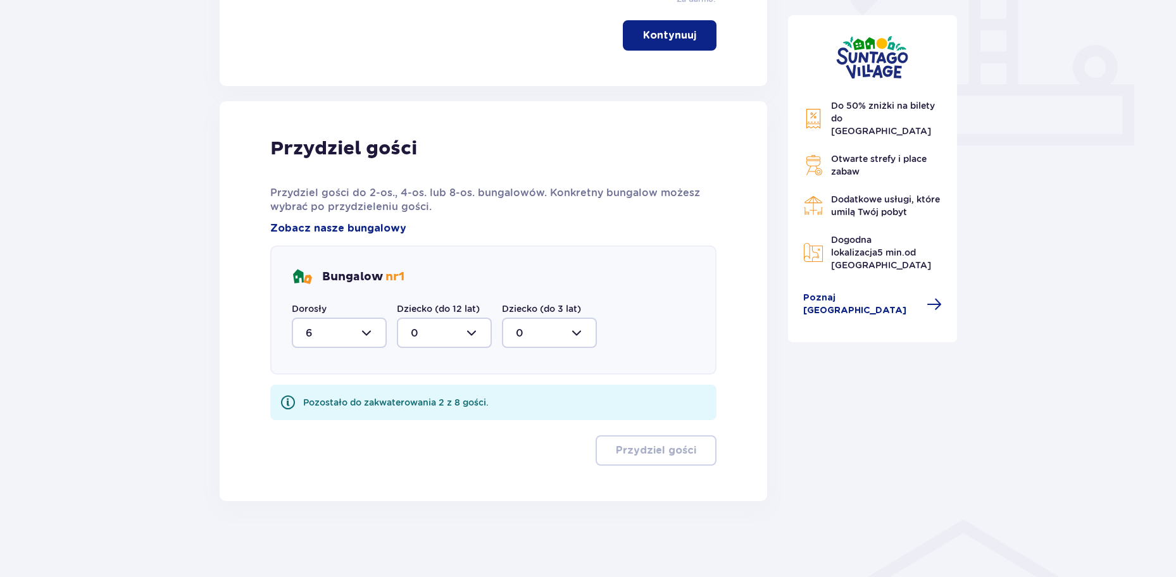
scroll to position [508, 0]
click at [423, 335] on div at bounding box center [444, 333] width 95 height 30
click at [425, 427] on div "2" at bounding box center [444, 425] width 67 height 14
type input "2"
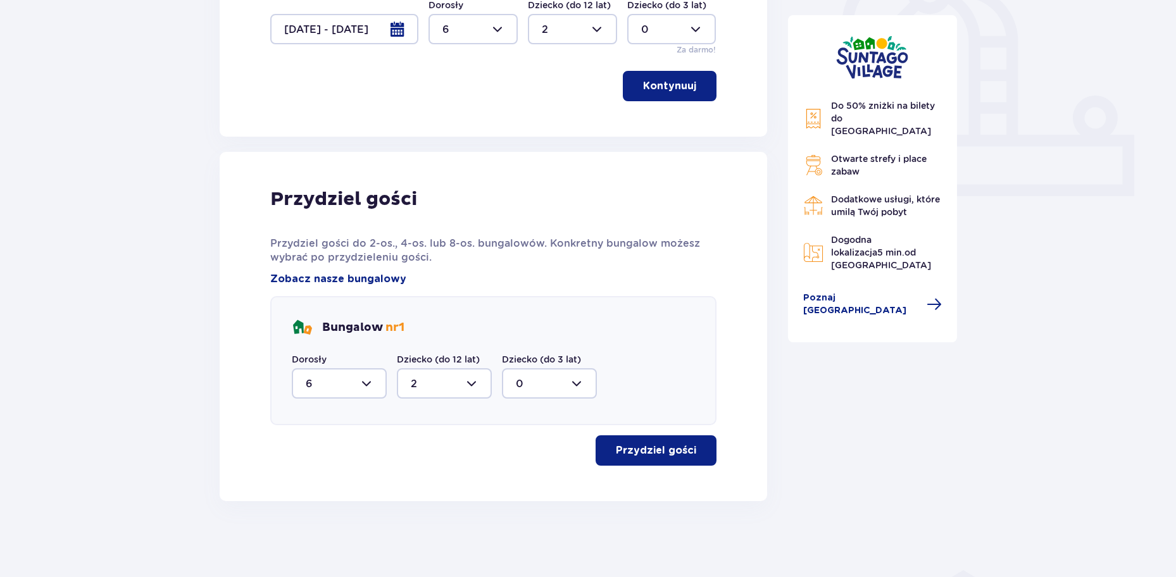
scroll to position [458, 0]
click at [633, 454] on p "Przydziel gości" at bounding box center [656, 451] width 80 height 14
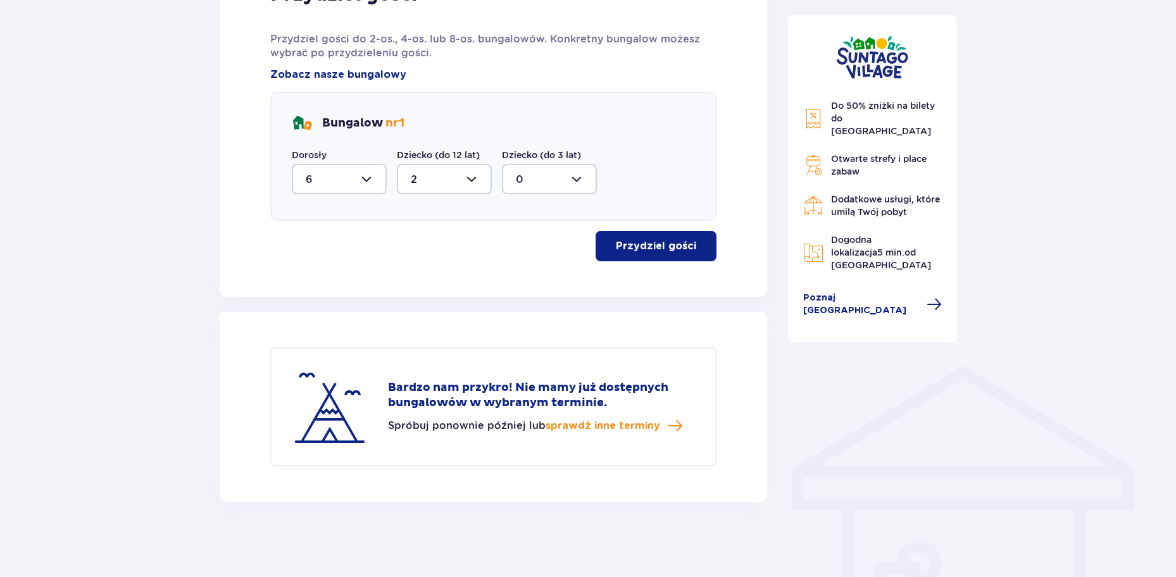
scroll to position [663, 0]
click at [664, 249] on p "Przydziel gości" at bounding box center [656, 246] width 80 height 14
click at [631, 241] on p "Przydziel gości" at bounding box center [656, 246] width 80 height 14
click at [699, 241] on span "button" at bounding box center [698, 245] width 15 height 15
click at [367, 179] on div at bounding box center [339, 178] width 95 height 30
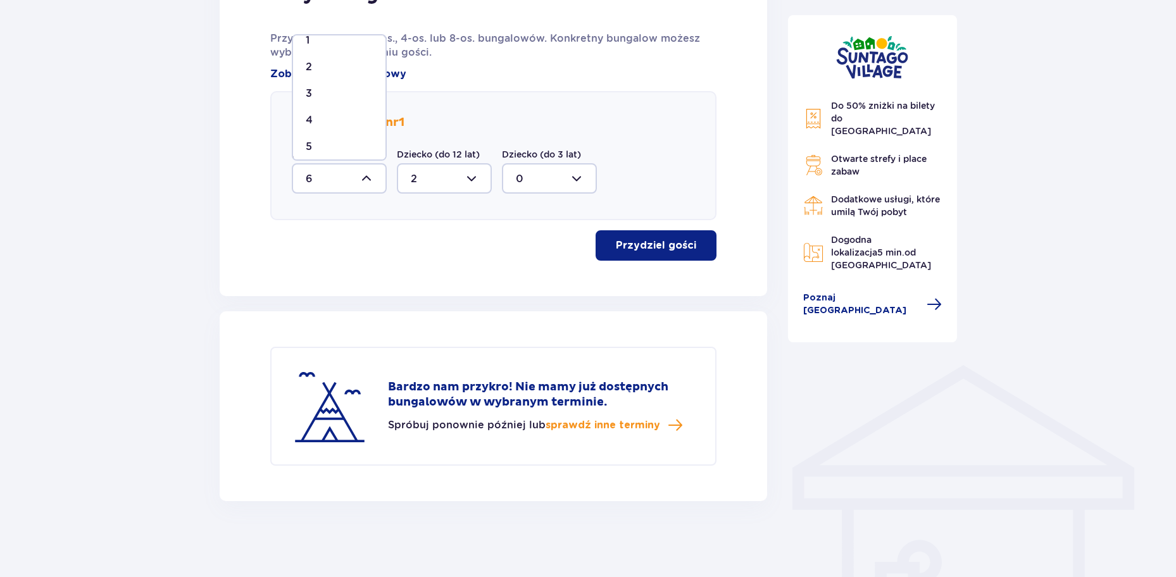
scroll to position [63, 0]
click at [310, 96] on p "4" at bounding box center [309, 98] width 7 height 14
type input "4"
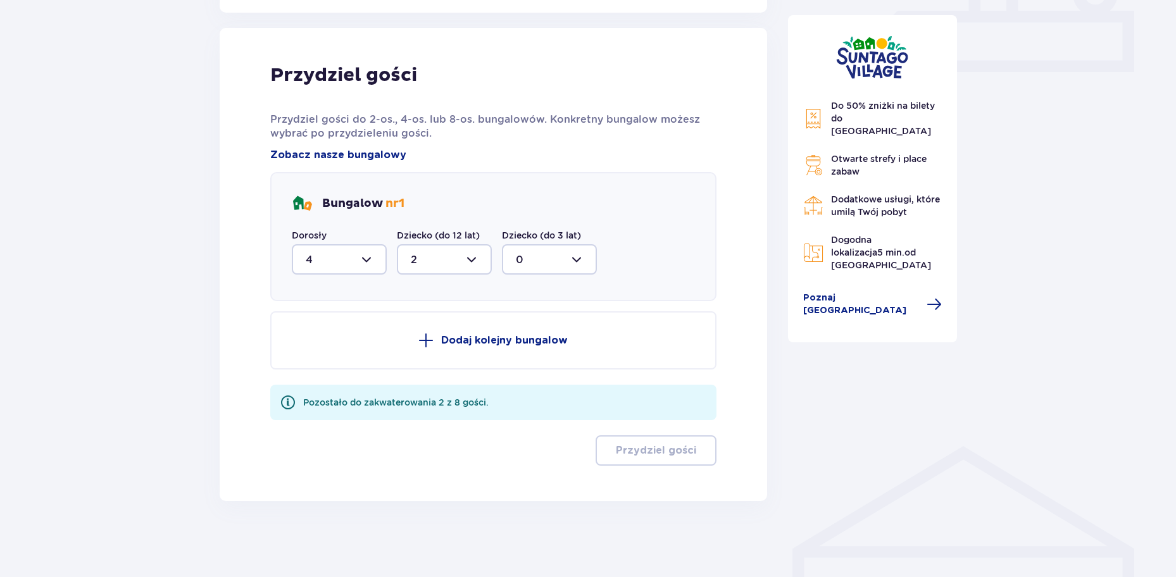
click at [466, 335] on p "Dodaj kolejny bungalow" at bounding box center [504, 341] width 127 height 14
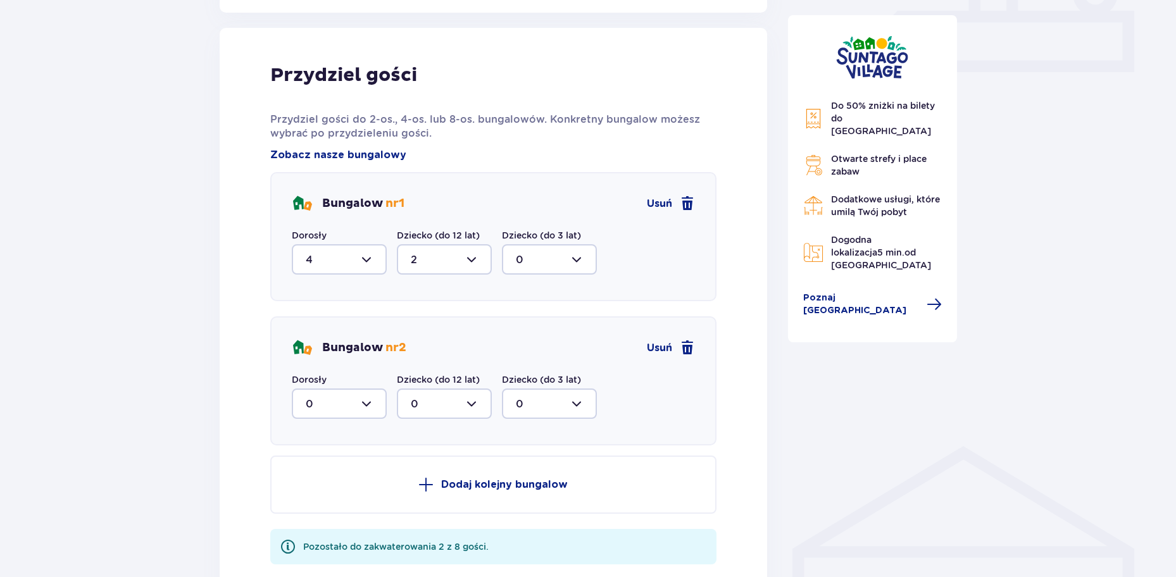
click at [457, 397] on div at bounding box center [444, 404] width 95 height 30
click at [341, 392] on div at bounding box center [339, 404] width 95 height 30
click at [327, 490] on div "2" at bounding box center [339, 496] width 67 height 14
type input "2"
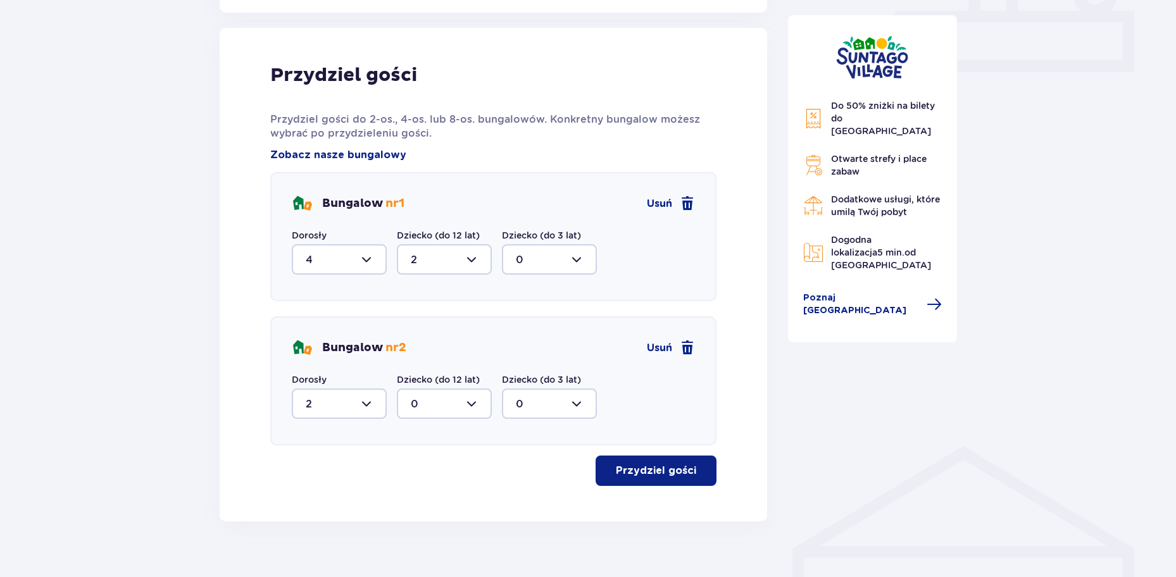
click at [470, 403] on div at bounding box center [444, 404] width 95 height 30
click at [458, 442] on div "0" at bounding box center [444, 442] width 67 height 14
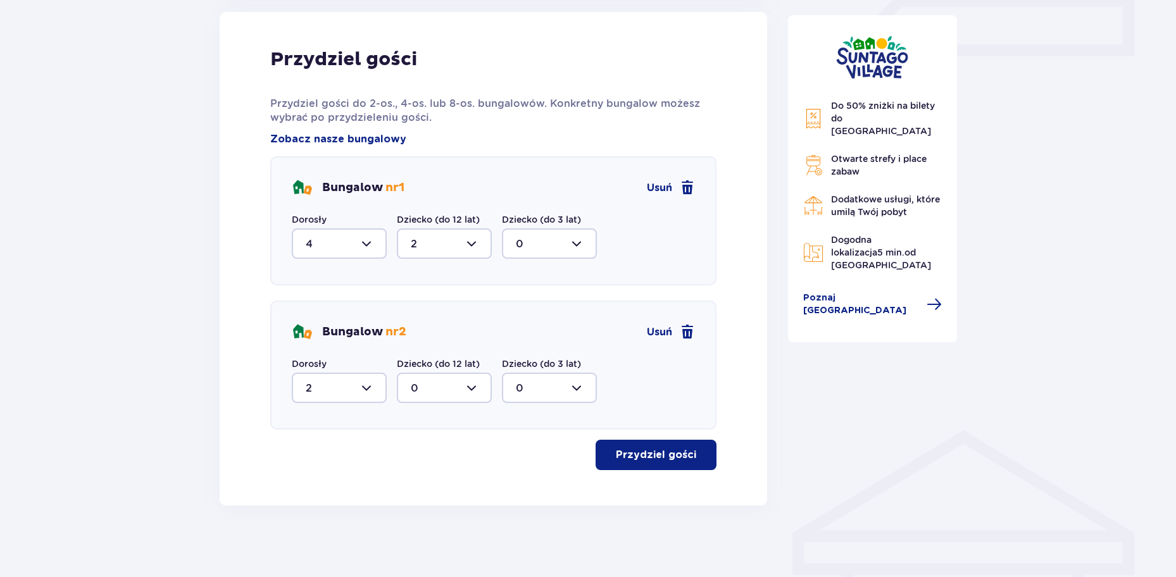
scroll to position [602, 0]
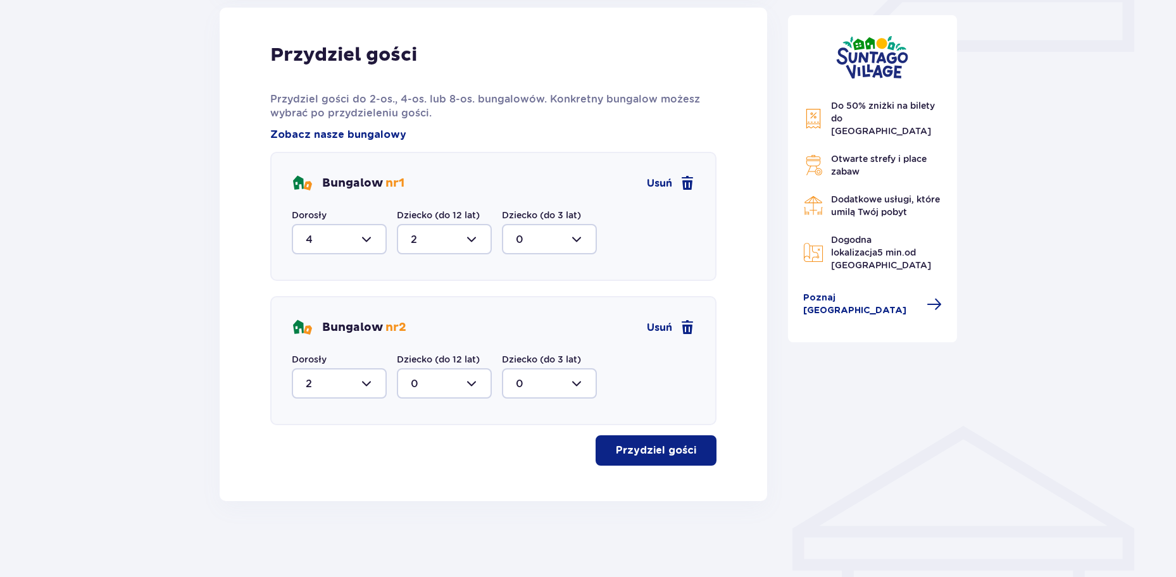
click at [627, 450] on p "Przydziel gości" at bounding box center [656, 451] width 80 height 14
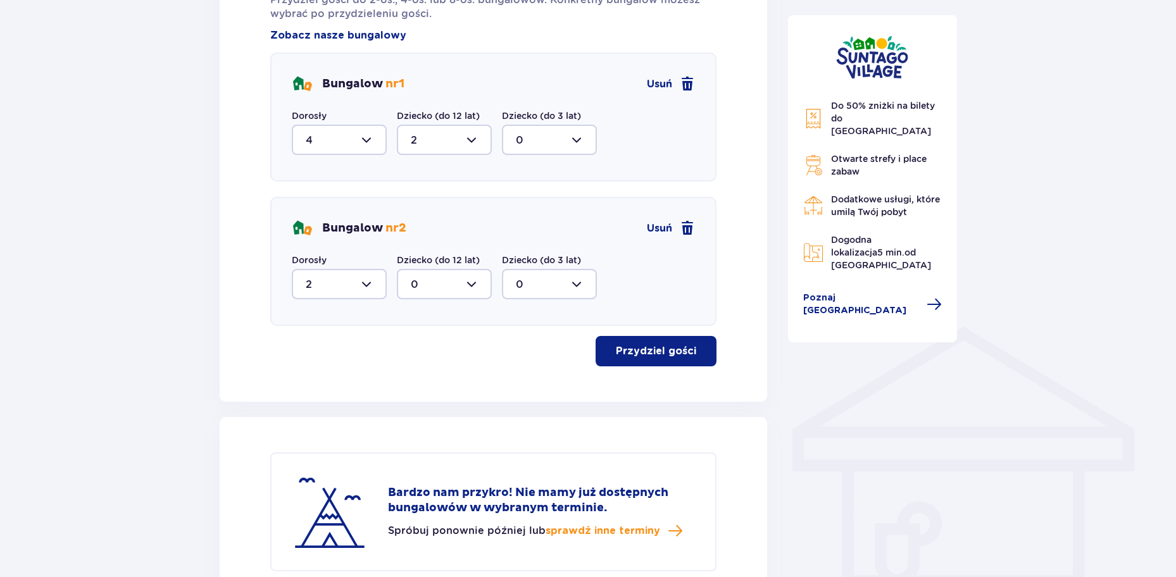
scroll to position [723, 0]
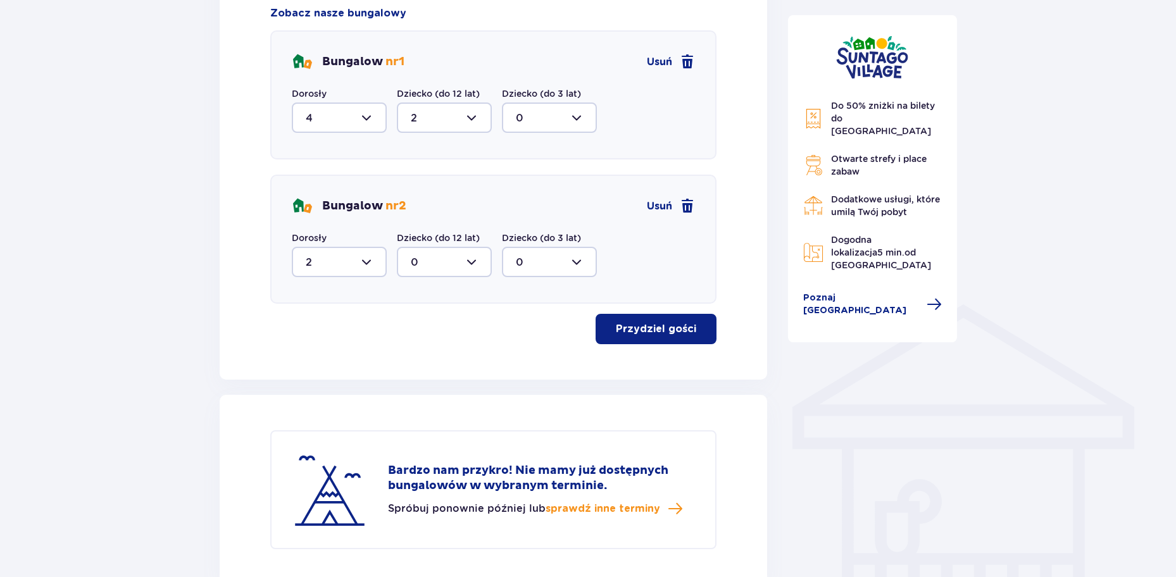
click at [634, 336] on p "Przydziel gości" at bounding box center [656, 329] width 80 height 14
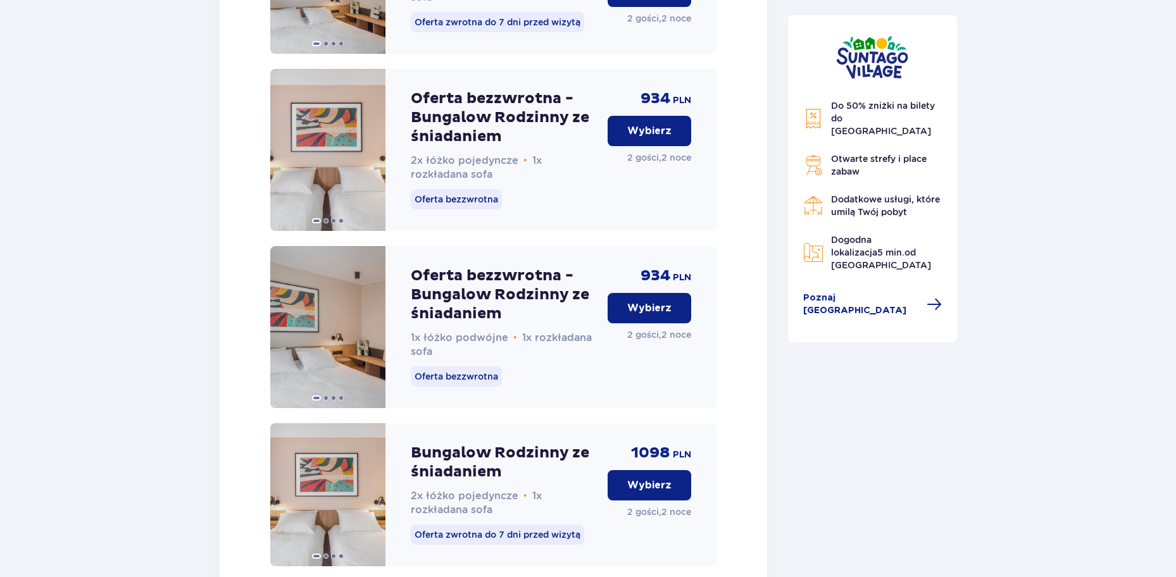
scroll to position [3255, 0]
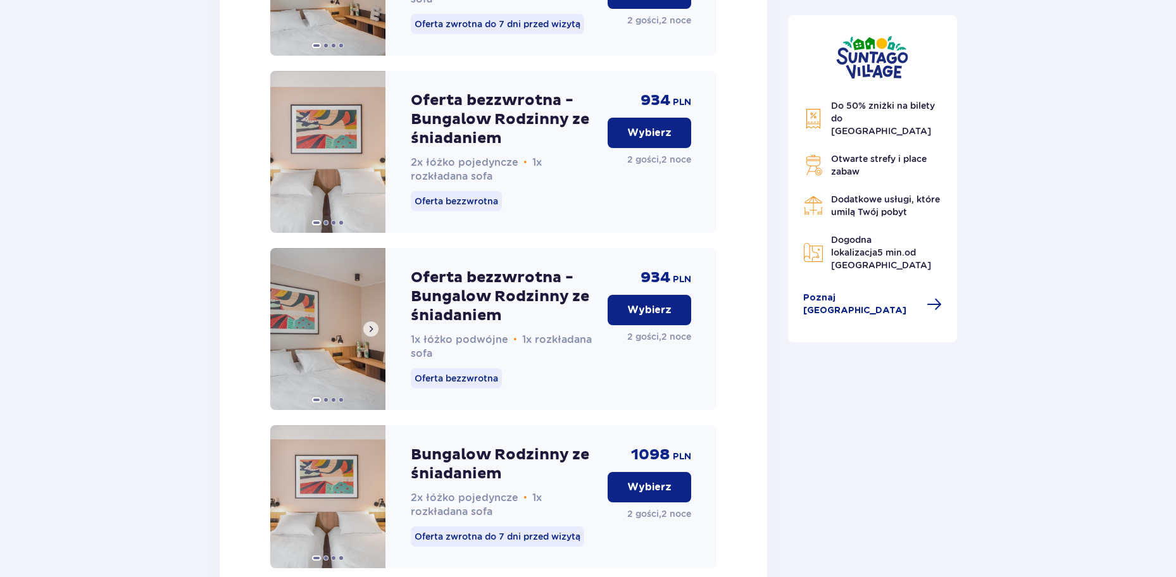
click at [375, 324] on span at bounding box center [371, 329] width 10 height 10
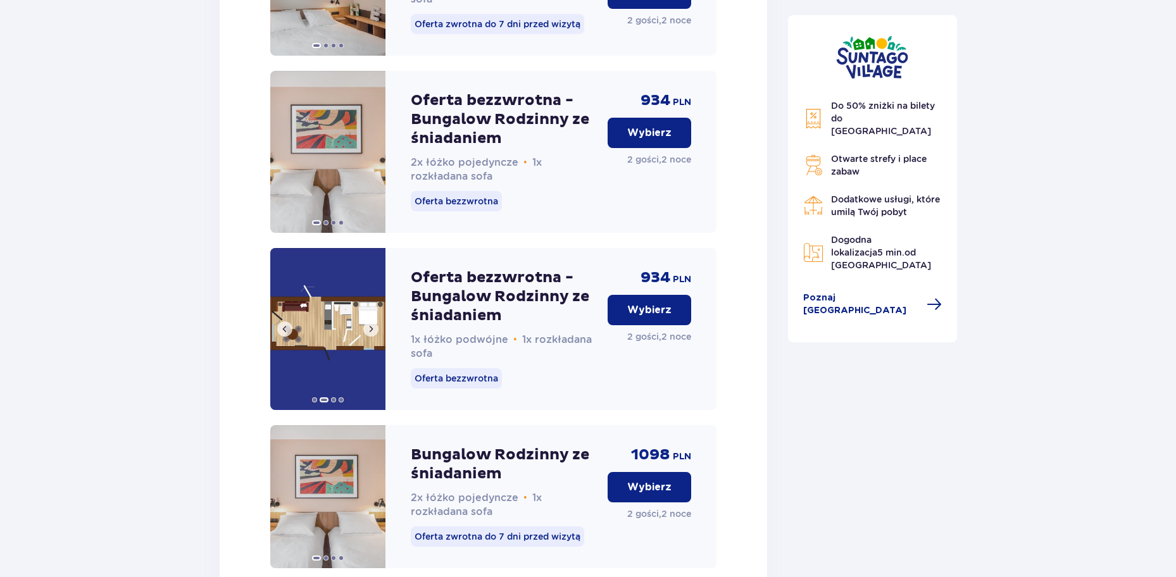
click at [375, 324] on span at bounding box center [371, 329] width 10 height 10
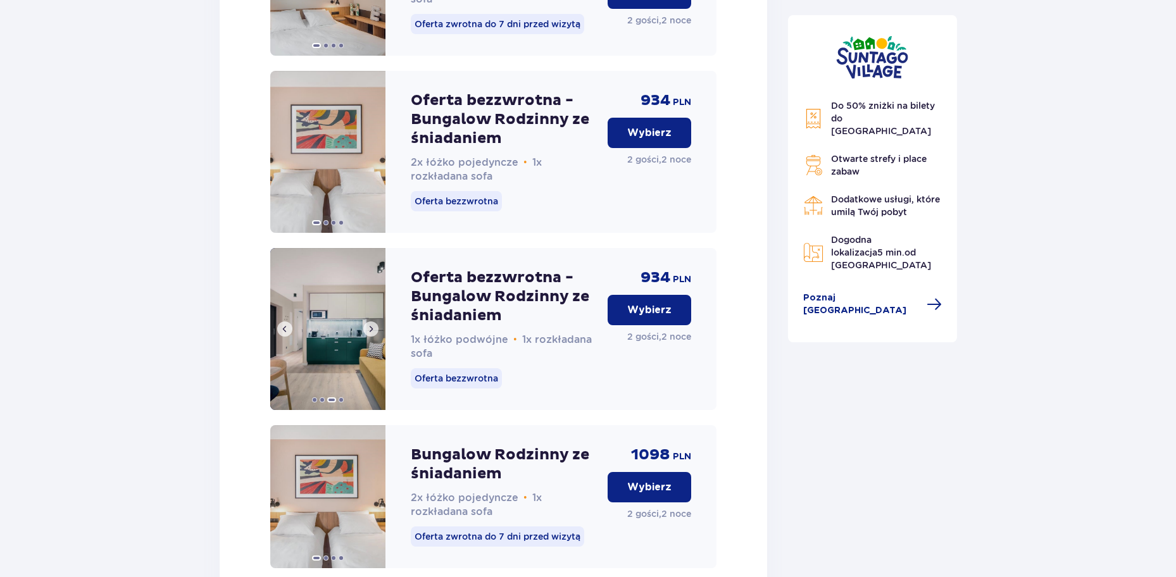
click at [375, 324] on span at bounding box center [371, 329] width 10 height 10
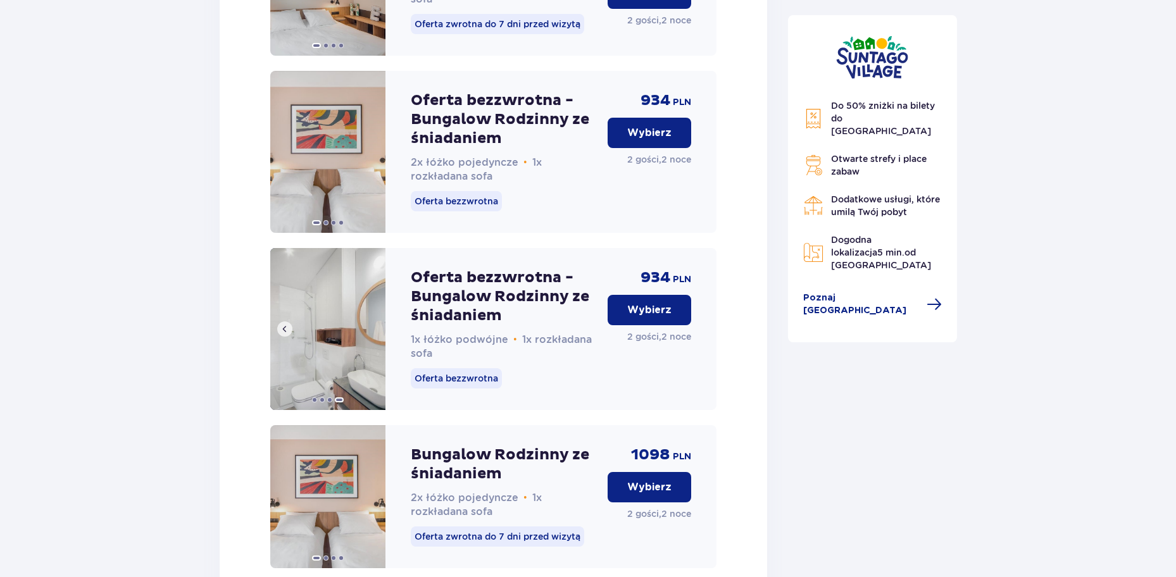
click at [375, 266] on img at bounding box center [327, 329] width 115 height 162
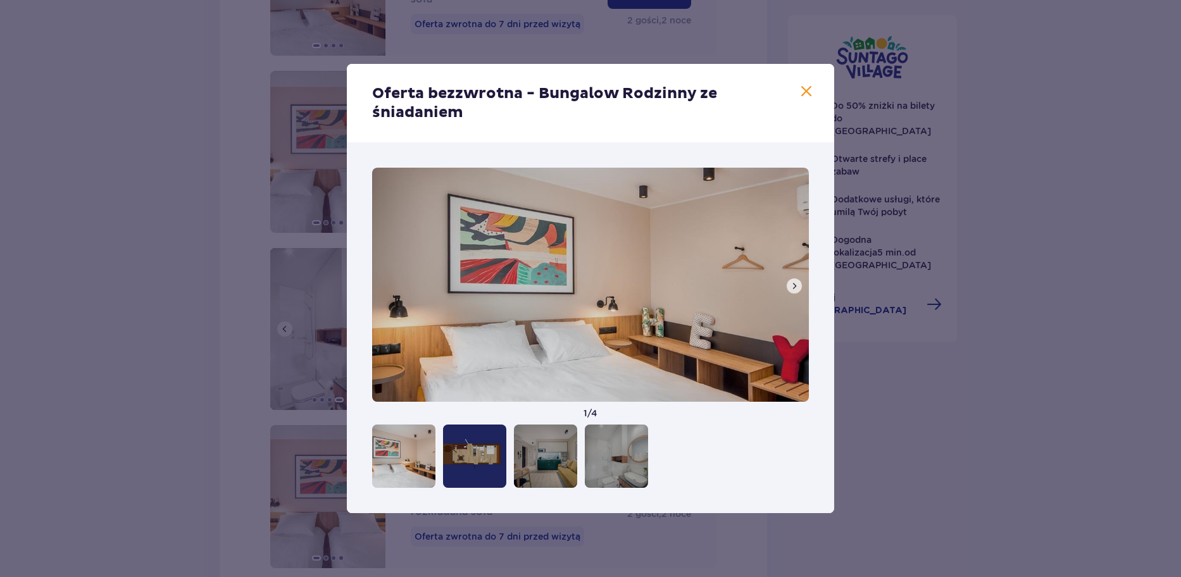
click at [375, 266] on img at bounding box center [590, 285] width 437 height 234
click at [806, 94] on span at bounding box center [806, 91] width 15 height 15
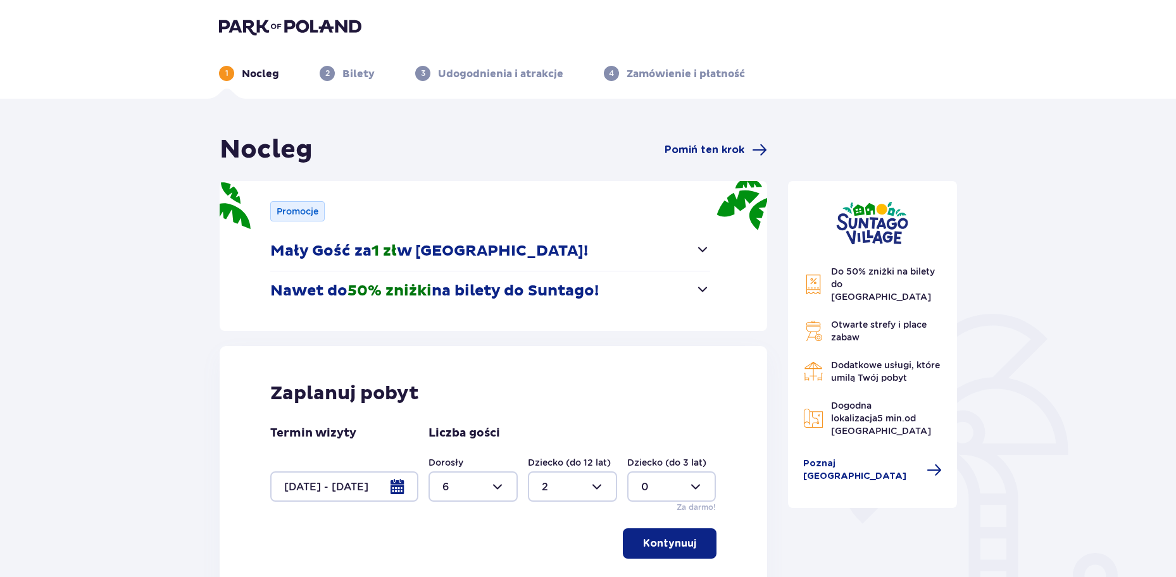
click at [397, 493] on div at bounding box center [344, 487] width 148 height 30
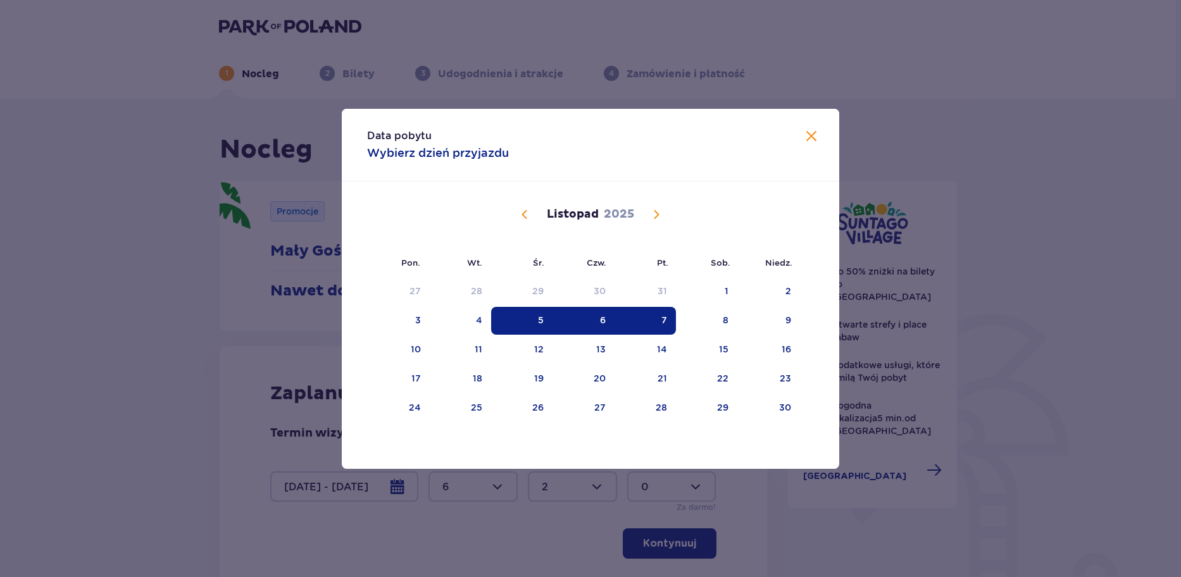
click at [538, 322] on div "5" at bounding box center [541, 320] width 6 height 13
click at [597, 318] on div "6" at bounding box center [584, 321] width 63 height 28
type input "[DATE] - [DATE]"
type input "0"
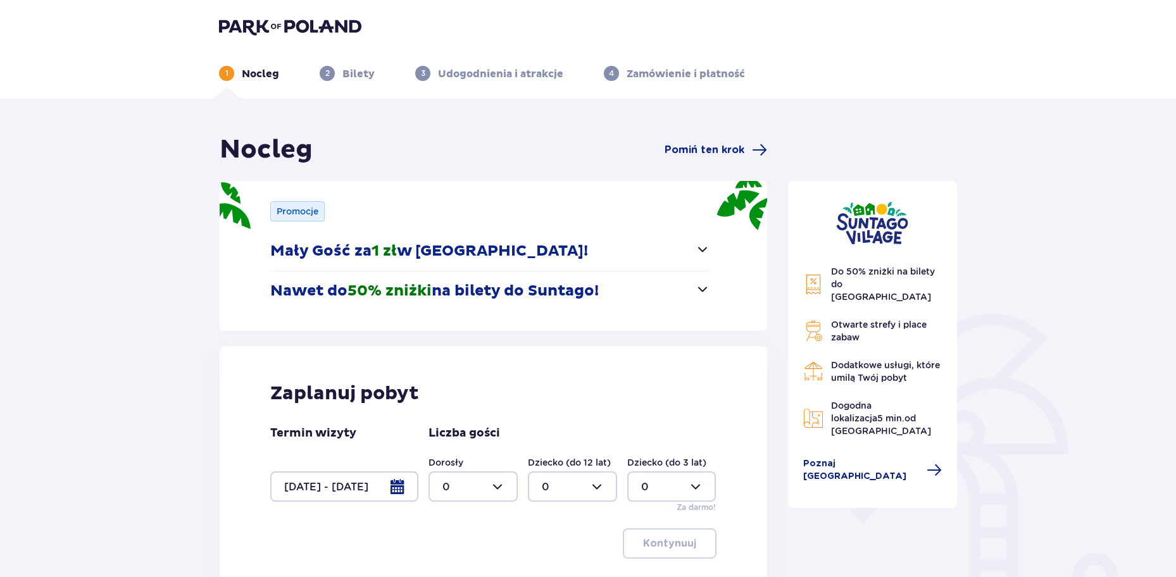
scroll to position [126, 0]
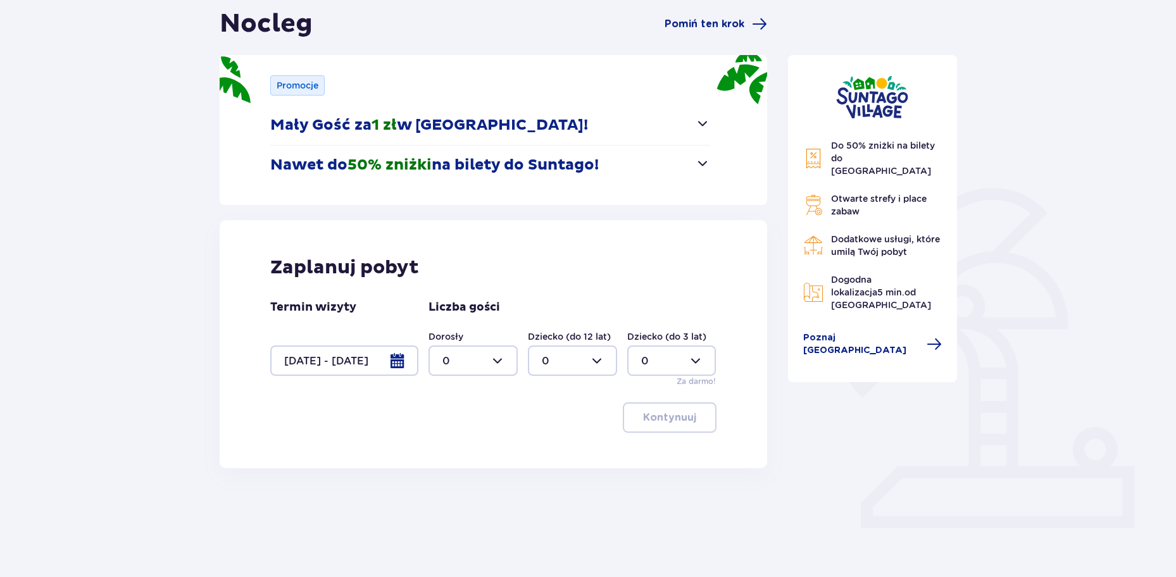
click at [504, 361] on div at bounding box center [472, 361] width 89 height 30
click at [458, 428] on div "6" at bounding box center [472, 432] width 61 height 14
type input "6"
click at [565, 356] on div at bounding box center [572, 361] width 89 height 30
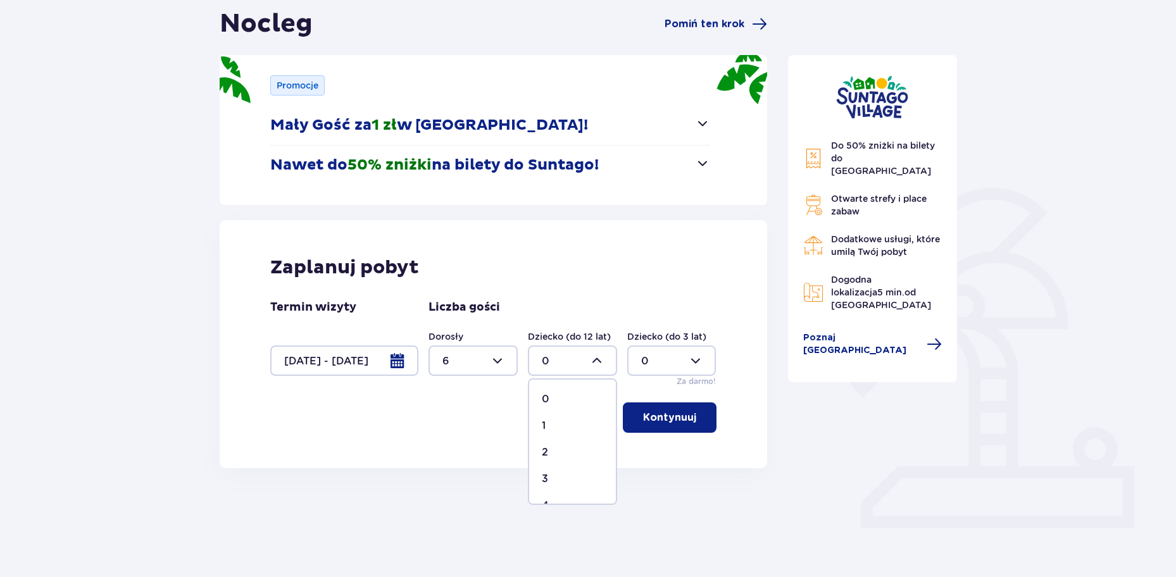
click at [554, 456] on div "2" at bounding box center [572, 453] width 61 height 14
type input "2"
click at [651, 421] on p "Kontynuuj" at bounding box center [669, 418] width 53 height 14
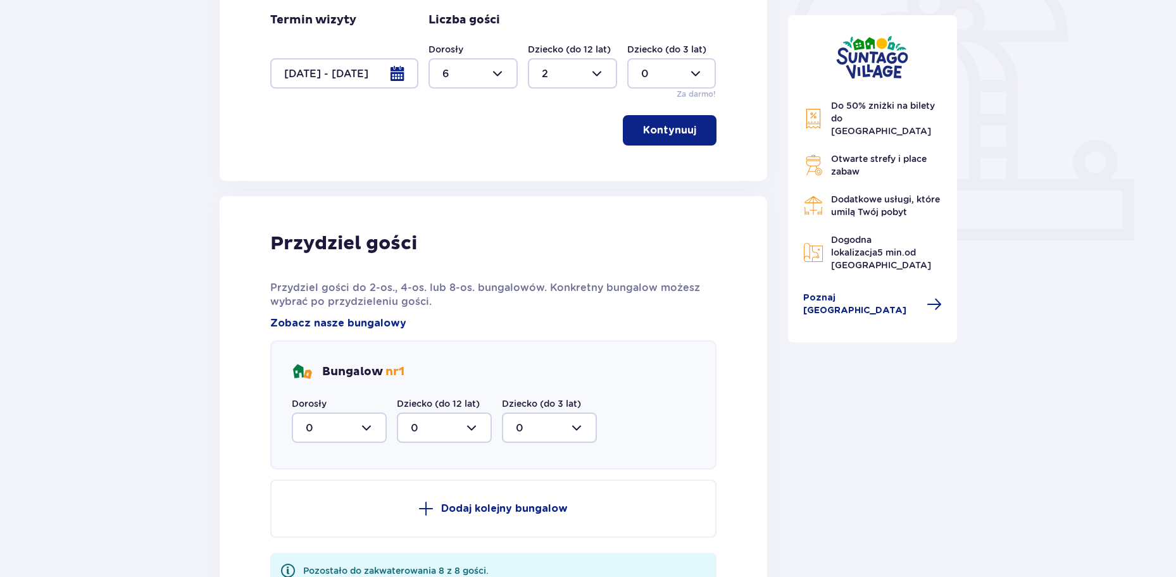
scroll to position [455, 0]
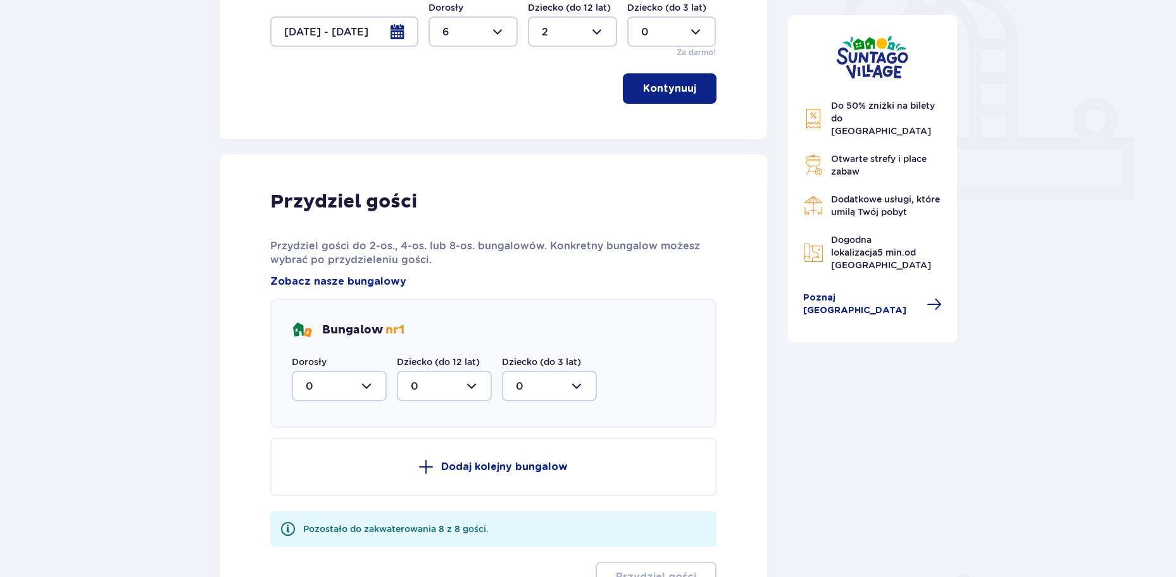
click at [370, 385] on div at bounding box center [339, 386] width 95 height 30
click at [330, 505] on div "6" at bounding box center [339, 510] width 67 height 14
type input "6"
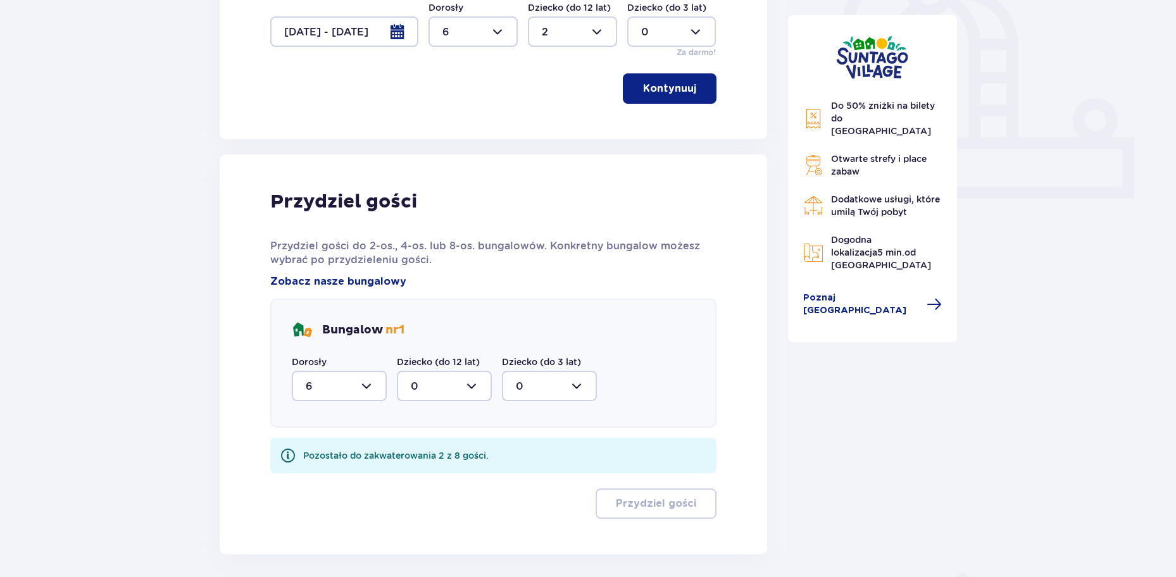
click at [437, 387] on div at bounding box center [444, 386] width 95 height 30
click at [427, 475] on div "2" at bounding box center [444, 478] width 67 height 14
type input "2"
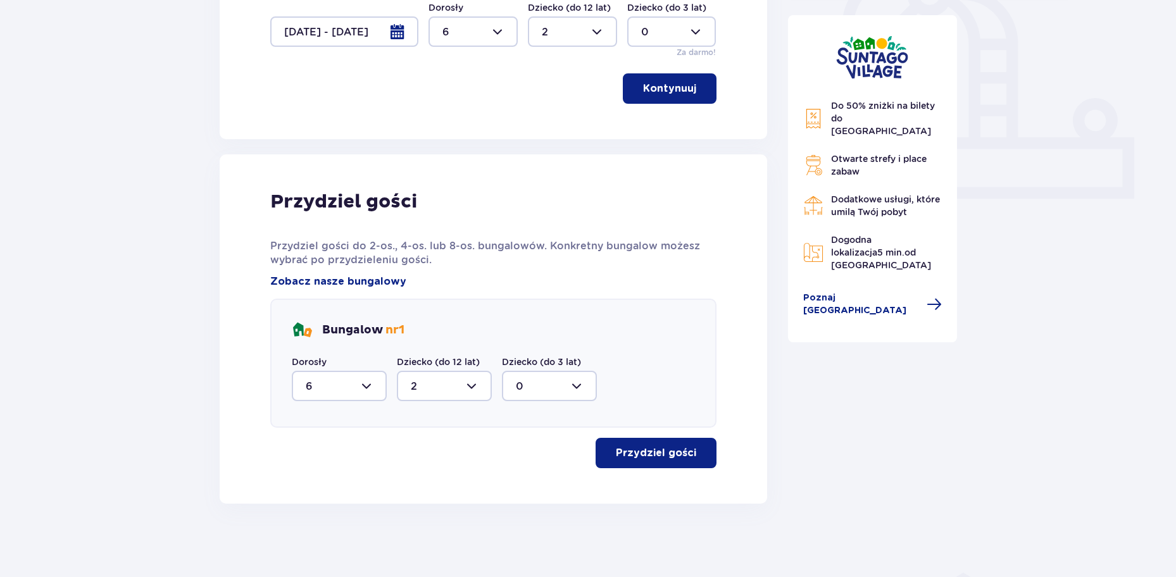
click at [635, 458] on p "Przydziel gości" at bounding box center [656, 453] width 80 height 14
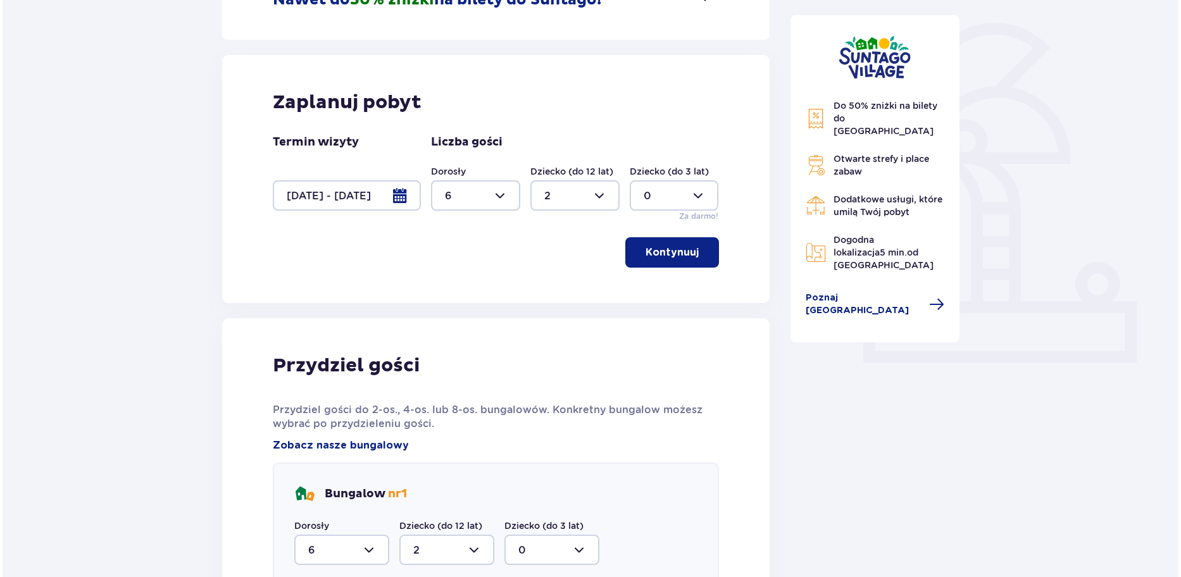
scroll to position [283, 0]
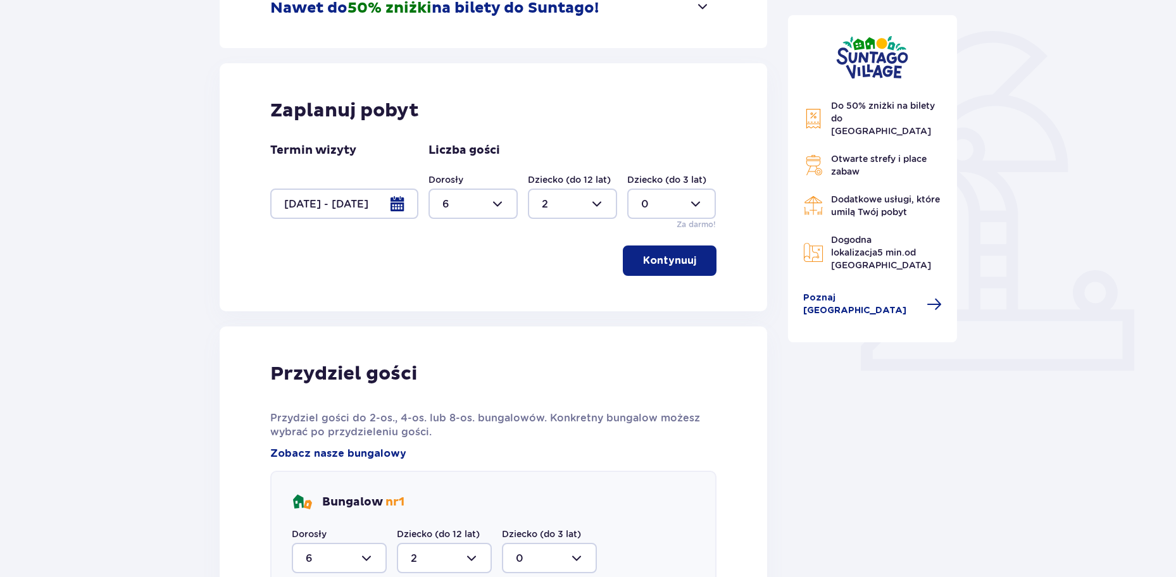
click at [381, 193] on div at bounding box center [344, 204] width 148 height 30
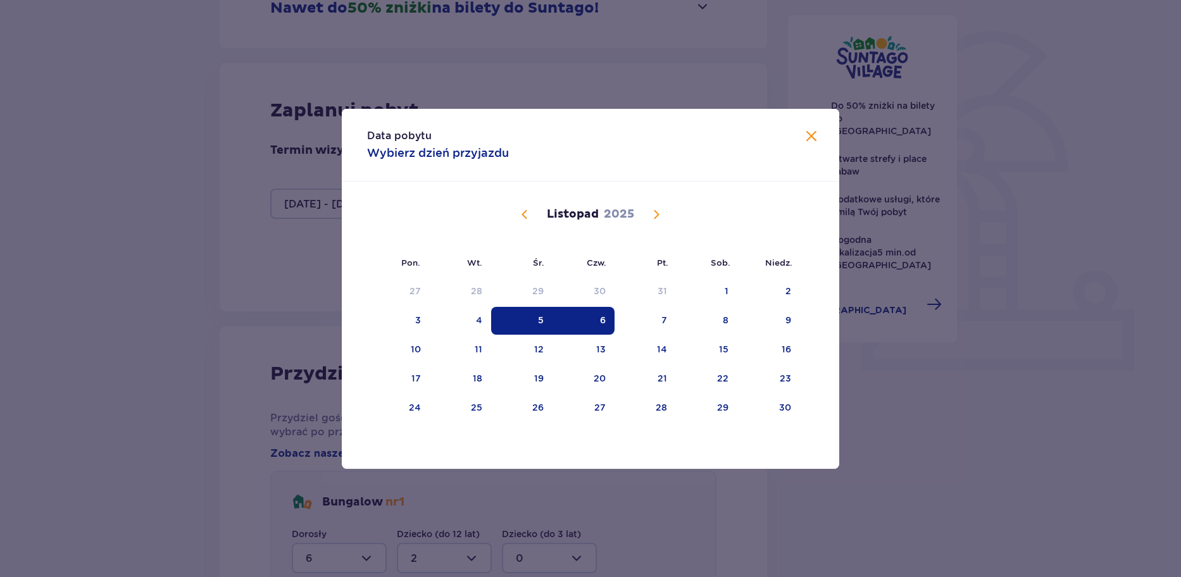
click at [601, 315] on div "6" at bounding box center [603, 320] width 6 height 13
drag, startPoint x: 660, startPoint y: 315, endPoint x: 649, endPoint y: 344, distance: 31.0
click at [661, 315] on div "7" at bounding box center [645, 321] width 61 height 28
type input "[DATE] - [DATE]"
type input "0"
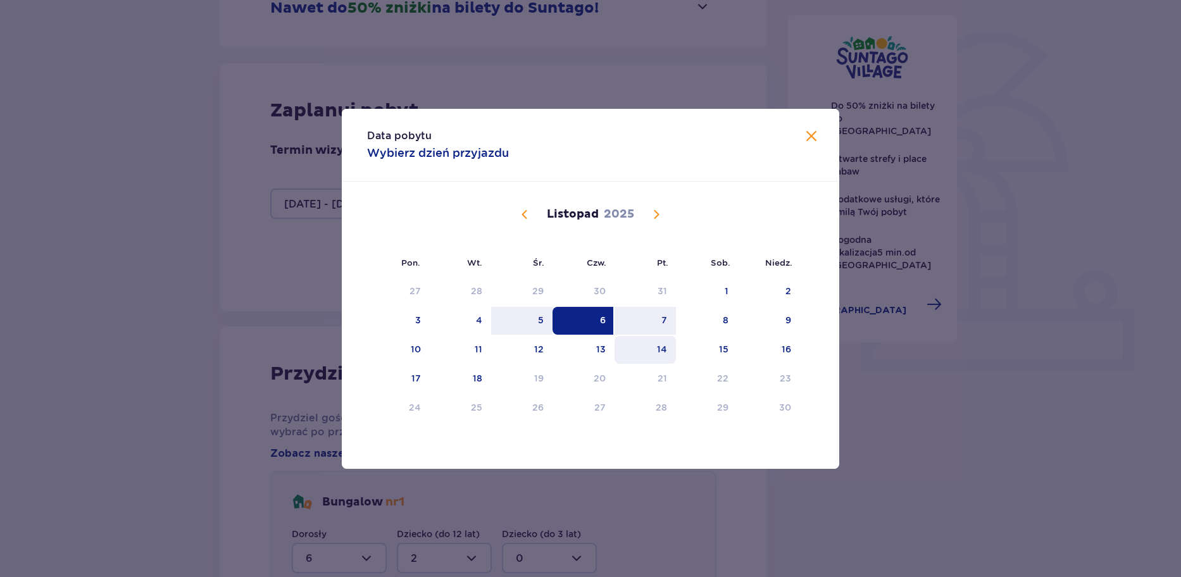
type input "0"
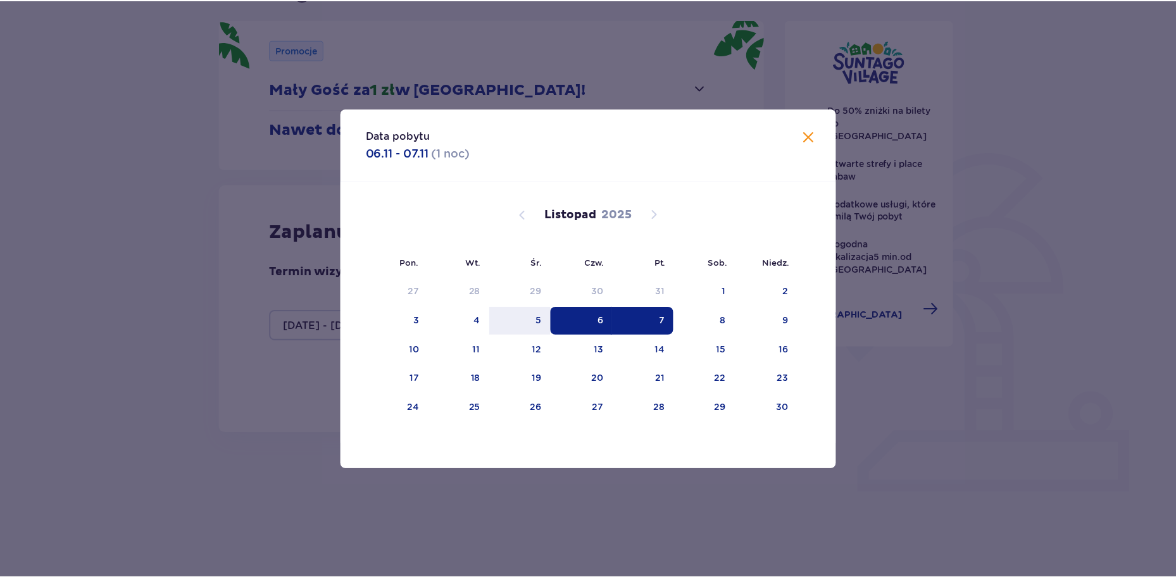
scroll to position [126, 0]
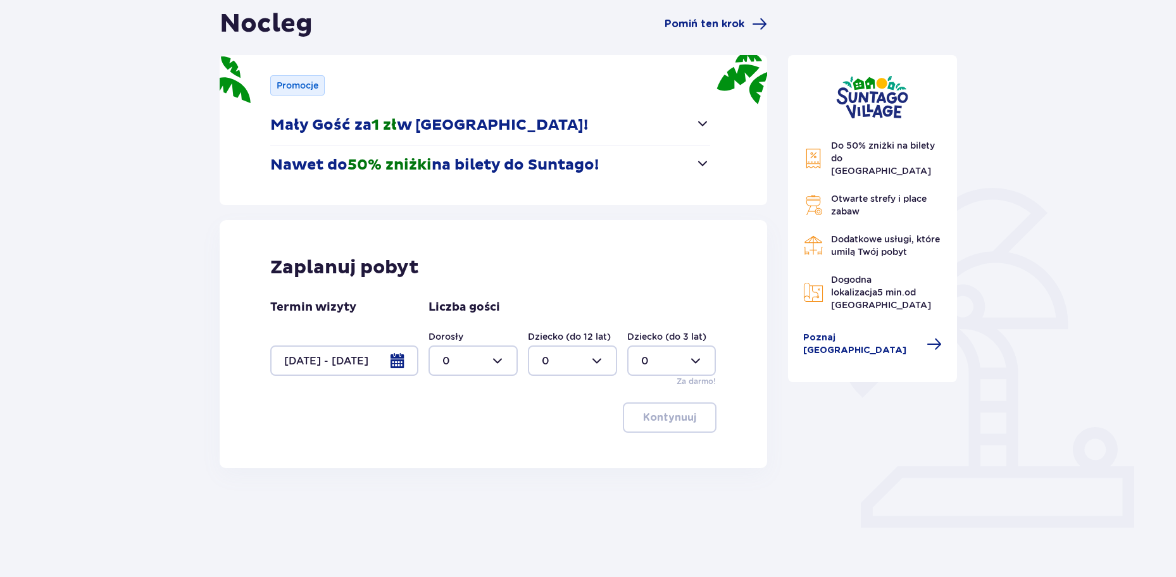
click at [496, 365] on div at bounding box center [472, 361] width 89 height 30
click at [456, 427] on div "6" at bounding box center [472, 432] width 61 height 14
type input "6"
click at [543, 367] on div at bounding box center [572, 361] width 89 height 30
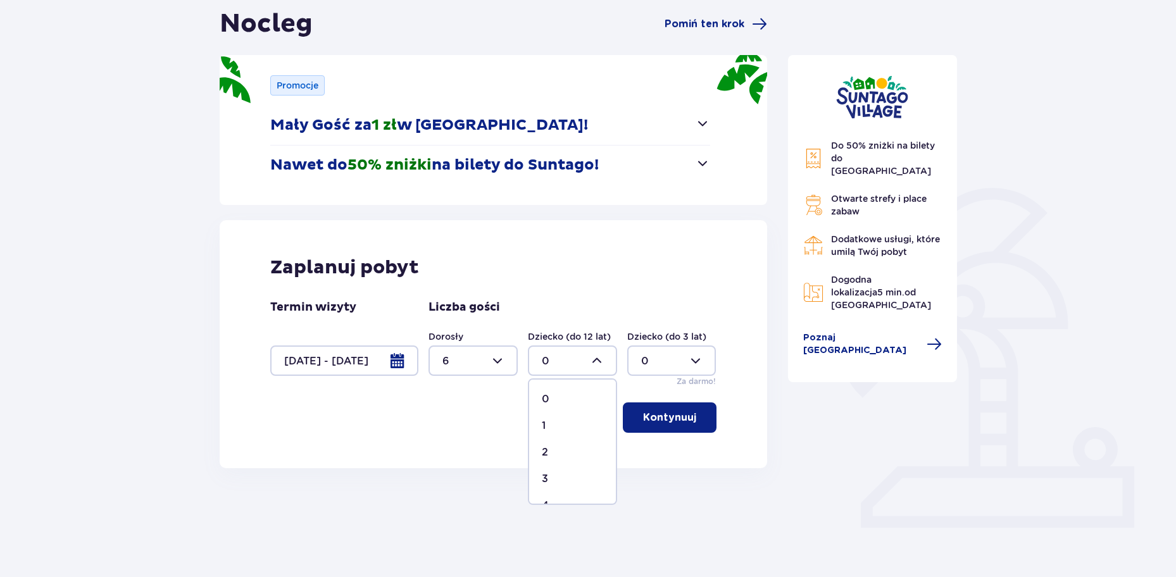
click at [552, 452] on div "2" at bounding box center [572, 453] width 61 height 14
type input "2"
click at [664, 420] on p "Kontynuuj" at bounding box center [669, 418] width 53 height 14
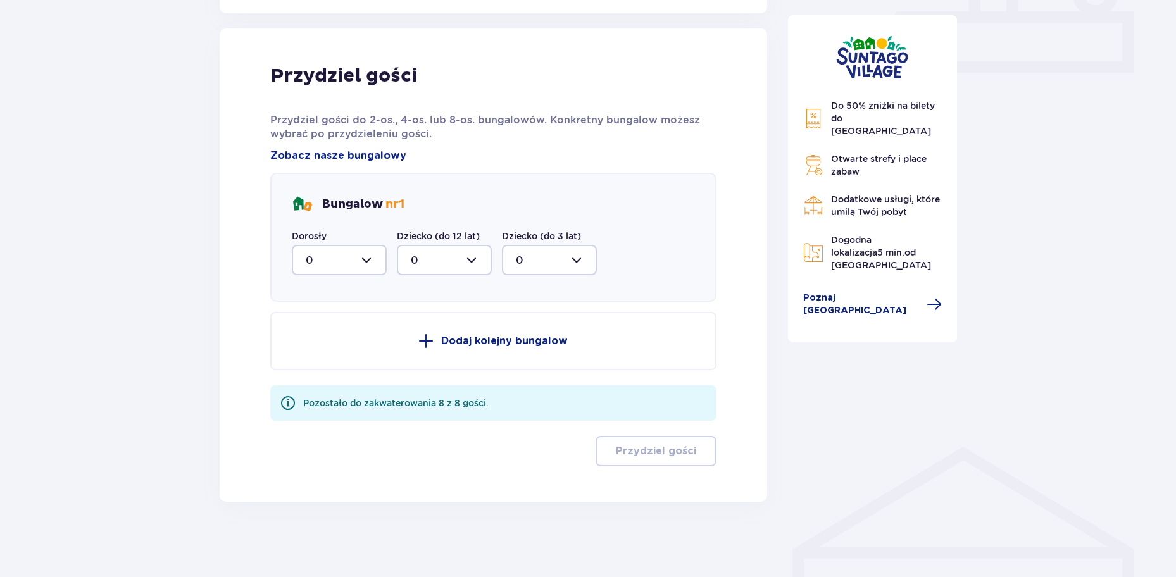
scroll to position [582, 0]
click at [368, 261] on div at bounding box center [339, 259] width 95 height 30
click at [327, 394] on div "6" at bounding box center [339, 394] width 67 height 14
type input "6"
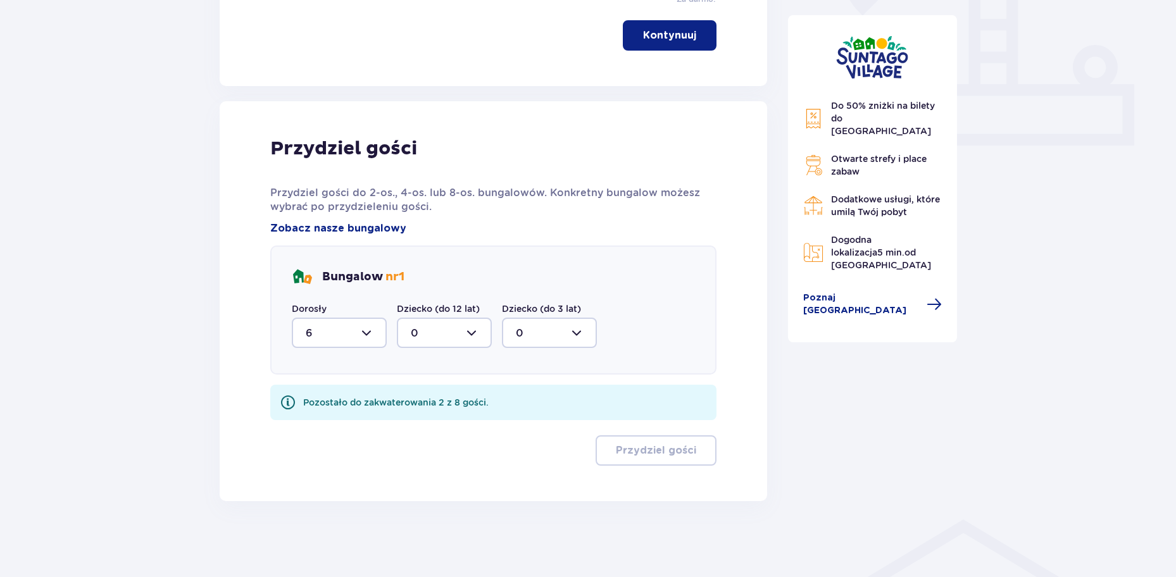
scroll to position [508, 0]
click at [435, 332] on div at bounding box center [444, 333] width 95 height 30
click at [426, 422] on div "2" at bounding box center [444, 425] width 67 height 14
type input "2"
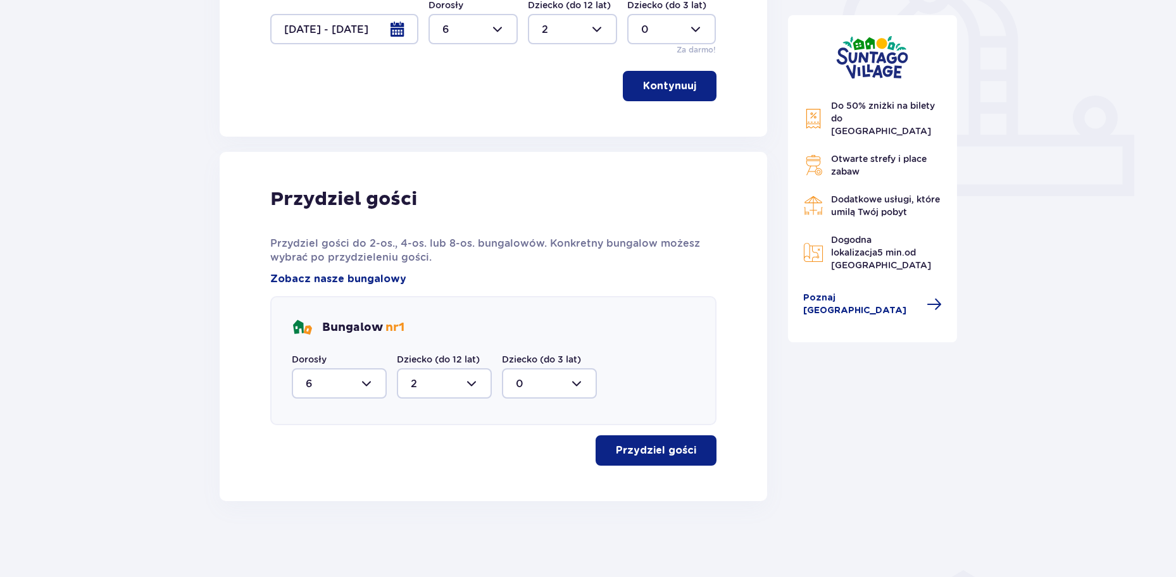
scroll to position [458, 0]
click at [626, 458] on button "Przydziel gości" at bounding box center [656, 450] width 121 height 30
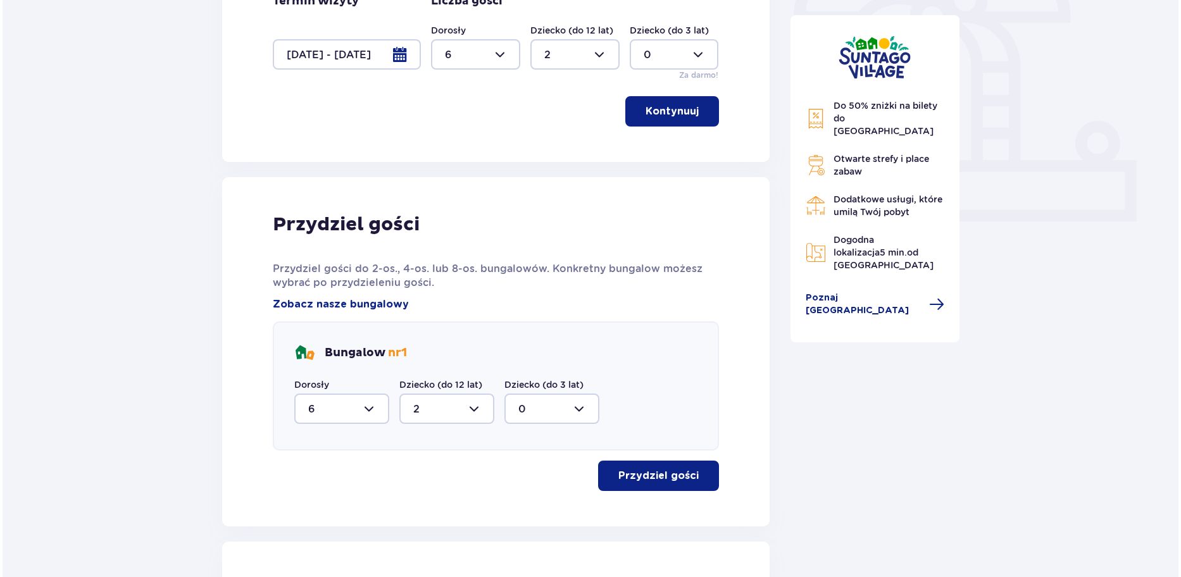
scroll to position [323, 0]
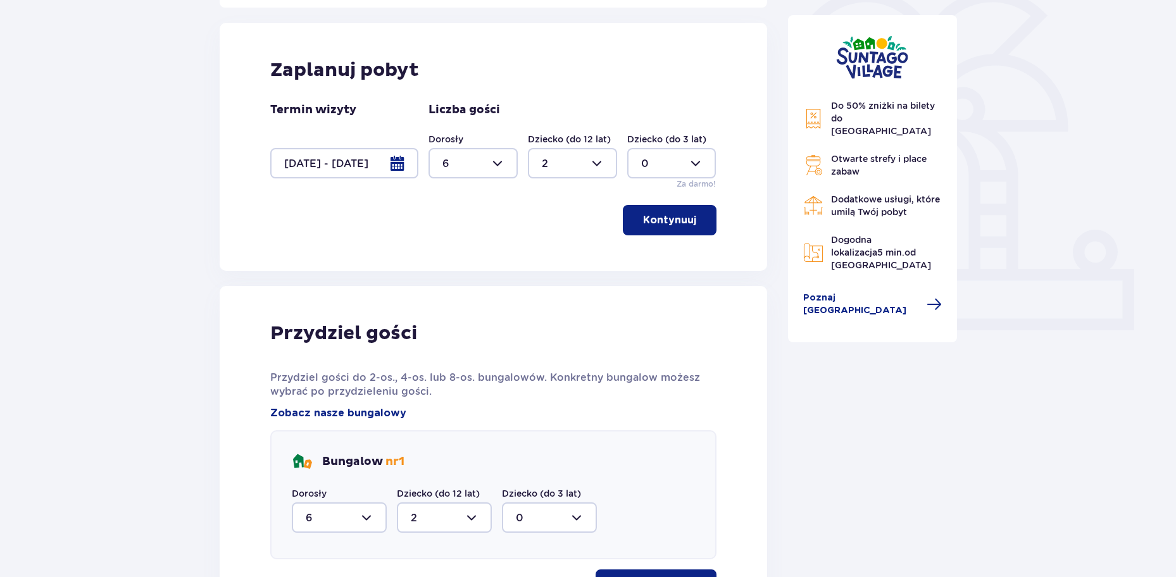
click at [396, 161] on div at bounding box center [344, 163] width 148 height 30
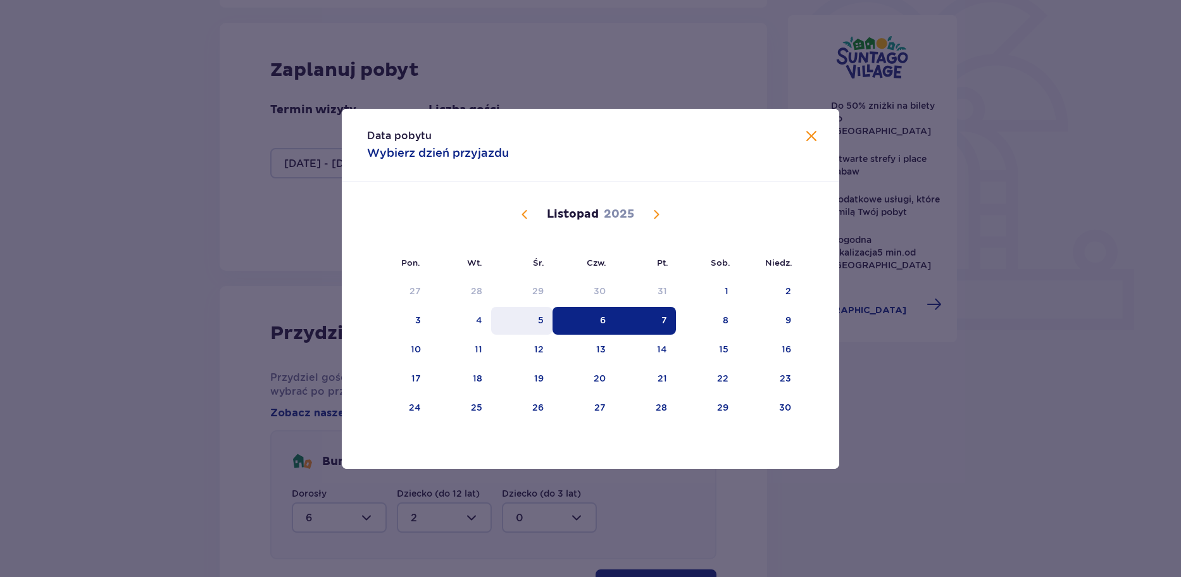
click at [533, 316] on div "5" at bounding box center [521, 321] width 61 height 28
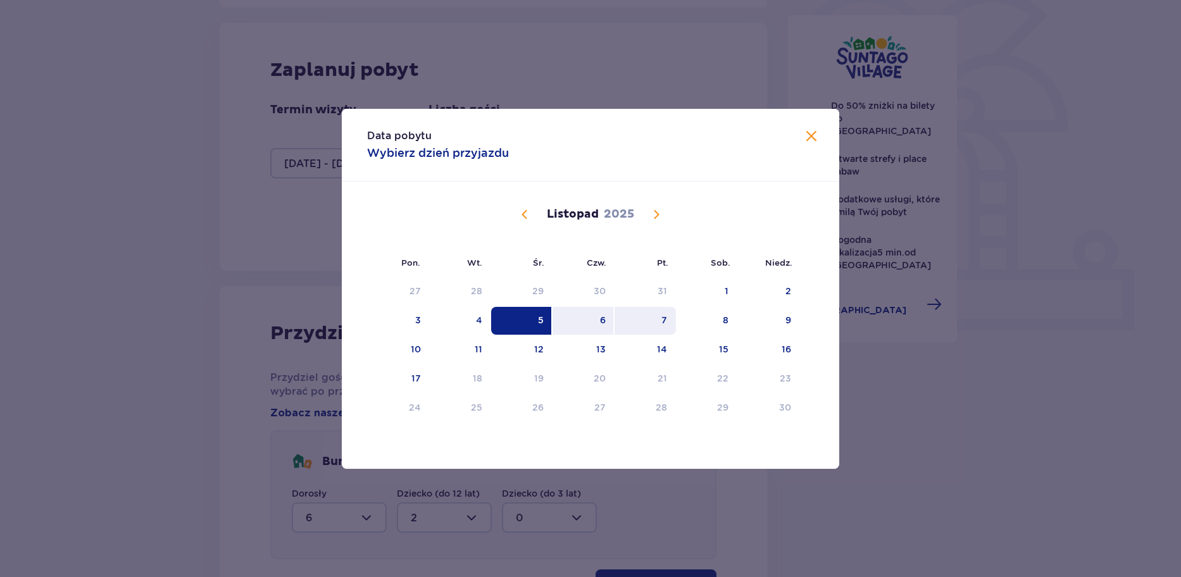
click at [664, 317] on div "7" at bounding box center [664, 320] width 6 height 13
type input "[DATE] - [DATE]"
type input "0"
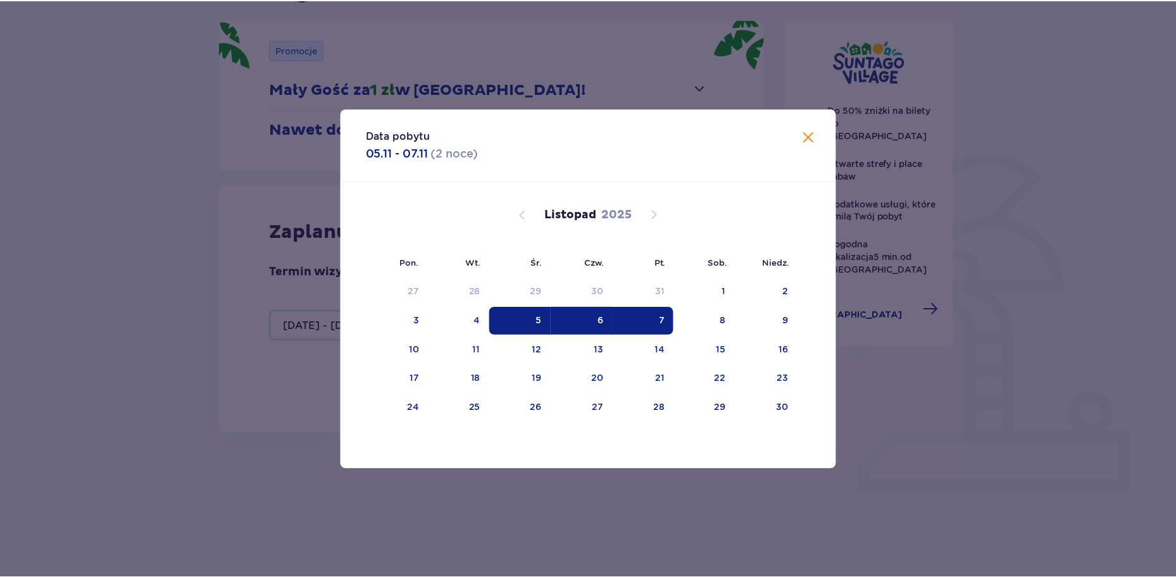
scroll to position [126, 0]
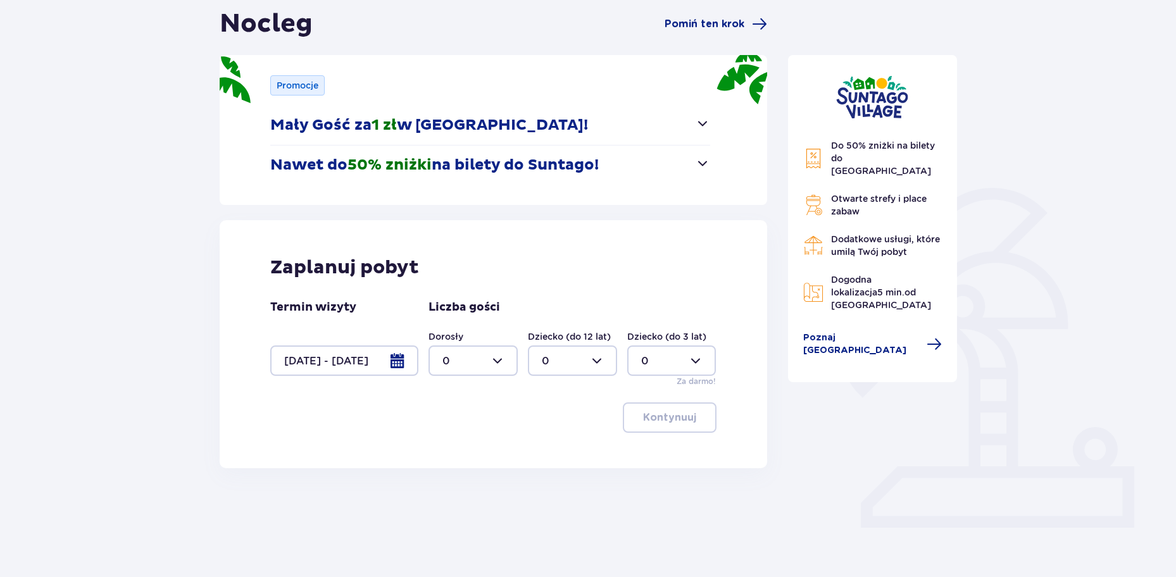
click at [466, 361] on div at bounding box center [472, 361] width 89 height 30
click at [451, 452] on div "2" at bounding box center [472, 453] width 61 height 14
type input "2"
click at [567, 361] on div at bounding box center [572, 361] width 89 height 30
click at [560, 447] on div "2" at bounding box center [572, 453] width 61 height 14
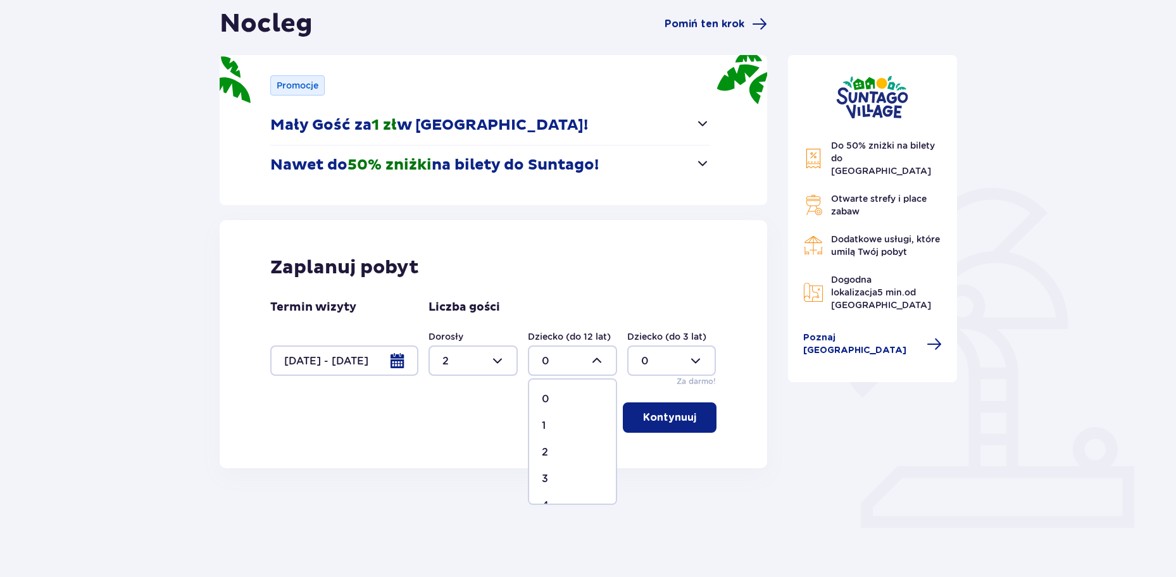
type input "2"
click at [660, 413] on p "Kontynuuj" at bounding box center [669, 418] width 53 height 14
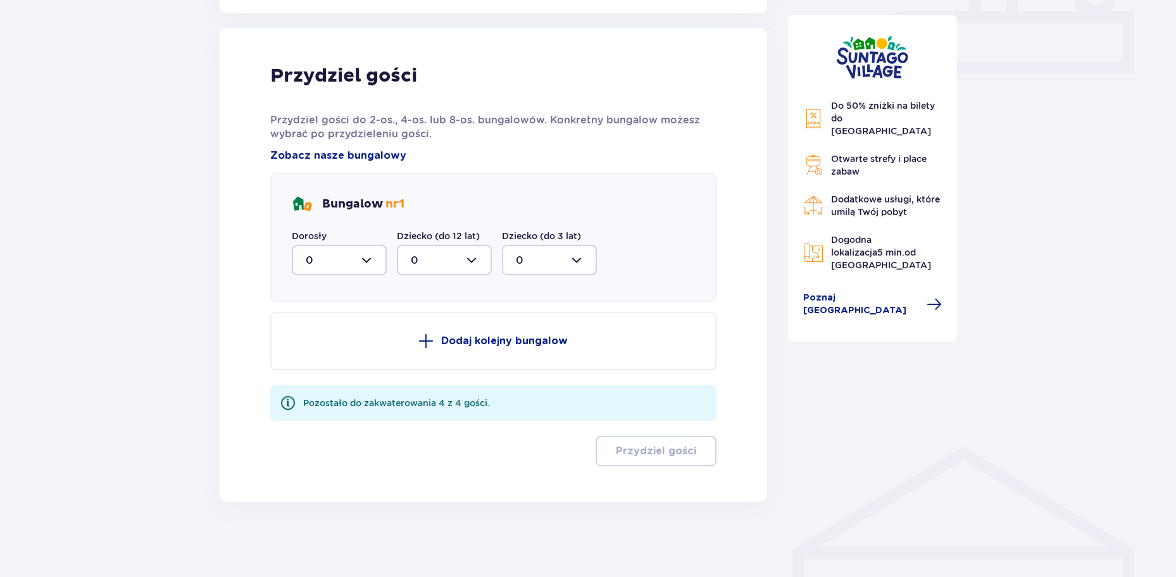
scroll to position [582, 0]
click at [376, 263] on div at bounding box center [339, 259] width 95 height 30
click at [320, 355] on div "2" at bounding box center [339, 351] width 67 height 14
type input "2"
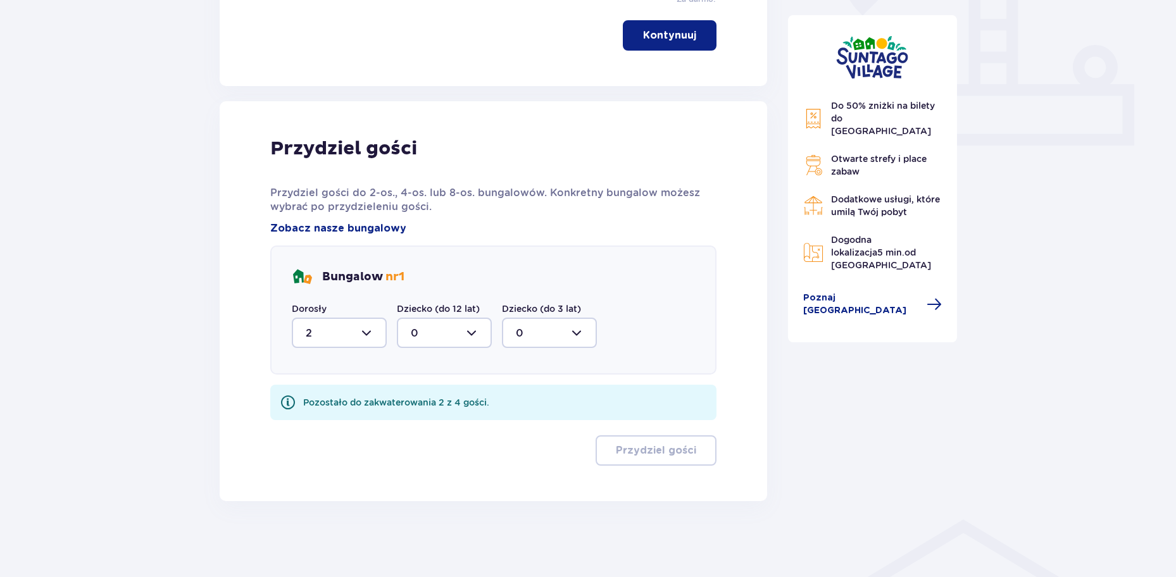
click at [472, 326] on div at bounding box center [444, 333] width 95 height 30
click at [425, 422] on div "2" at bounding box center [444, 425] width 67 height 14
type input "2"
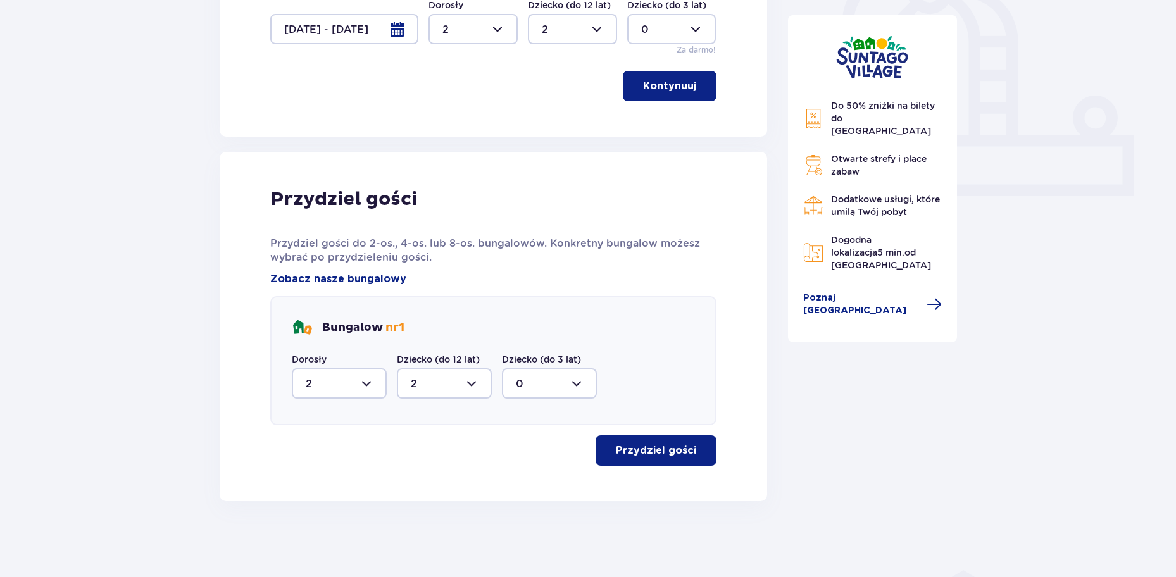
scroll to position [458, 0]
click at [642, 443] on button "Przydziel gości" at bounding box center [656, 450] width 121 height 30
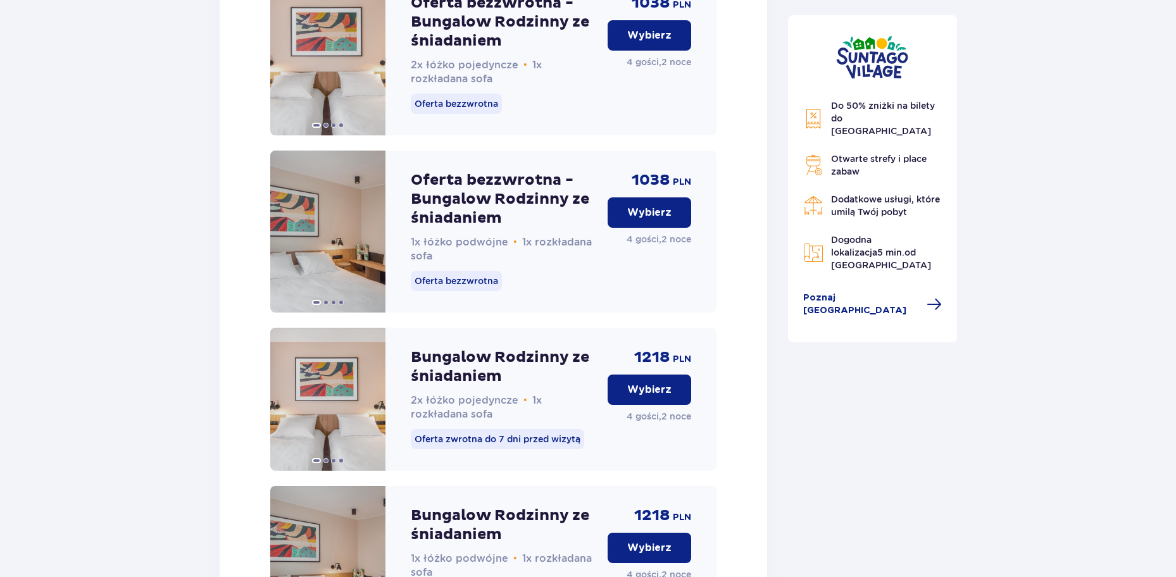
scroll to position [1779, 0]
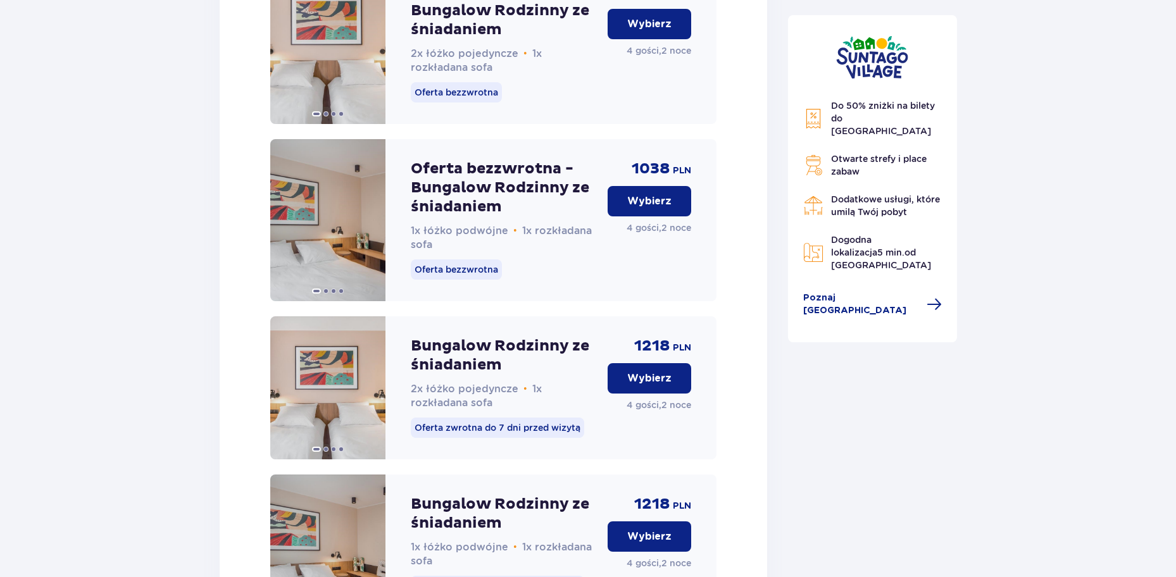
click at [632, 383] on button "Wybierz" at bounding box center [650, 378] width 84 height 30
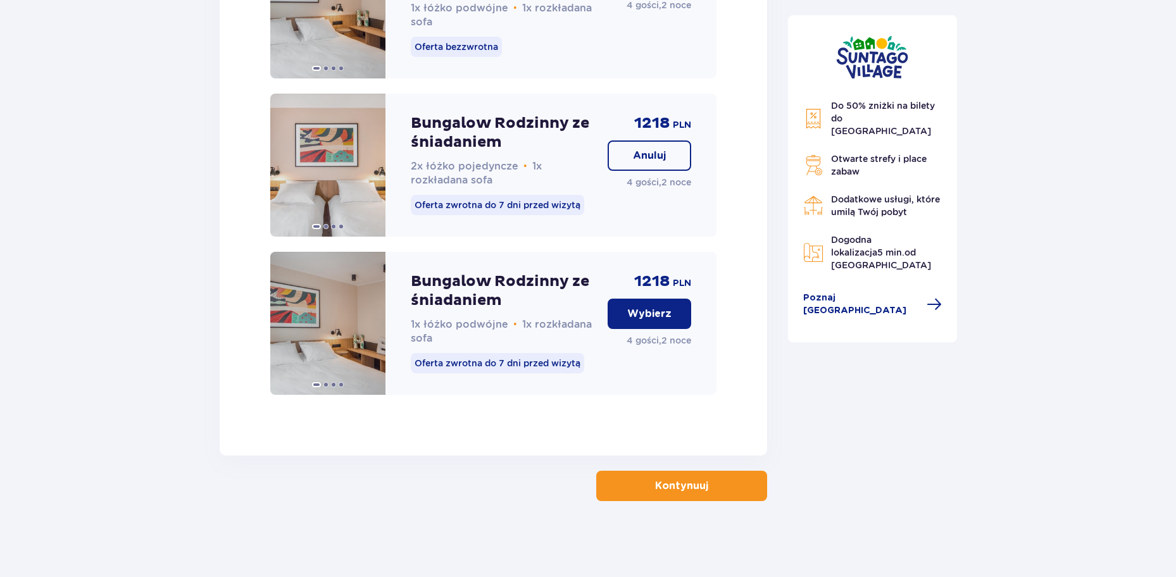
scroll to position [2015, 0]
click at [637, 483] on button "Kontynuuj" at bounding box center [681, 486] width 171 height 30
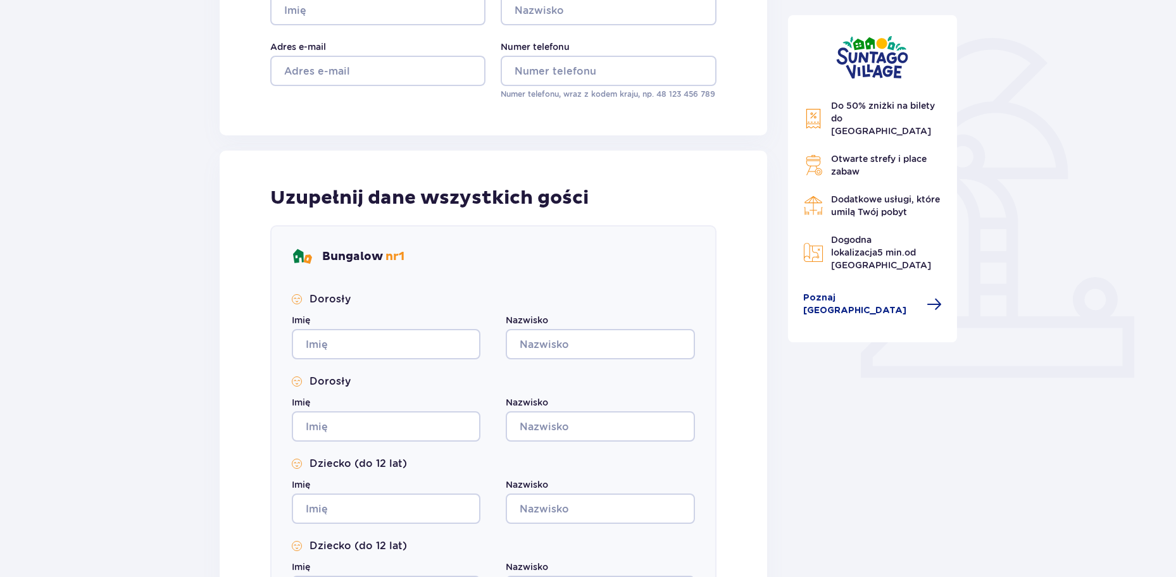
scroll to position [253, 0]
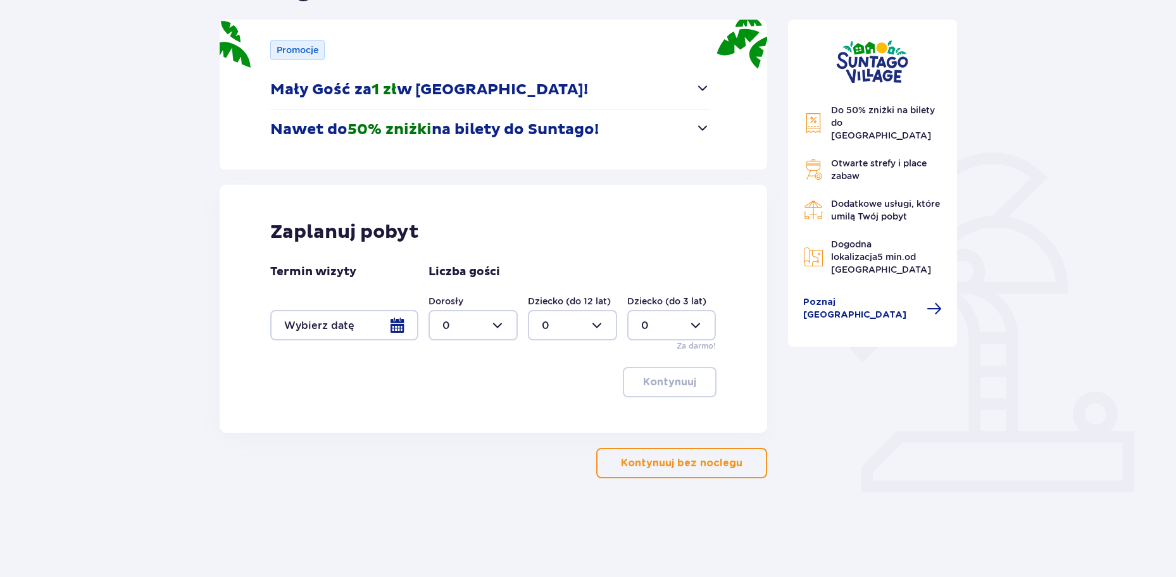
scroll to position [139, 0]
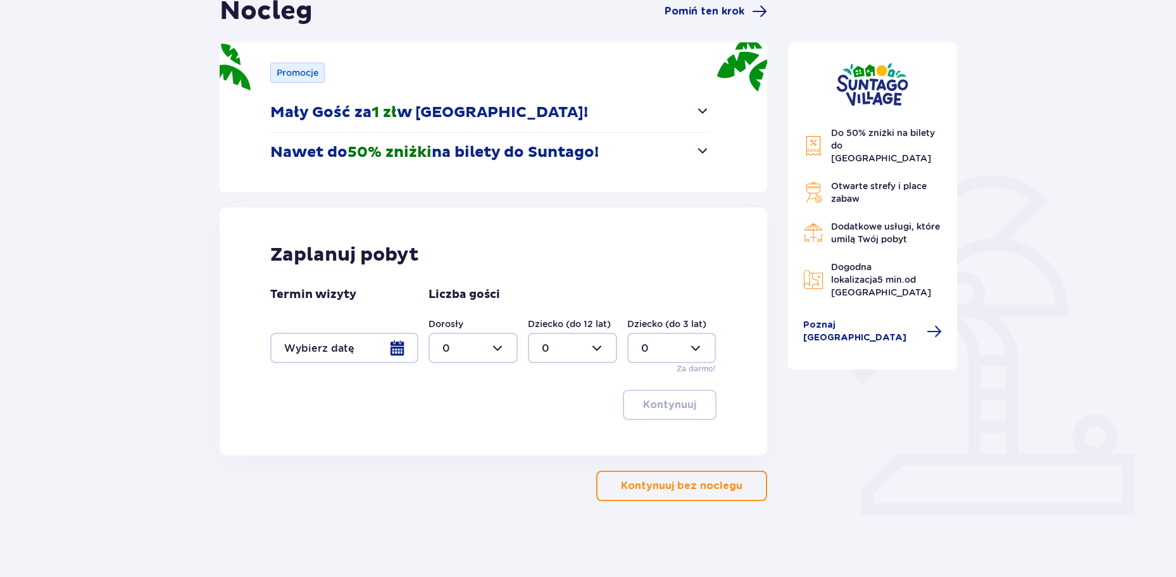
click at [399, 356] on div at bounding box center [344, 348] width 148 height 30
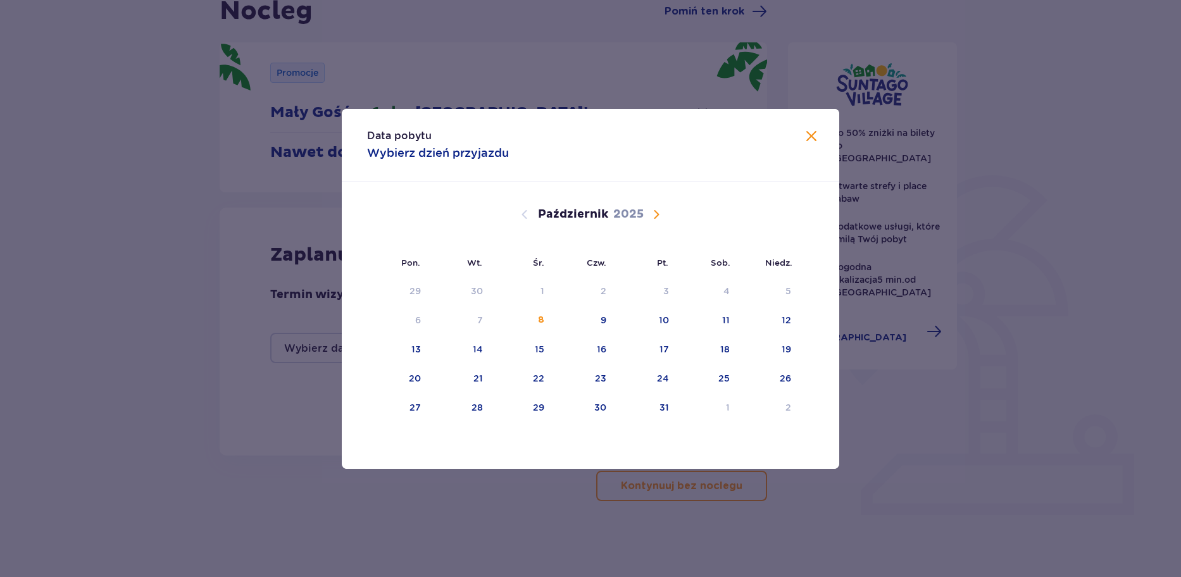
click at [652, 218] on span "Następny miesiąc" at bounding box center [656, 214] width 15 height 15
click at [538, 323] on div "5" at bounding box center [541, 320] width 6 height 13
click at [650, 323] on div "7" at bounding box center [645, 321] width 61 height 28
type input "[DATE] - [DATE]"
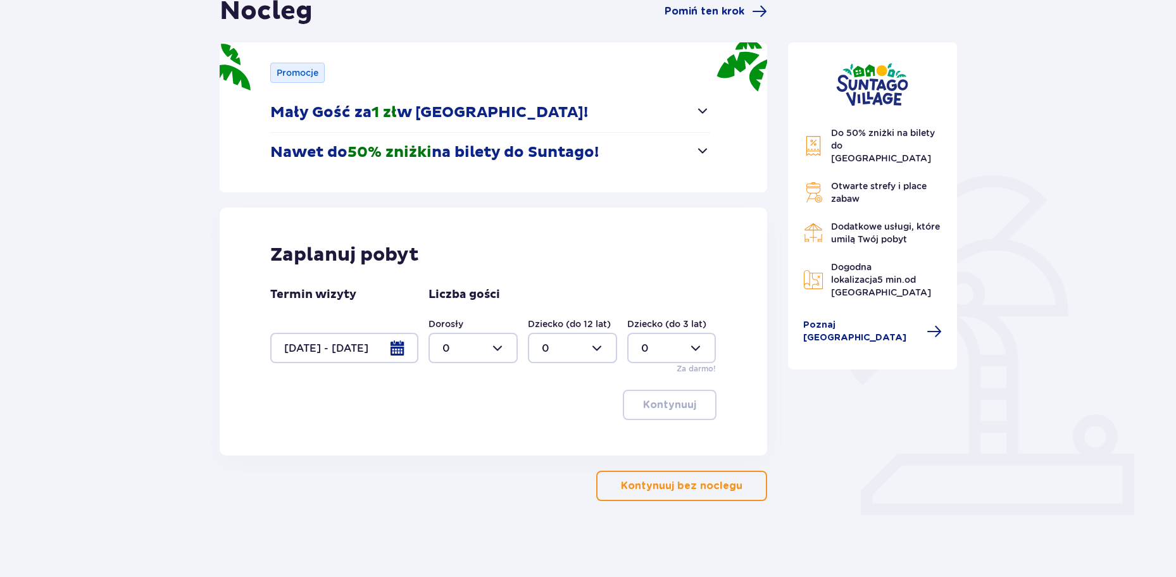
click at [506, 347] on div at bounding box center [472, 348] width 89 height 30
click at [463, 478] on div "6" at bounding box center [472, 483] width 61 height 14
type input "6"
click at [552, 347] on div at bounding box center [572, 348] width 89 height 30
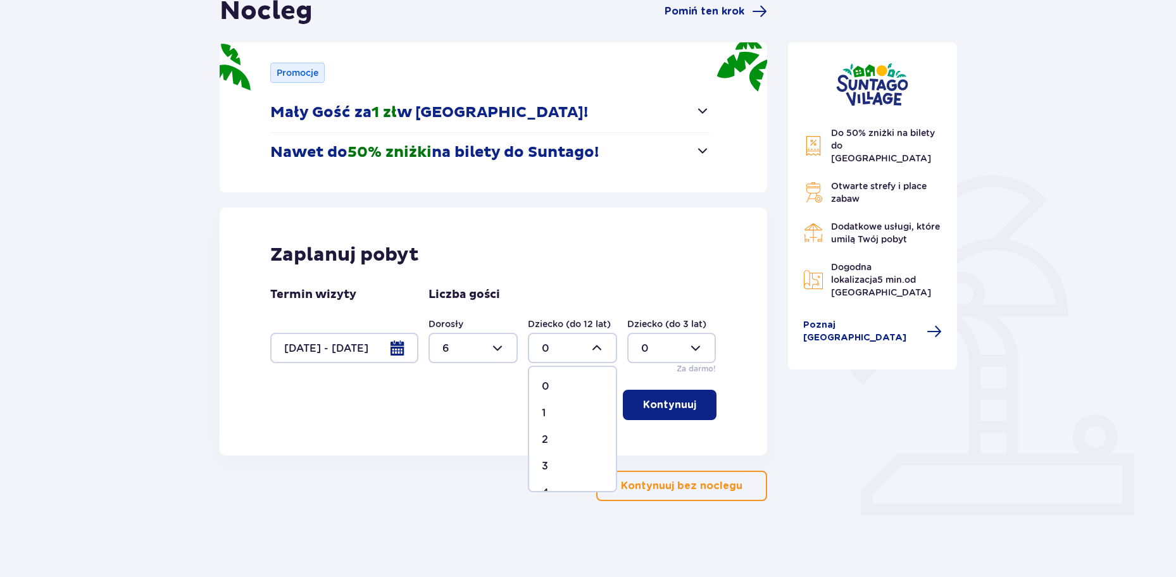
click at [560, 437] on div "2" at bounding box center [572, 440] width 61 height 14
type input "2"
drag, startPoint x: 650, startPoint y: 399, endPoint x: 527, endPoint y: 443, distance: 130.9
click at [651, 399] on p "Kontynuuj" at bounding box center [669, 405] width 53 height 14
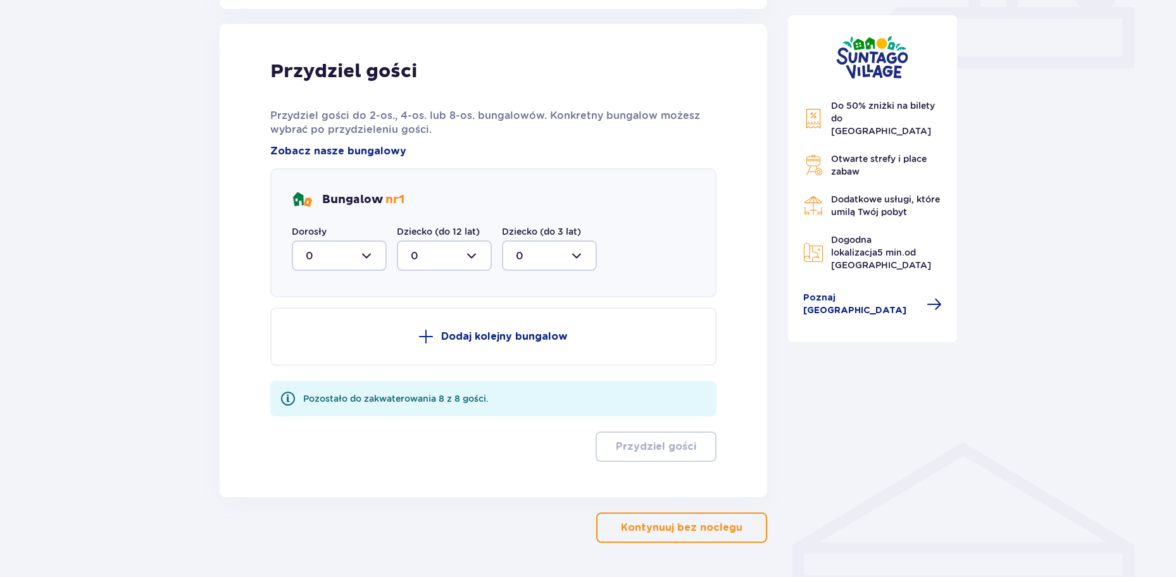
scroll to position [594, 0]
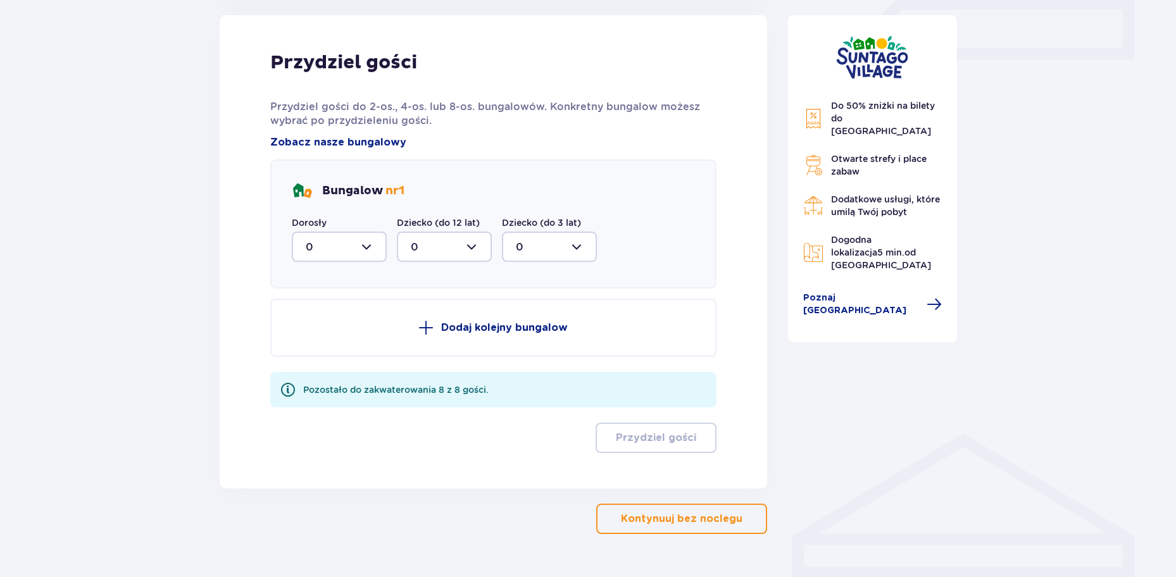
click at [368, 247] on div at bounding box center [339, 247] width 95 height 30
click at [318, 341] on div "5" at bounding box center [339, 344] width 67 height 14
type input "5"
click at [434, 242] on div at bounding box center [444, 247] width 95 height 30
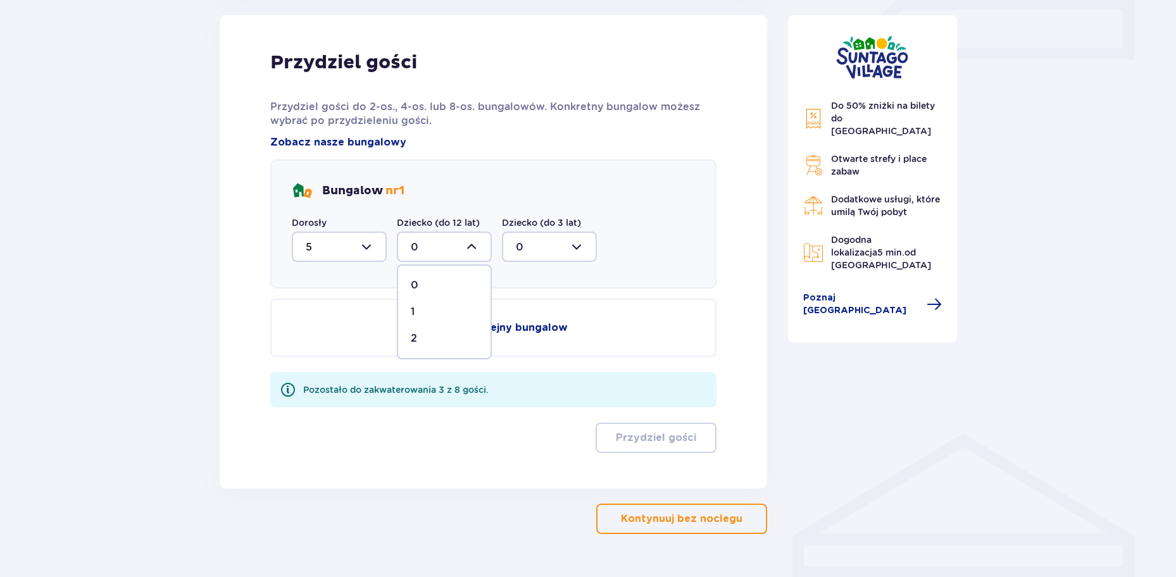
click at [424, 339] on div "2" at bounding box center [444, 339] width 67 height 14
type input "2"
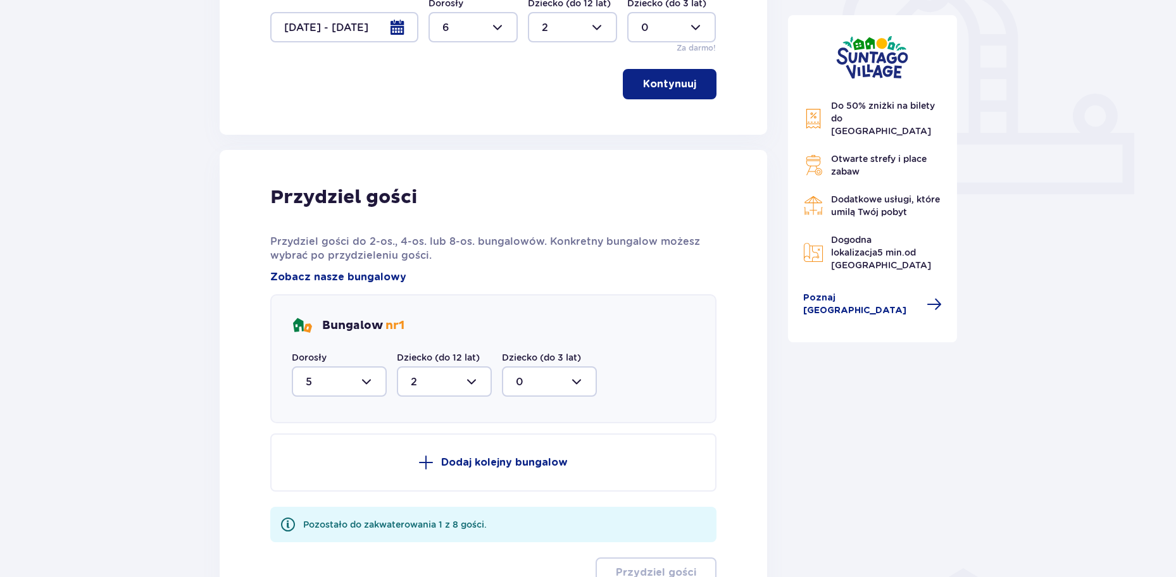
scroll to position [468, 0]
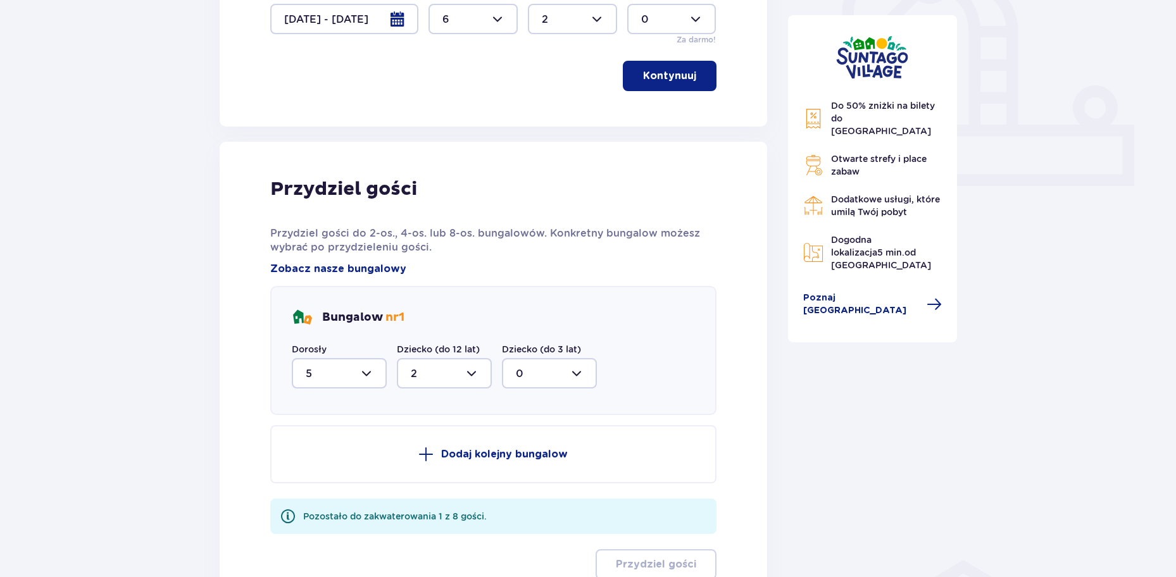
click at [373, 372] on div at bounding box center [339, 373] width 95 height 30
click at [318, 490] on div "6" at bounding box center [339, 497] width 67 height 14
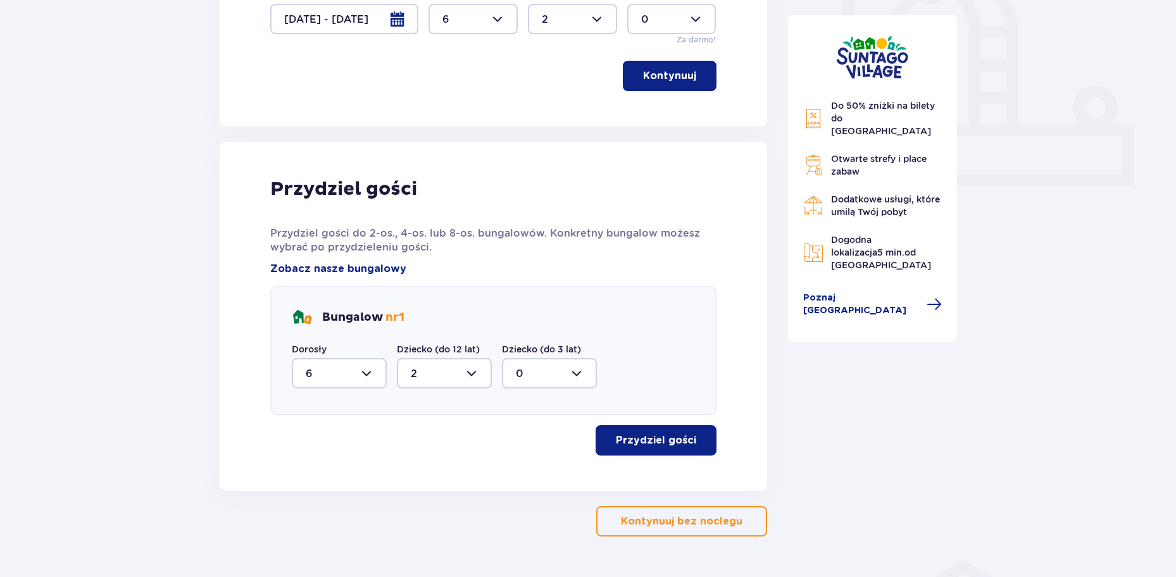
click at [636, 437] on p "Przydziel gości" at bounding box center [656, 441] width 80 height 14
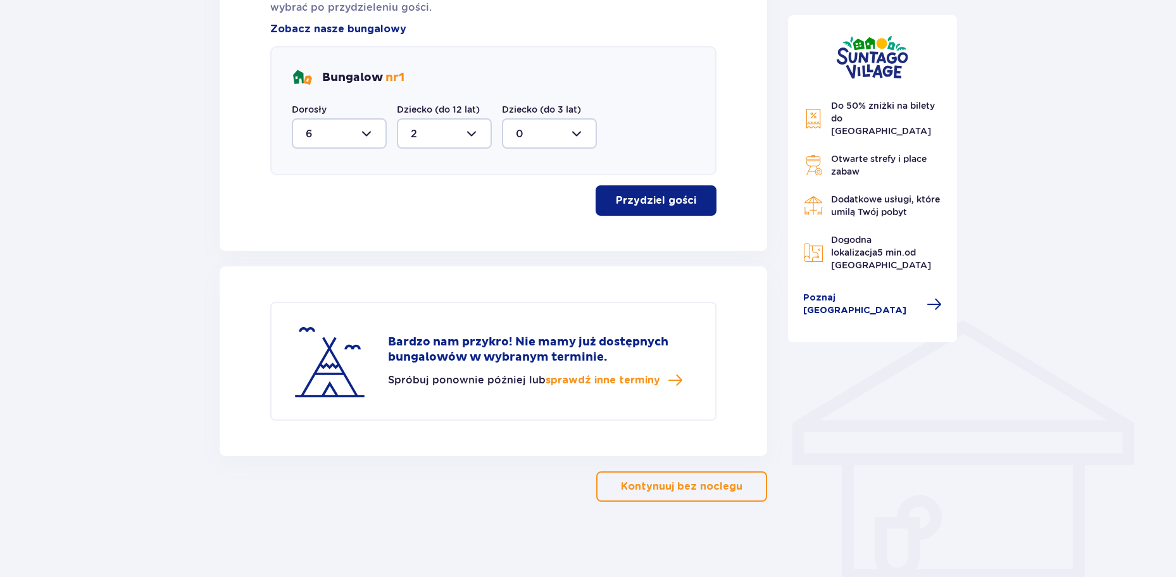
scroll to position [708, 0]
click at [371, 126] on div at bounding box center [339, 133] width 95 height 30
click at [325, 215] on span "2" at bounding box center [339, 224] width 92 height 27
type input "2"
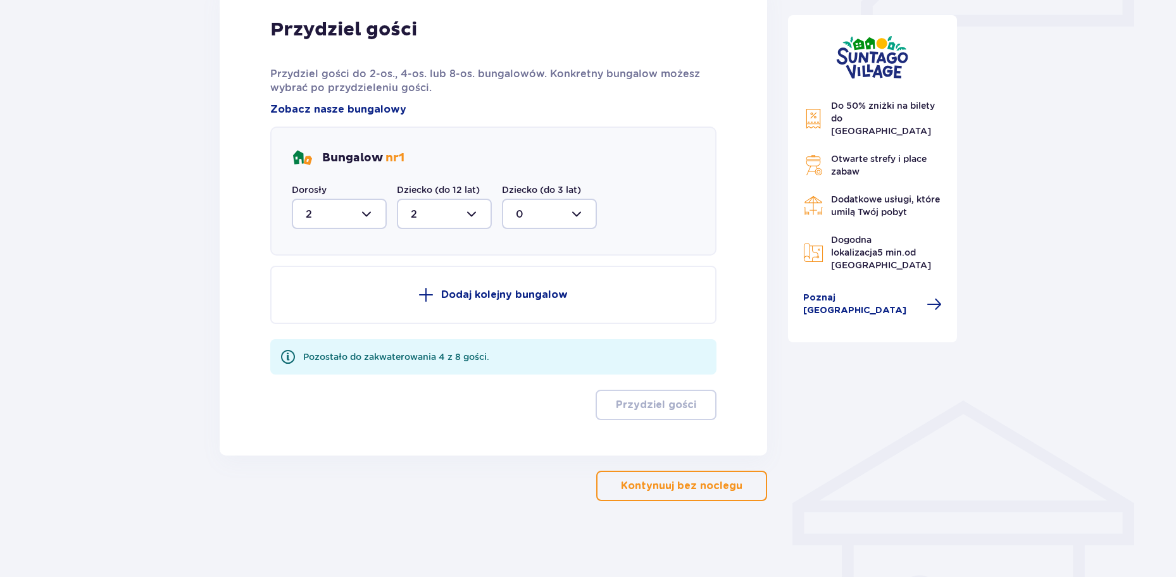
scroll to position [627, 0]
click at [453, 306] on button "Dodaj kolejny bungalow" at bounding box center [493, 295] width 446 height 58
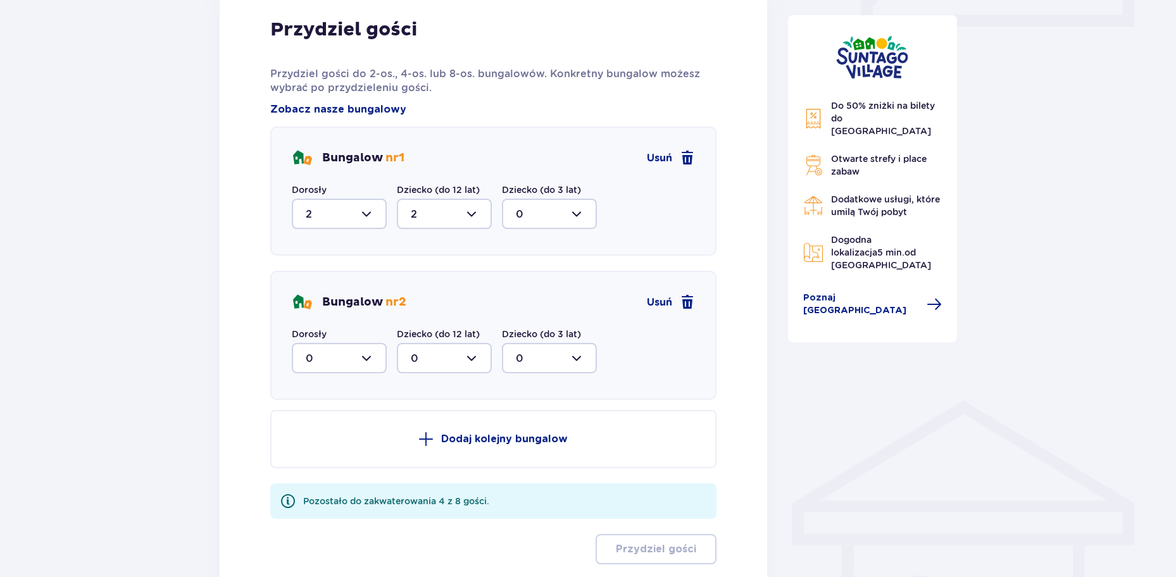
click at [423, 351] on div at bounding box center [444, 358] width 95 height 30
click at [420, 396] on div "0" at bounding box center [444, 397] width 67 height 14
click at [353, 360] on div at bounding box center [339, 358] width 95 height 30
click at [313, 449] on div "2" at bounding box center [339, 450] width 67 height 14
type input "2"
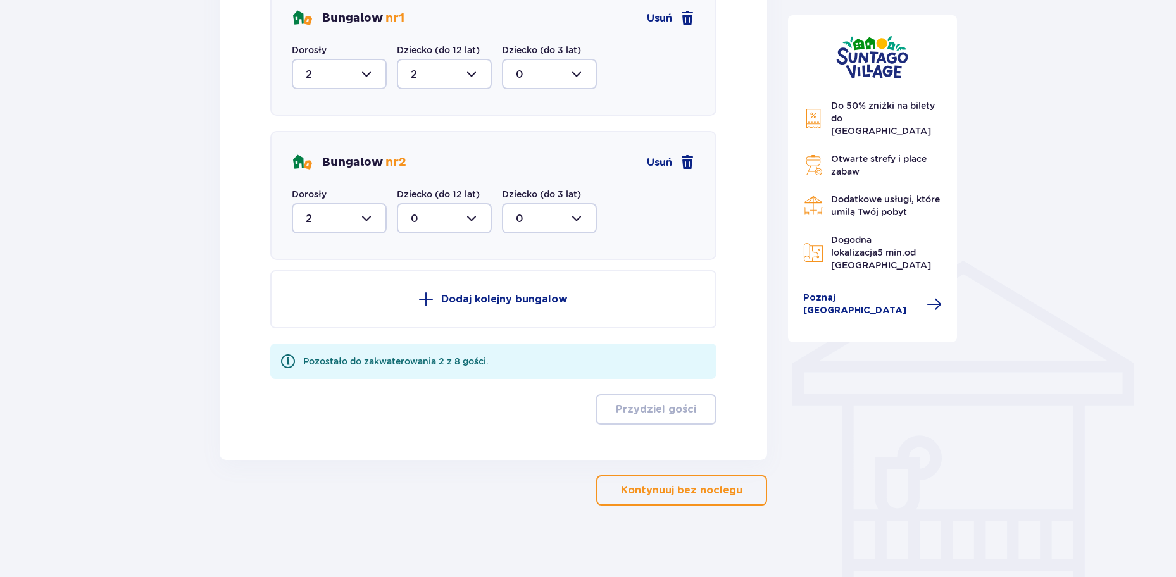
scroll to position [772, 0]
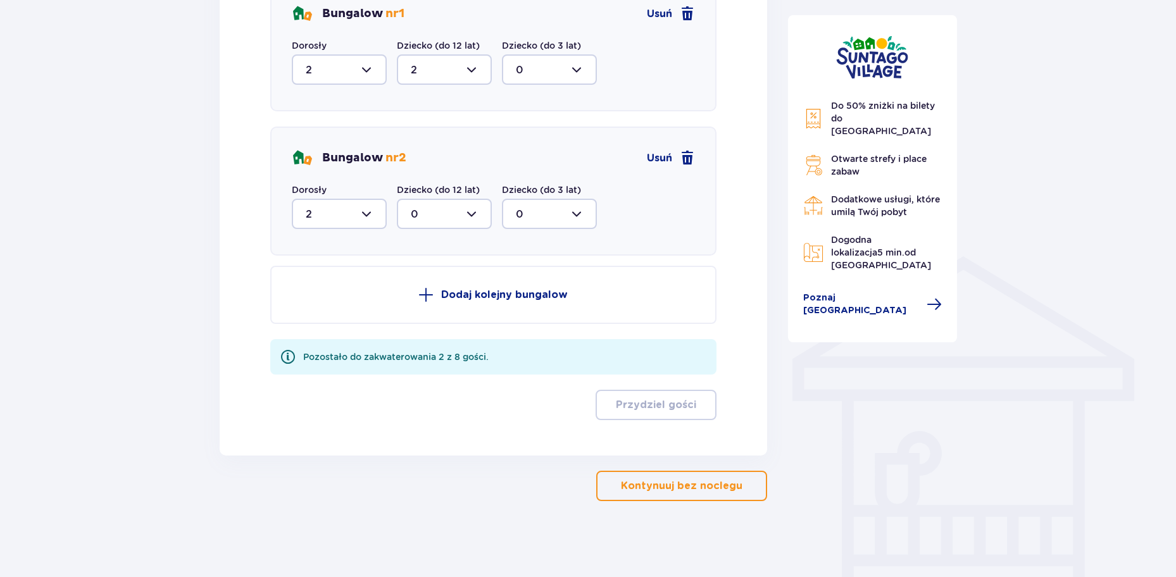
click at [465, 290] on p "Dodaj kolejny bungalow" at bounding box center [504, 295] width 127 height 14
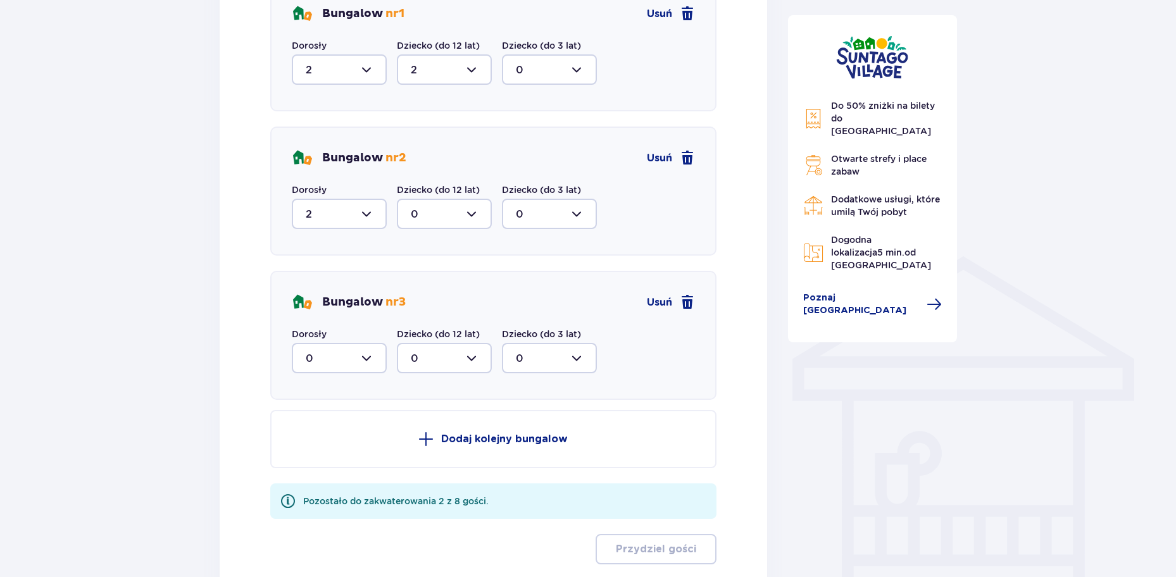
click at [368, 358] on div at bounding box center [339, 358] width 95 height 30
click at [315, 447] on div "2" at bounding box center [339, 450] width 67 height 14
type input "2"
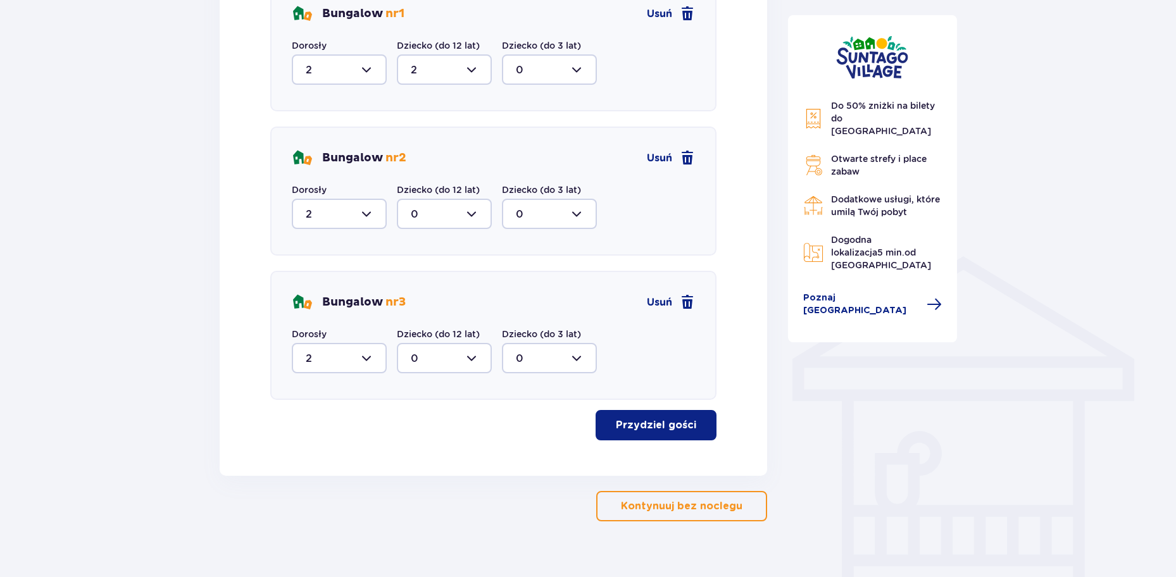
click at [655, 424] on p "Przydziel gości" at bounding box center [656, 425] width 80 height 14
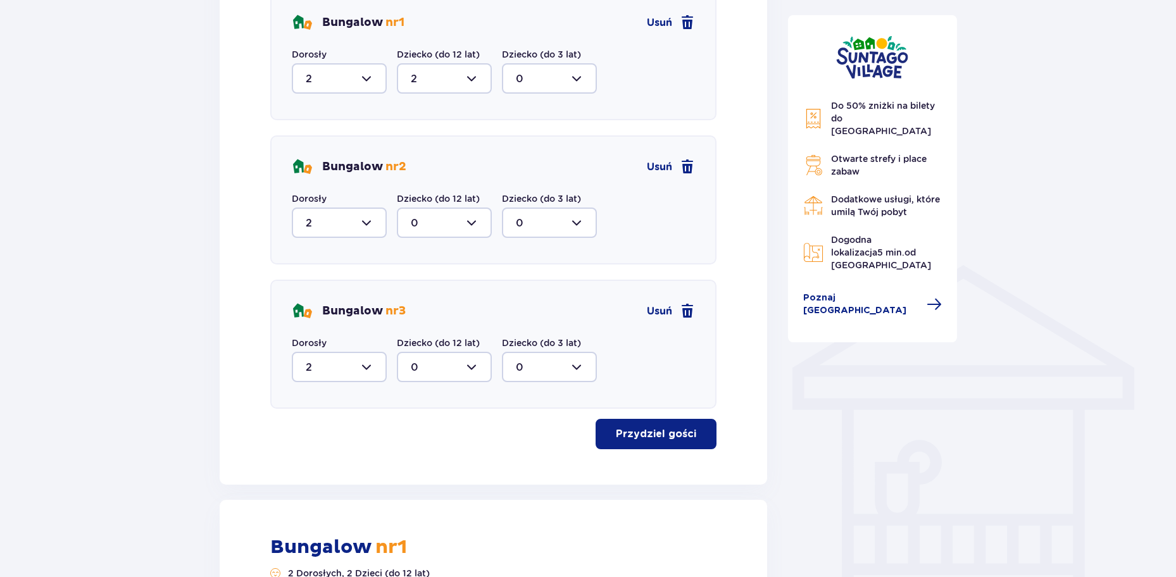
scroll to position [741, 0]
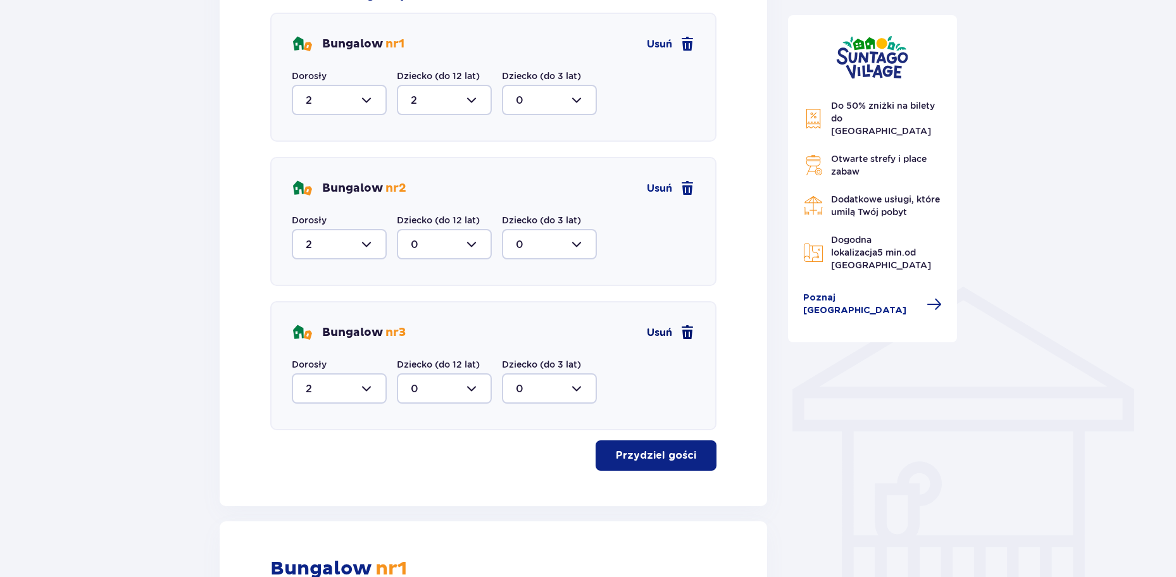
click at [685, 332] on span at bounding box center [687, 332] width 15 height 15
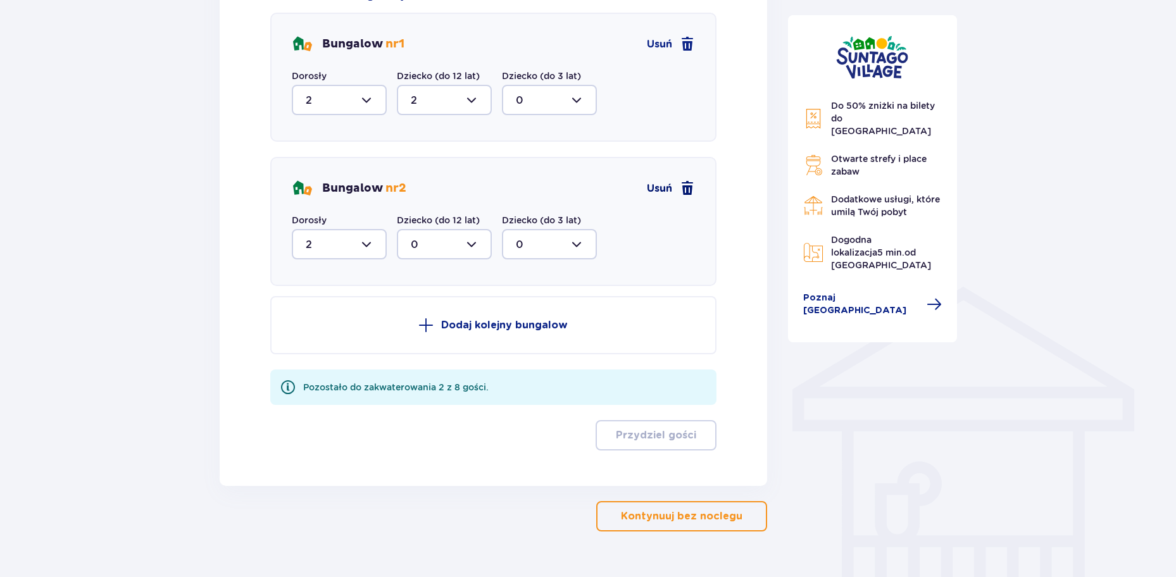
click at [682, 185] on span at bounding box center [687, 188] width 15 height 15
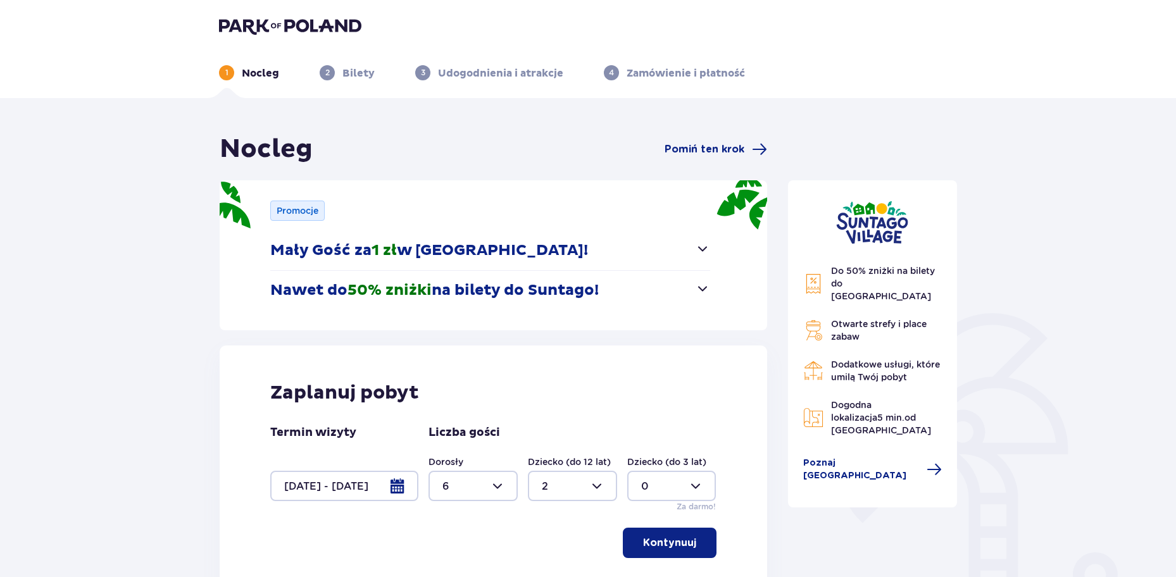
scroll to position [0, 0]
